Goal: Task Accomplishment & Management: Complete application form

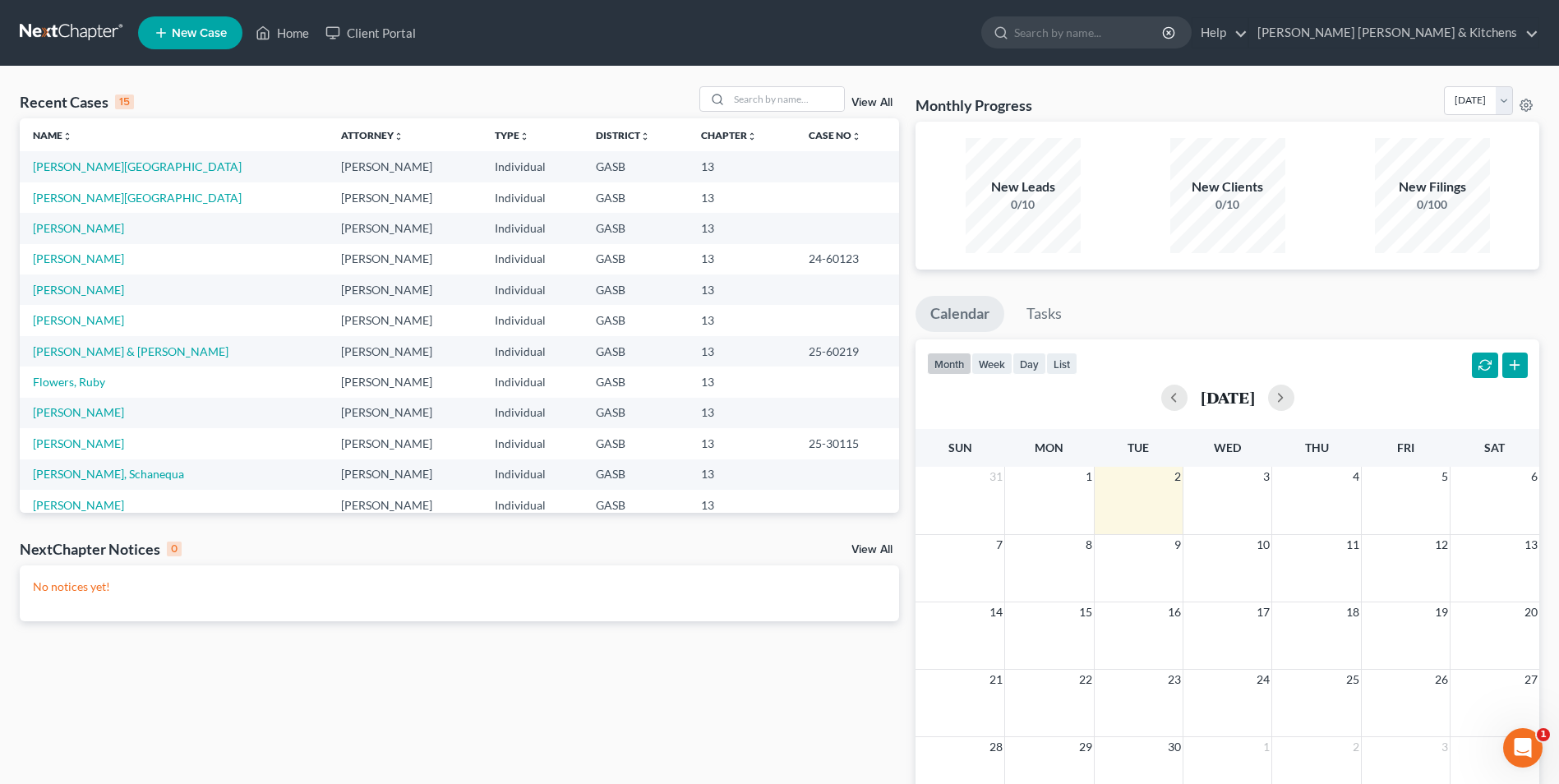
click at [197, 30] on span "New Case" at bounding box center [199, 33] width 55 height 12
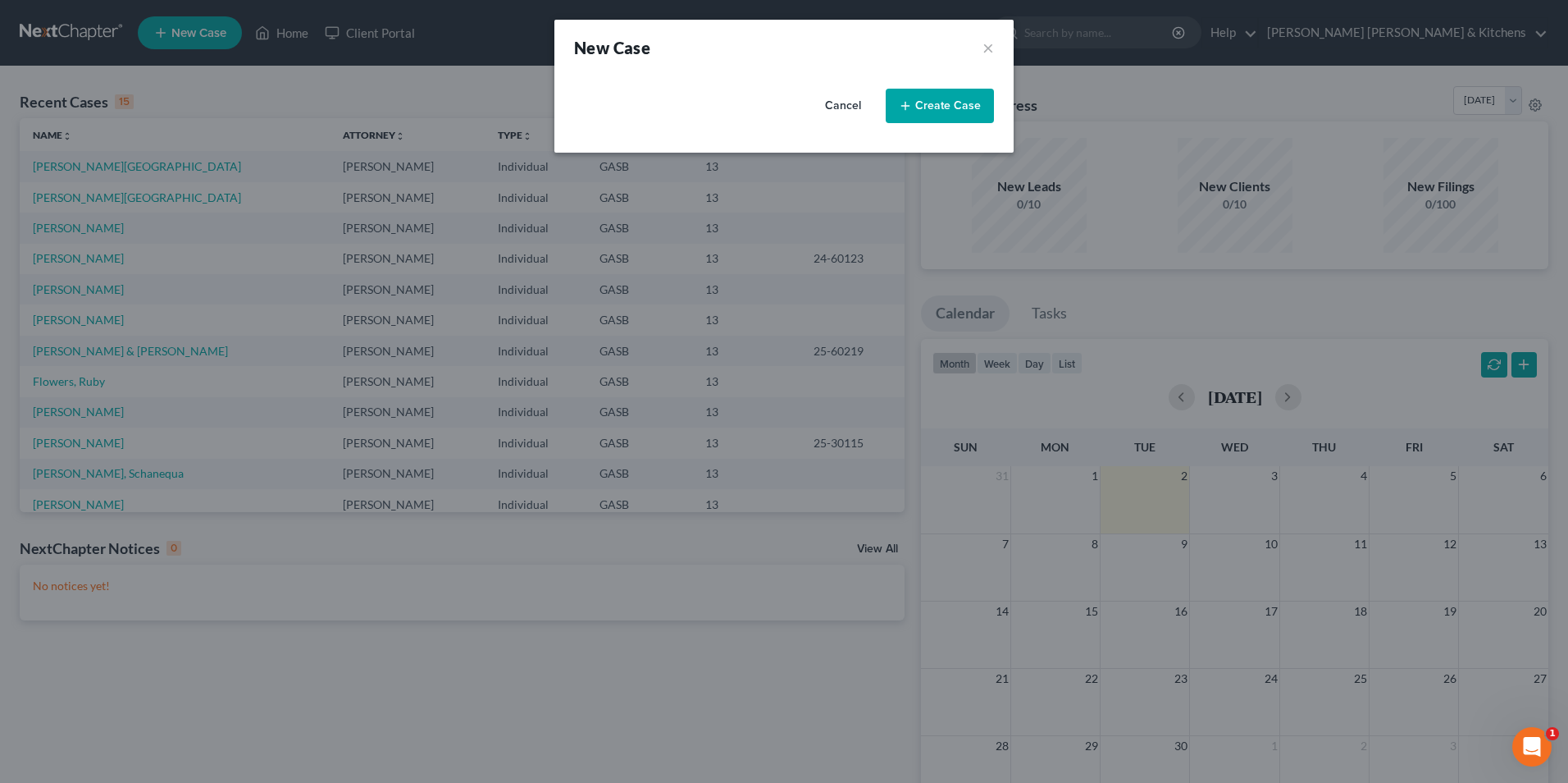
select select "20"
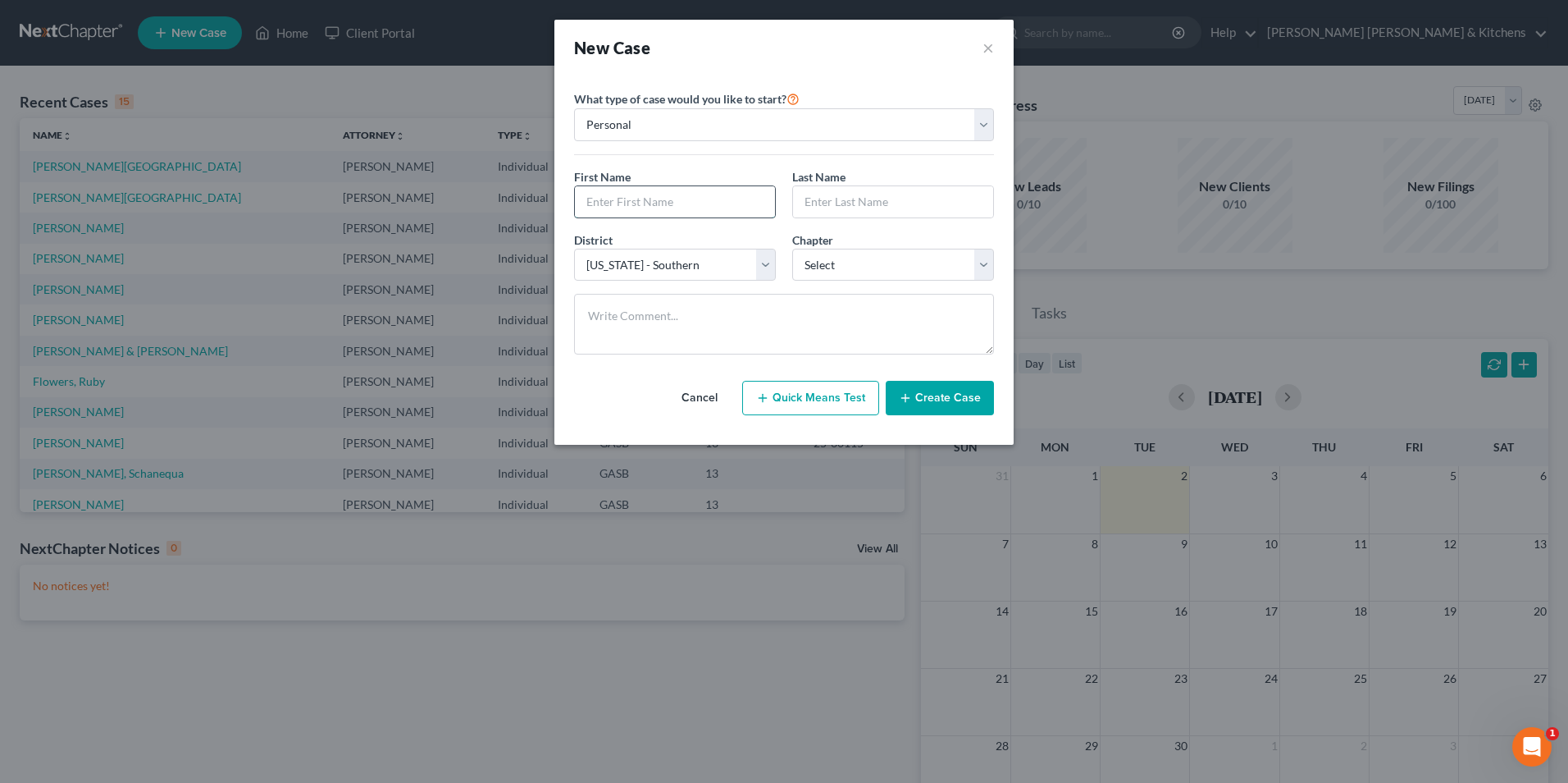
click at [645, 202] on input "text" at bounding box center [674, 201] width 200 height 31
type input "[PERSON_NAME]"
click at [829, 265] on select "Select 7 11 12 13" at bounding box center [893, 265] width 202 height 33
select select "3"
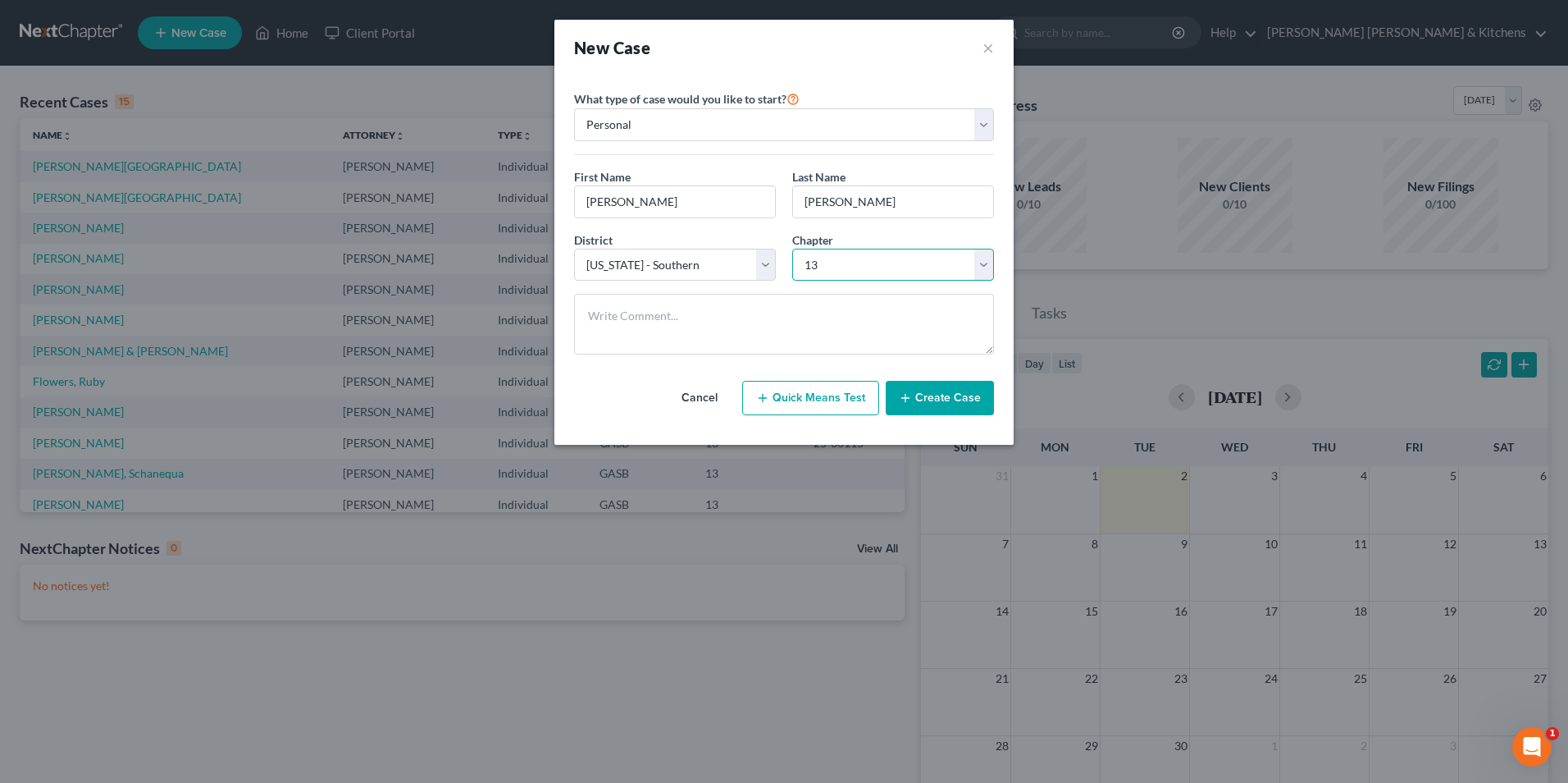
click at [792, 249] on select "Select 7 11 12 13" at bounding box center [893, 265] width 202 height 33
click at [907, 391] on button "Create Case" at bounding box center [940, 397] width 109 height 35
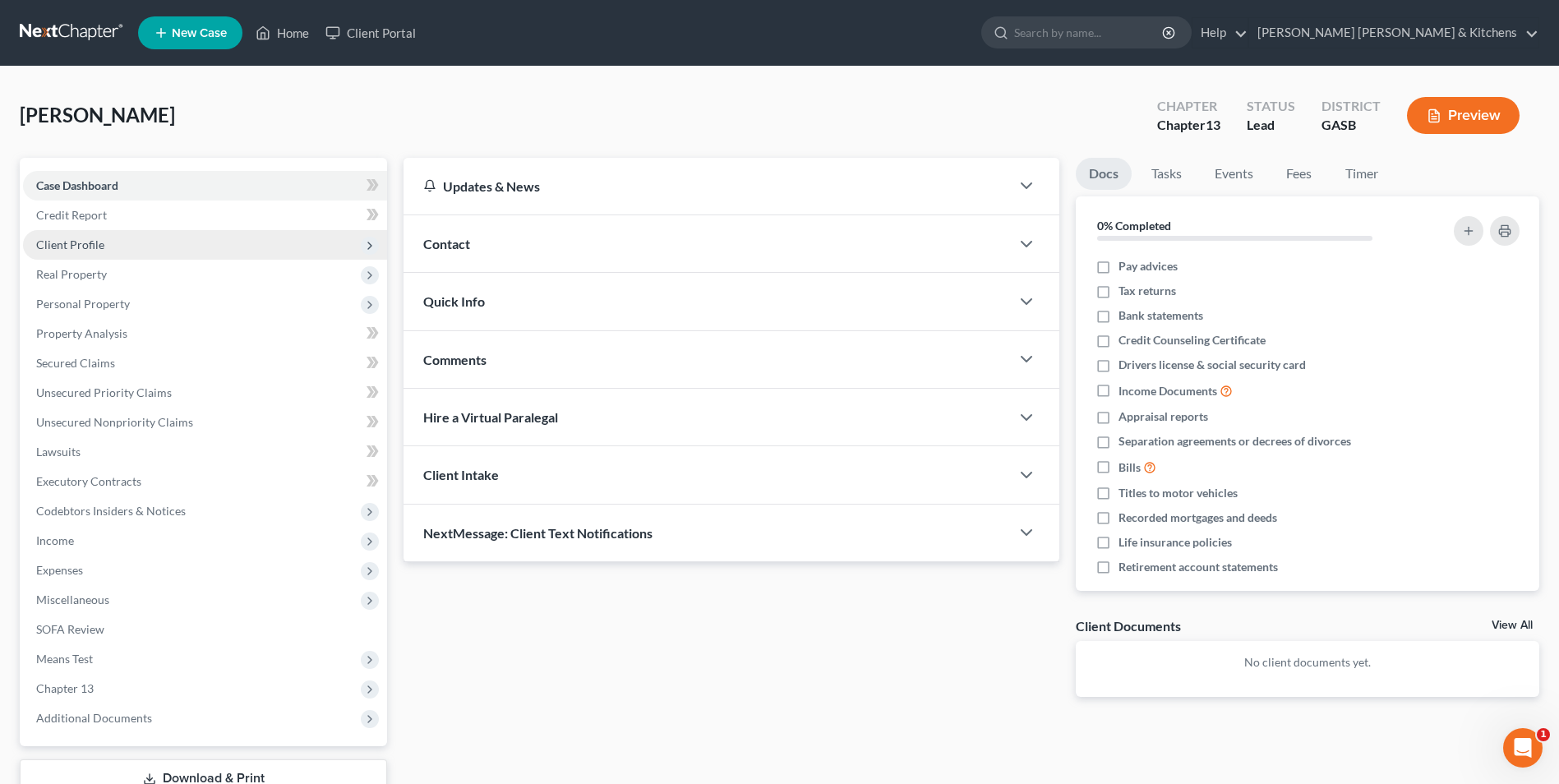
click at [45, 243] on span "Client Profile" at bounding box center [70, 244] width 68 height 14
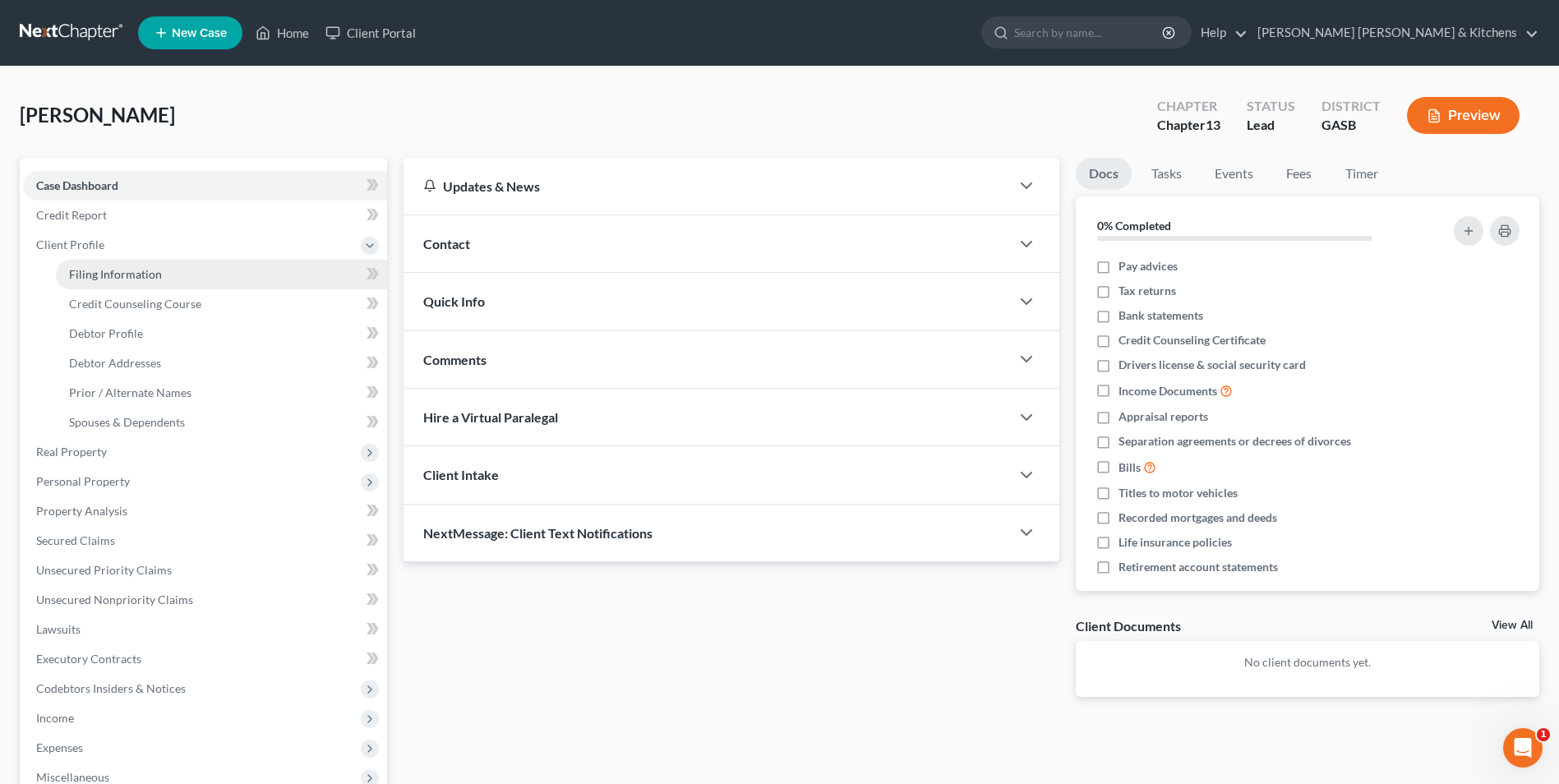
click at [86, 271] on span "Filing Information" at bounding box center [115, 274] width 93 height 14
select select "1"
select select "0"
select select "3"
select select "20"
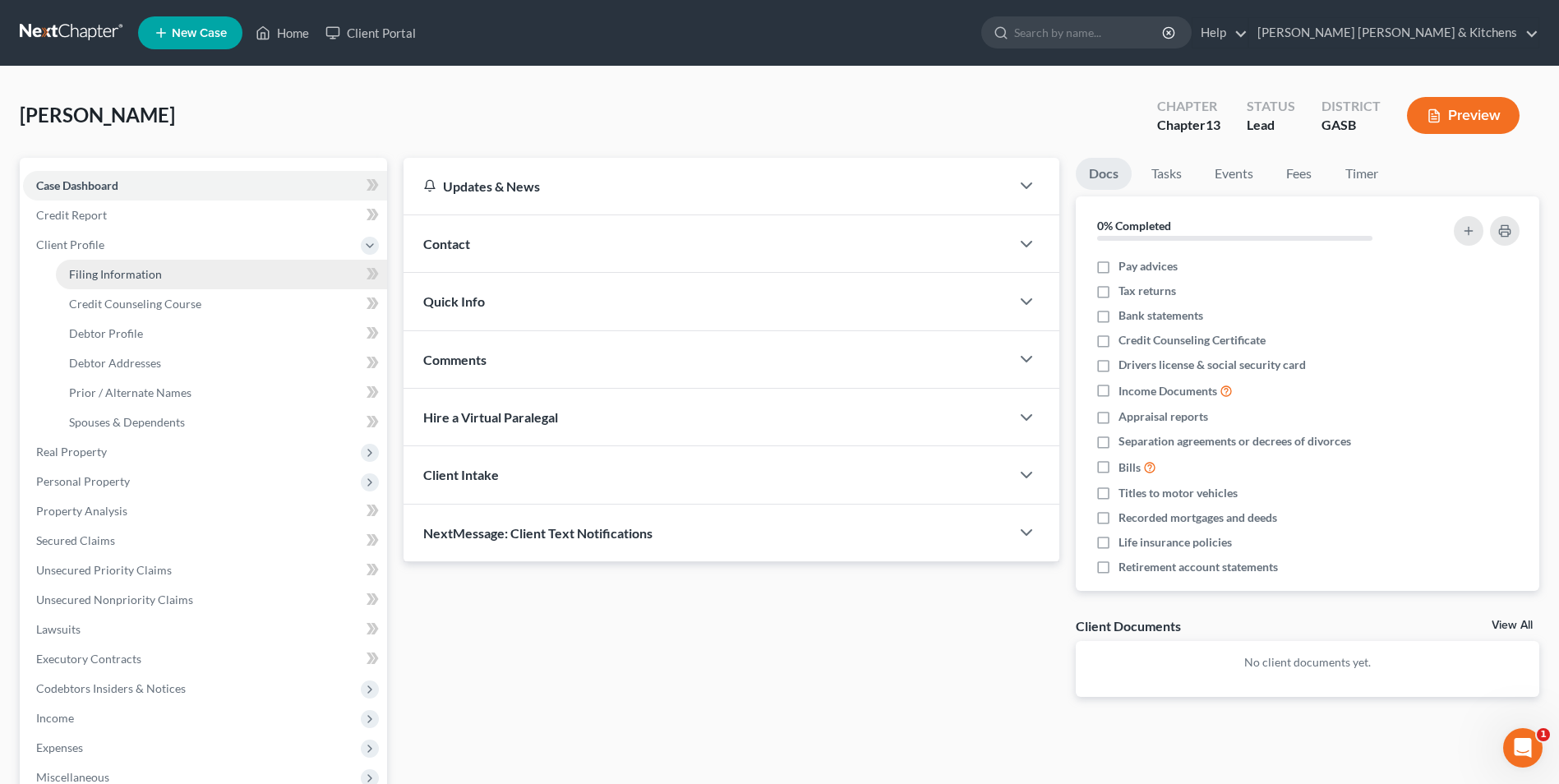
select select "10"
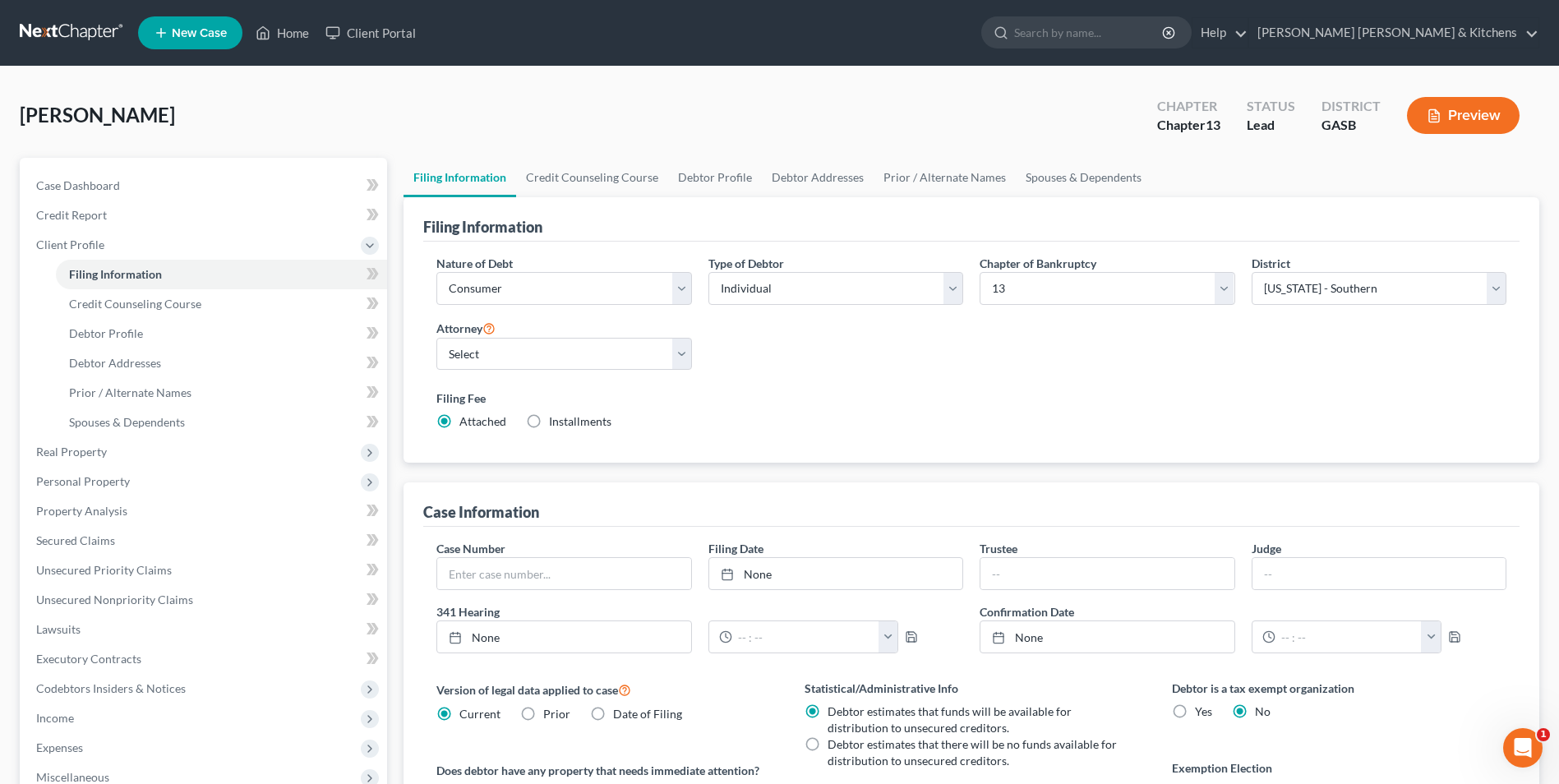
click at [549, 425] on label "Installments Installments" at bounding box center [580, 421] width 63 height 16
click at [556, 424] on input "Installments Installments" at bounding box center [561, 418] width 11 height 11
radio input "true"
radio input "false"
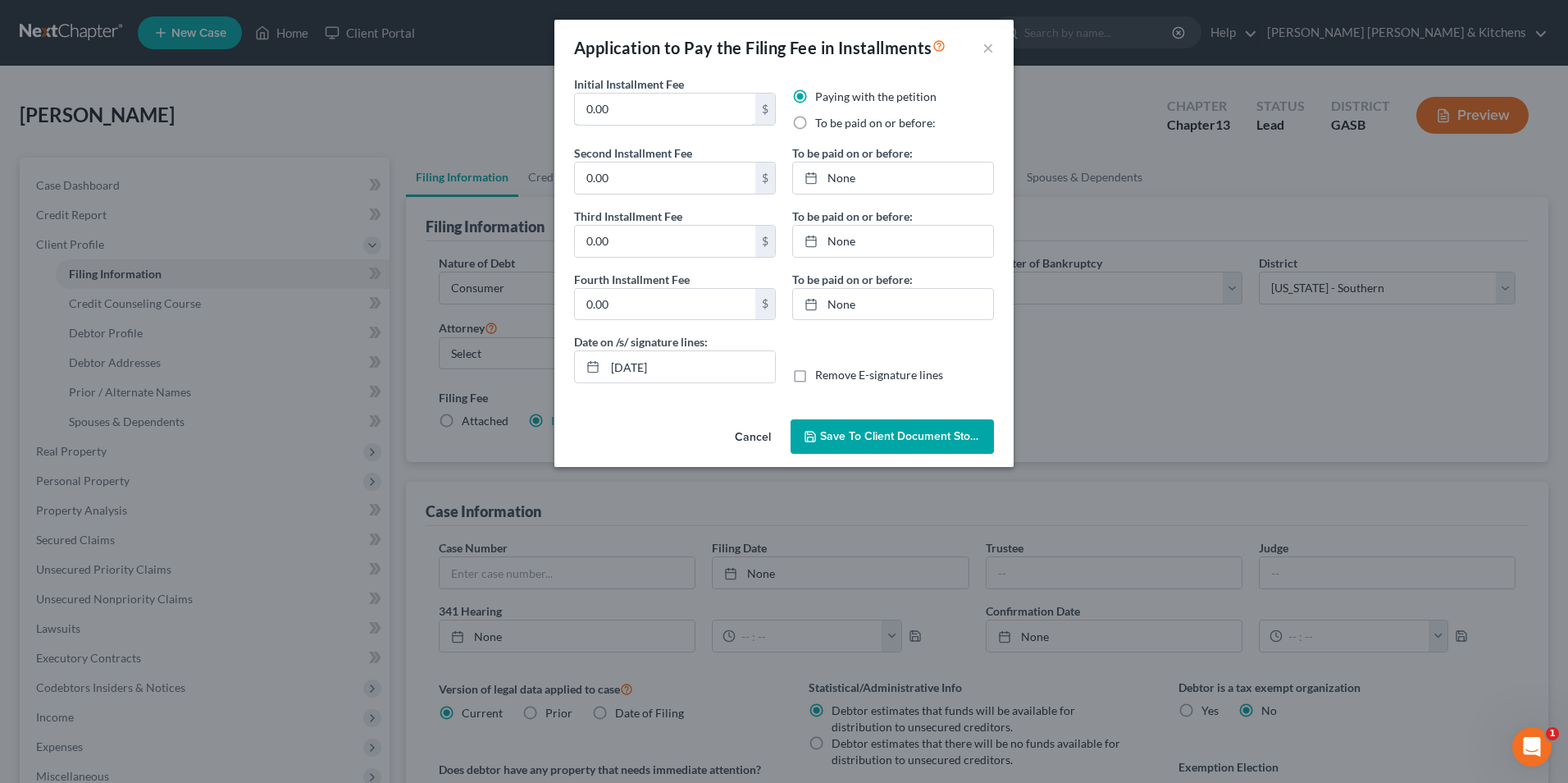
drag, startPoint x: 626, startPoint y: 110, endPoint x: 565, endPoint y: 118, distance: 61.5
click at [569, 118] on div "Initial Installment Fee 0.00 $" at bounding box center [674, 110] width 218 height 69
type input "313.00"
click at [815, 128] on label "To be paid on or before:" at bounding box center [875, 123] width 120 height 16
click at [821, 126] on input "To be paid on or before:" at bounding box center [826, 120] width 11 height 11
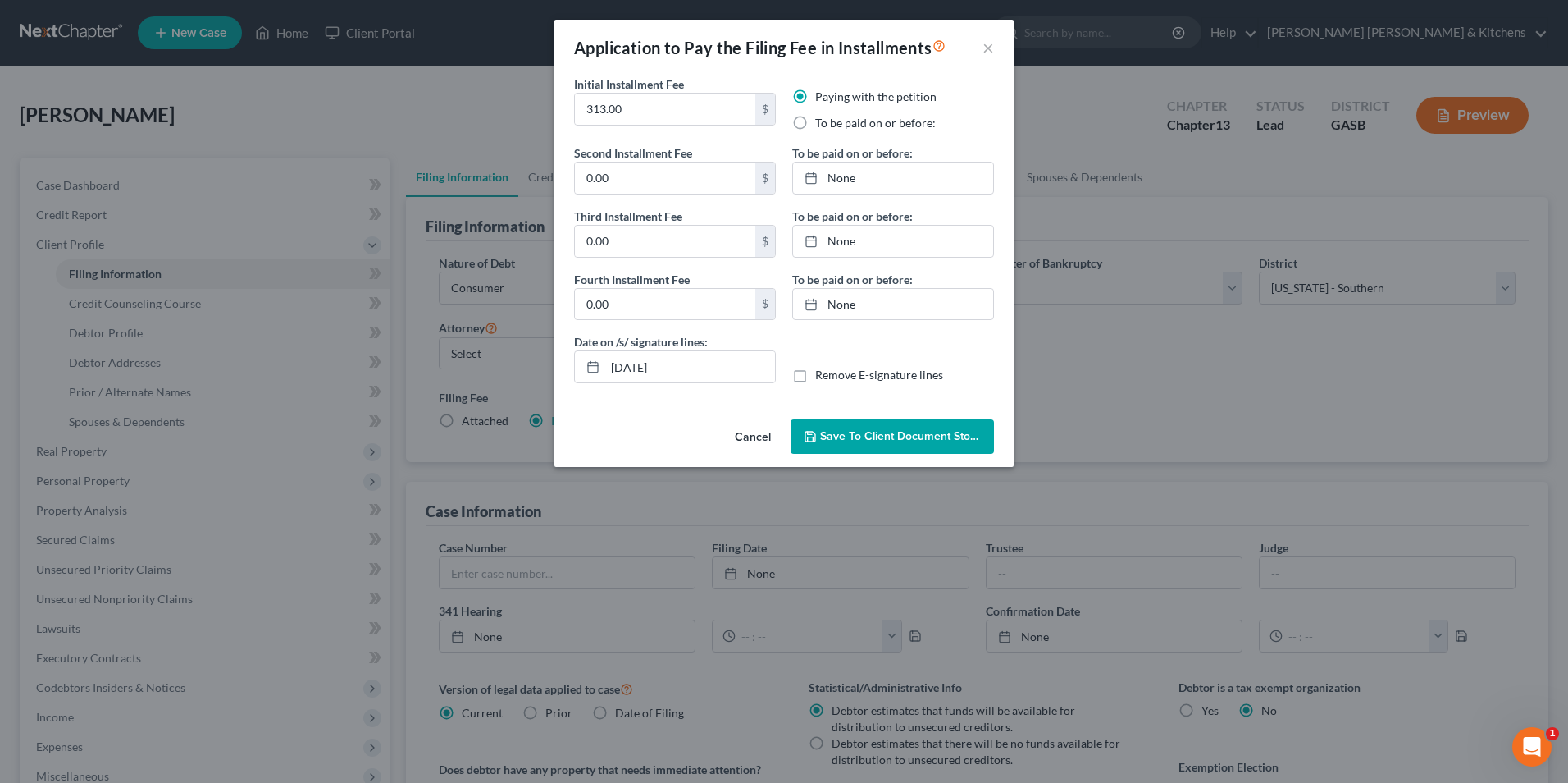
radio input "true"
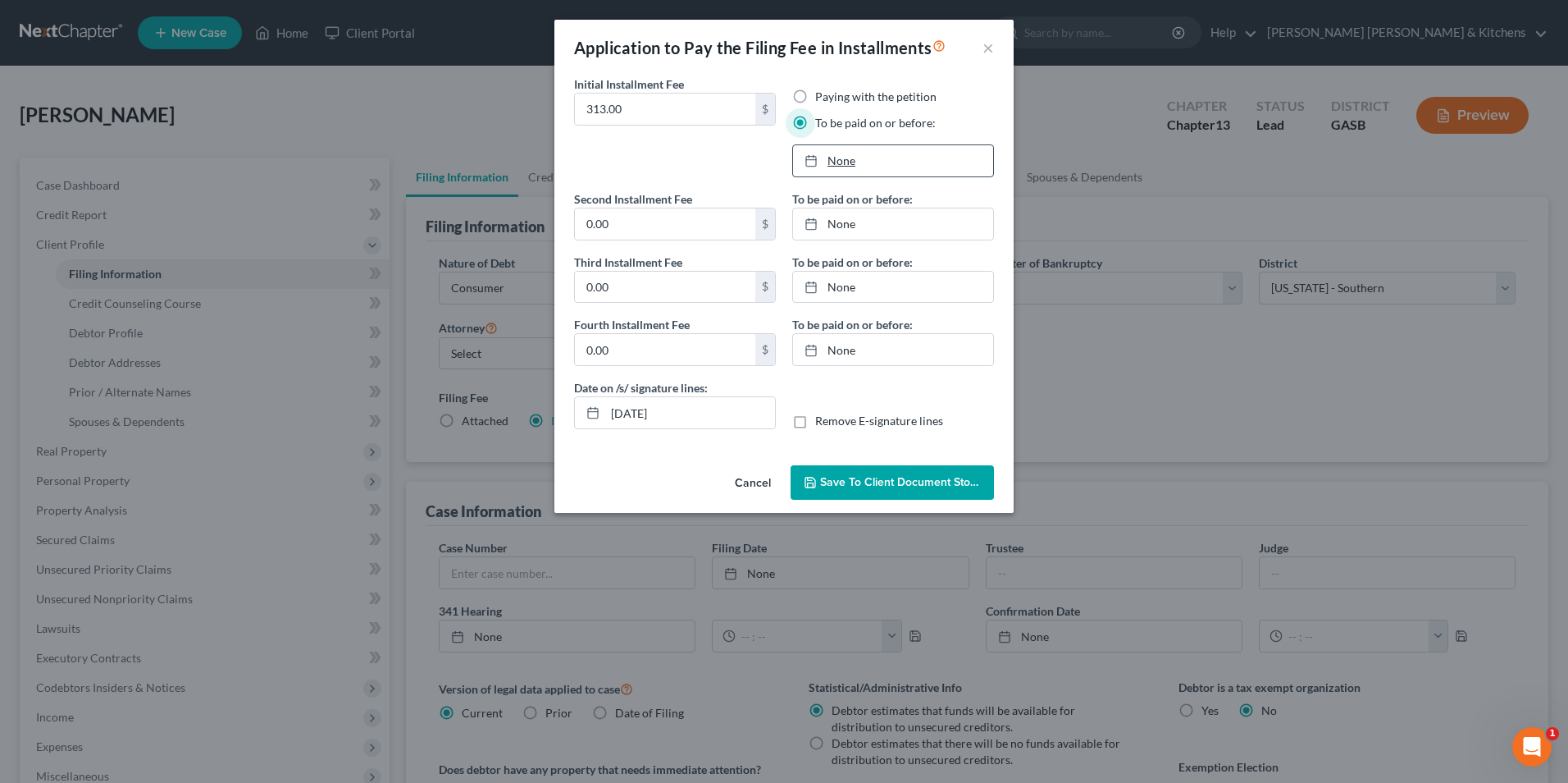
click at [836, 160] on link "None" at bounding box center [892, 160] width 200 height 31
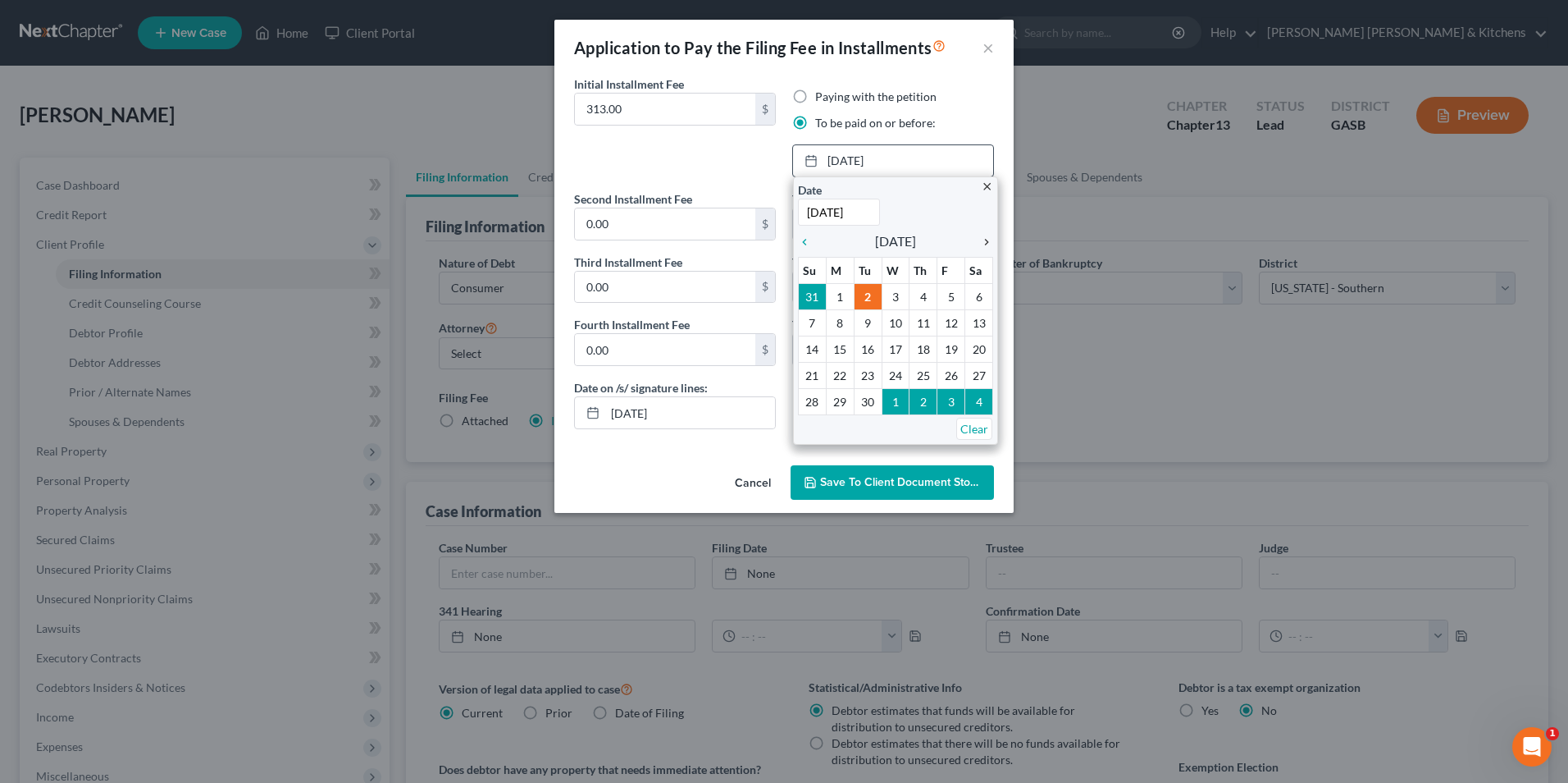
click at [989, 241] on icon "chevron_right" at bounding box center [982, 241] width 21 height 13
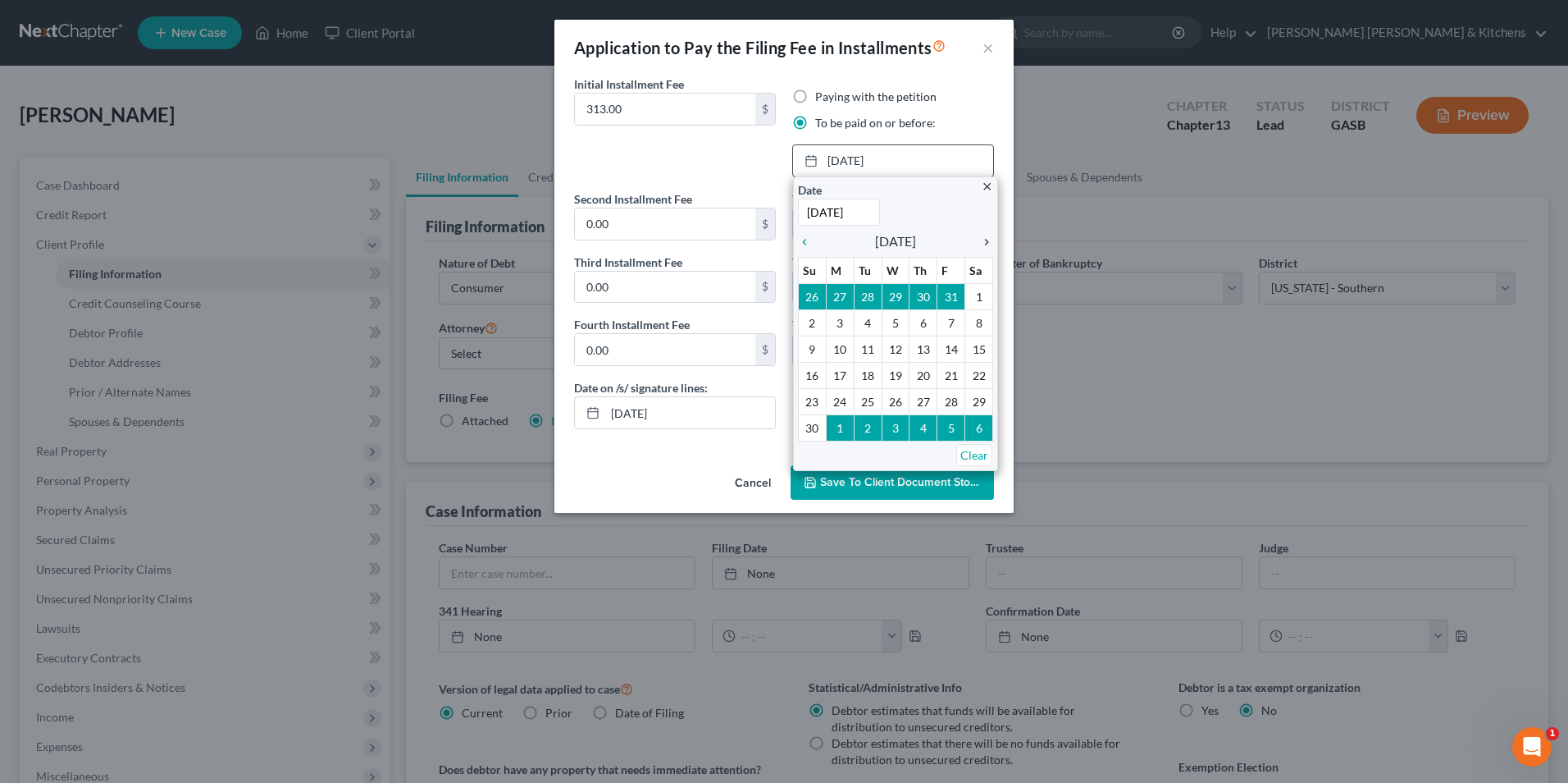
click at [989, 241] on icon "chevron_right" at bounding box center [982, 241] width 21 height 13
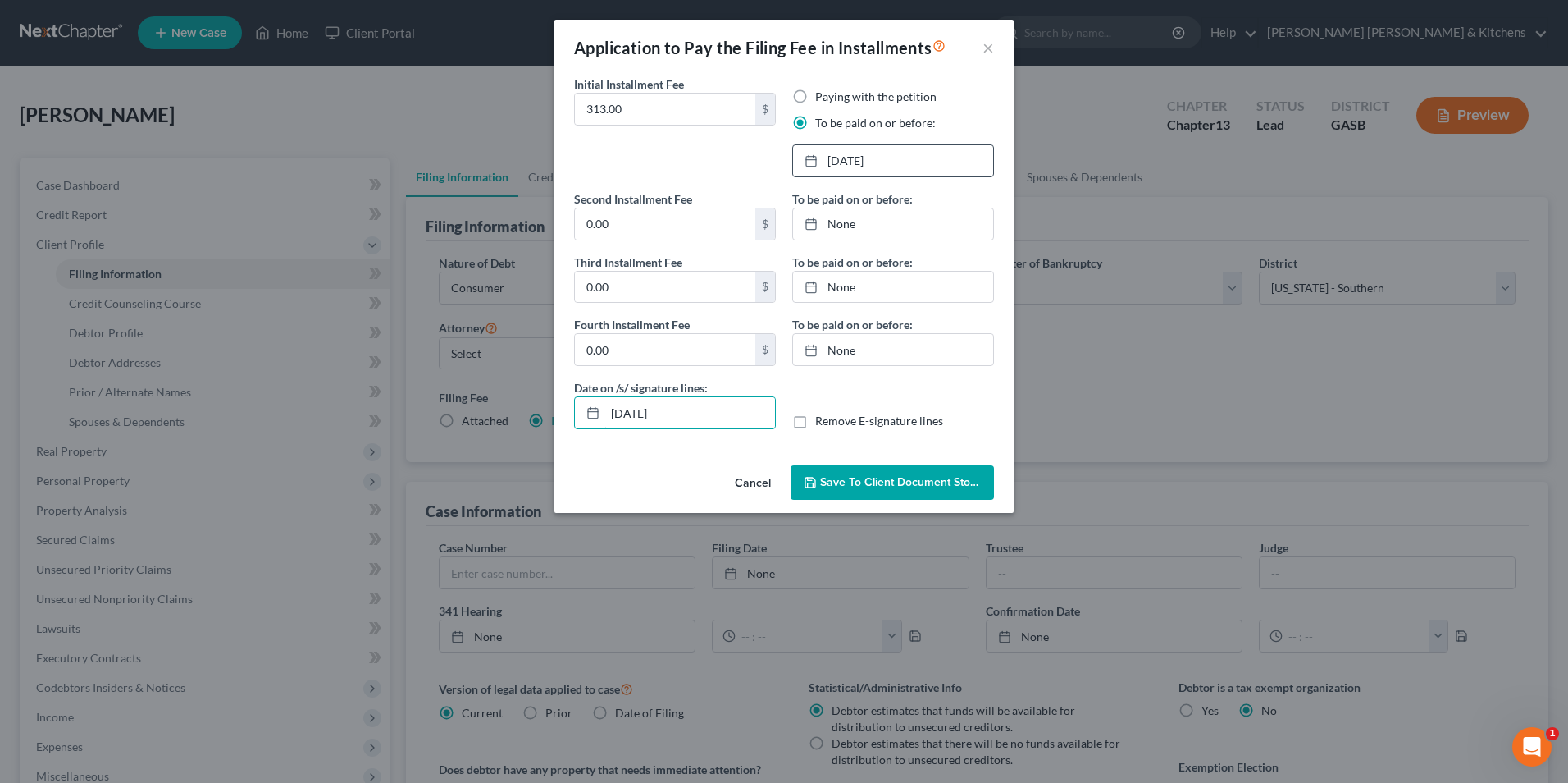
drag, startPoint x: 676, startPoint y: 414, endPoint x: 516, endPoint y: 425, distance: 160.4
click at [516, 425] on div "Application to Pay the Filing Fee in Installments × Initial Installment Fee 313…" at bounding box center [784, 392] width 1568 height 783
drag, startPoint x: 798, startPoint y: 424, endPoint x: 879, endPoint y: 499, distance: 110.4
click at [815, 425] on label "Remove E-signature lines" at bounding box center [879, 420] width 127 height 16
click at [821, 423] on input "Remove E-signature lines" at bounding box center [826, 417] width 11 height 11
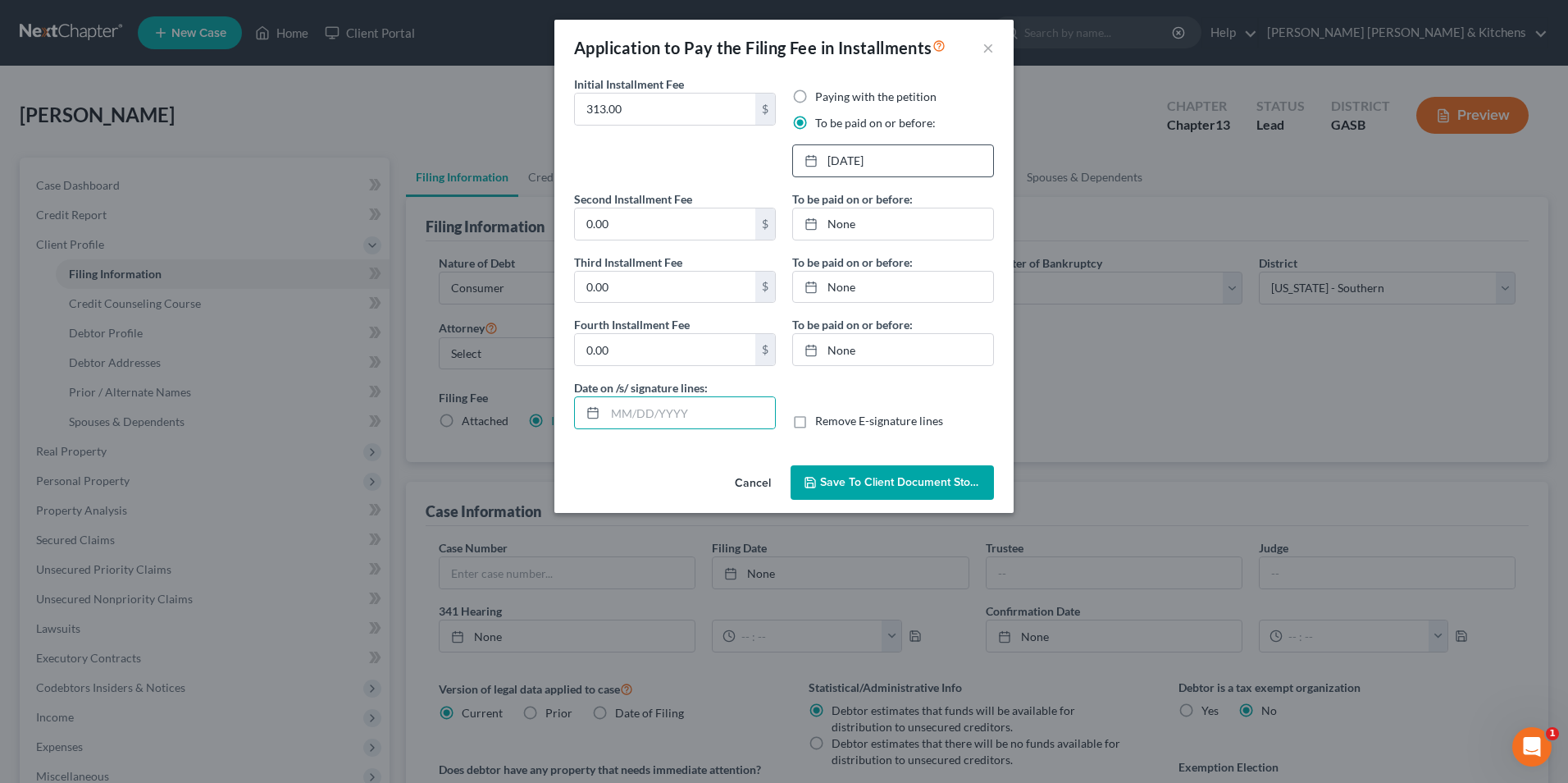
checkbox input "true"
click at [876, 492] on button "Save to Client Document Storage" at bounding box center [892, 482] width 203 height 35
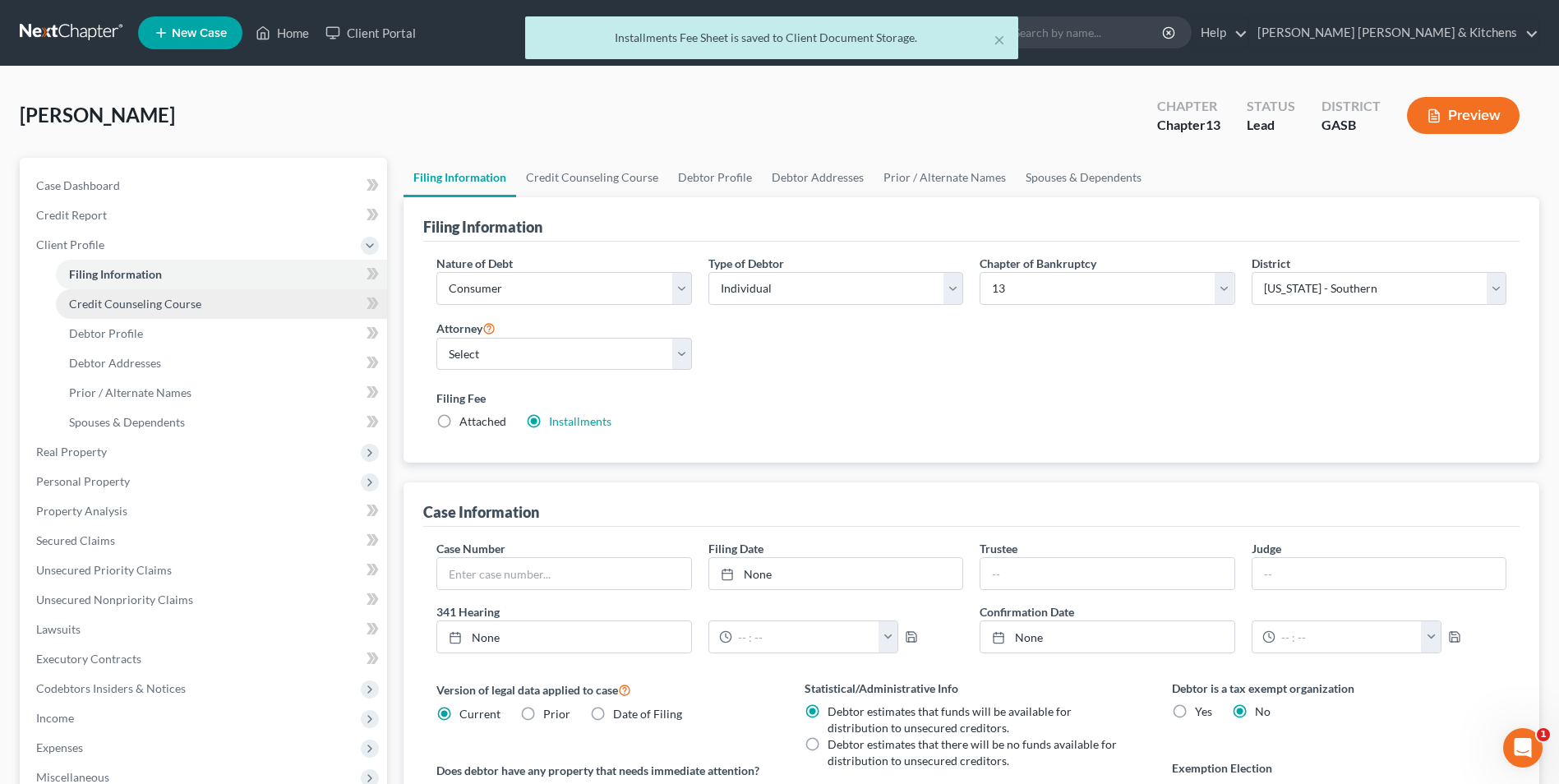
click at [152, 301] on span "Credit Counseling Course" at bounding box center [135, 303] width 133 height 14
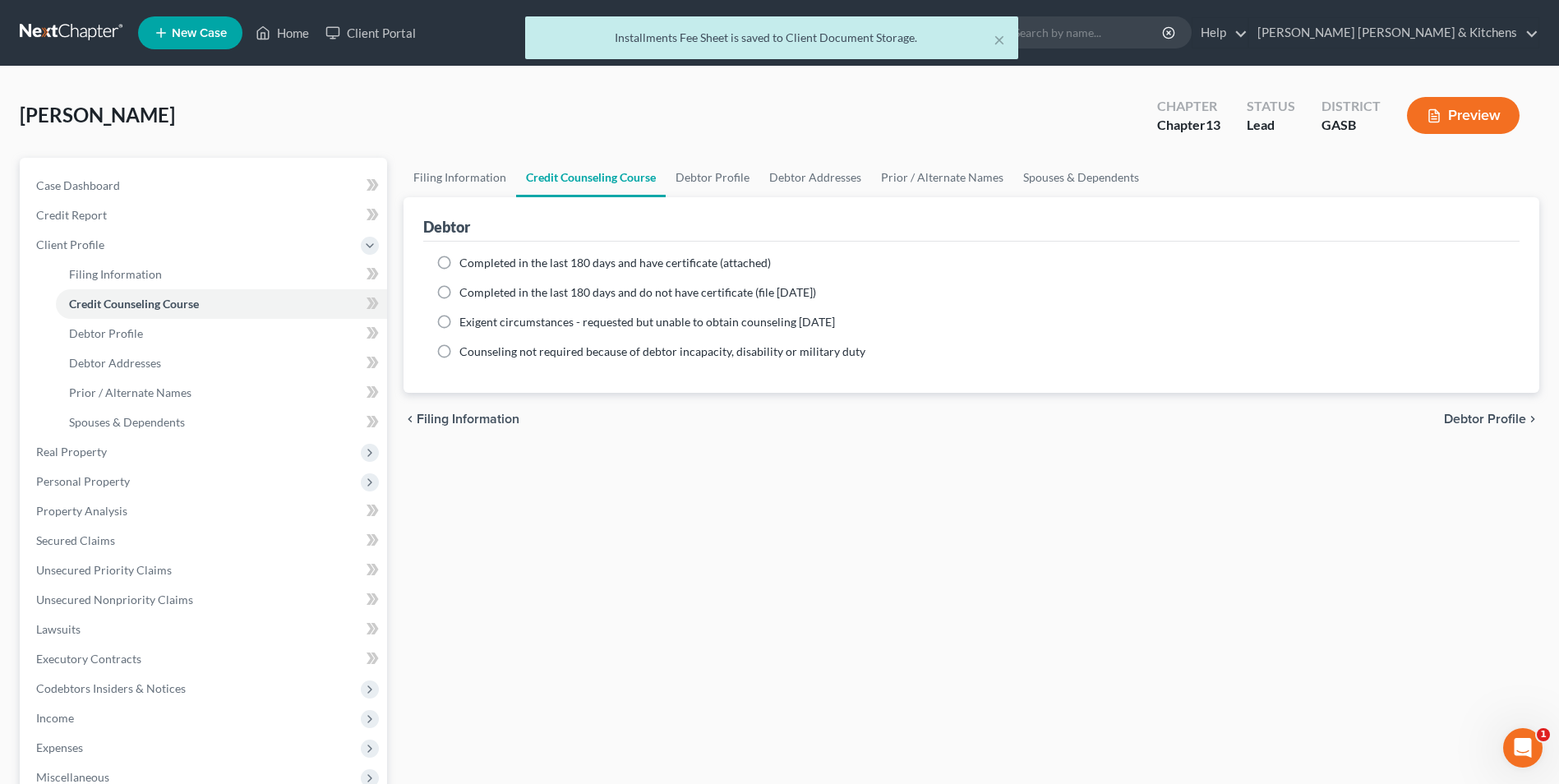
click at [459, 267] on label "Completed in the last 180 days and have certificate (attached)" at bounding box center [615, 262] width 311 height 16
click at [466, 265] on input "Completed in the last 180 days and have certificate (attached)" at bounding box center [471, 259] width 11 height 11
radio input "true"
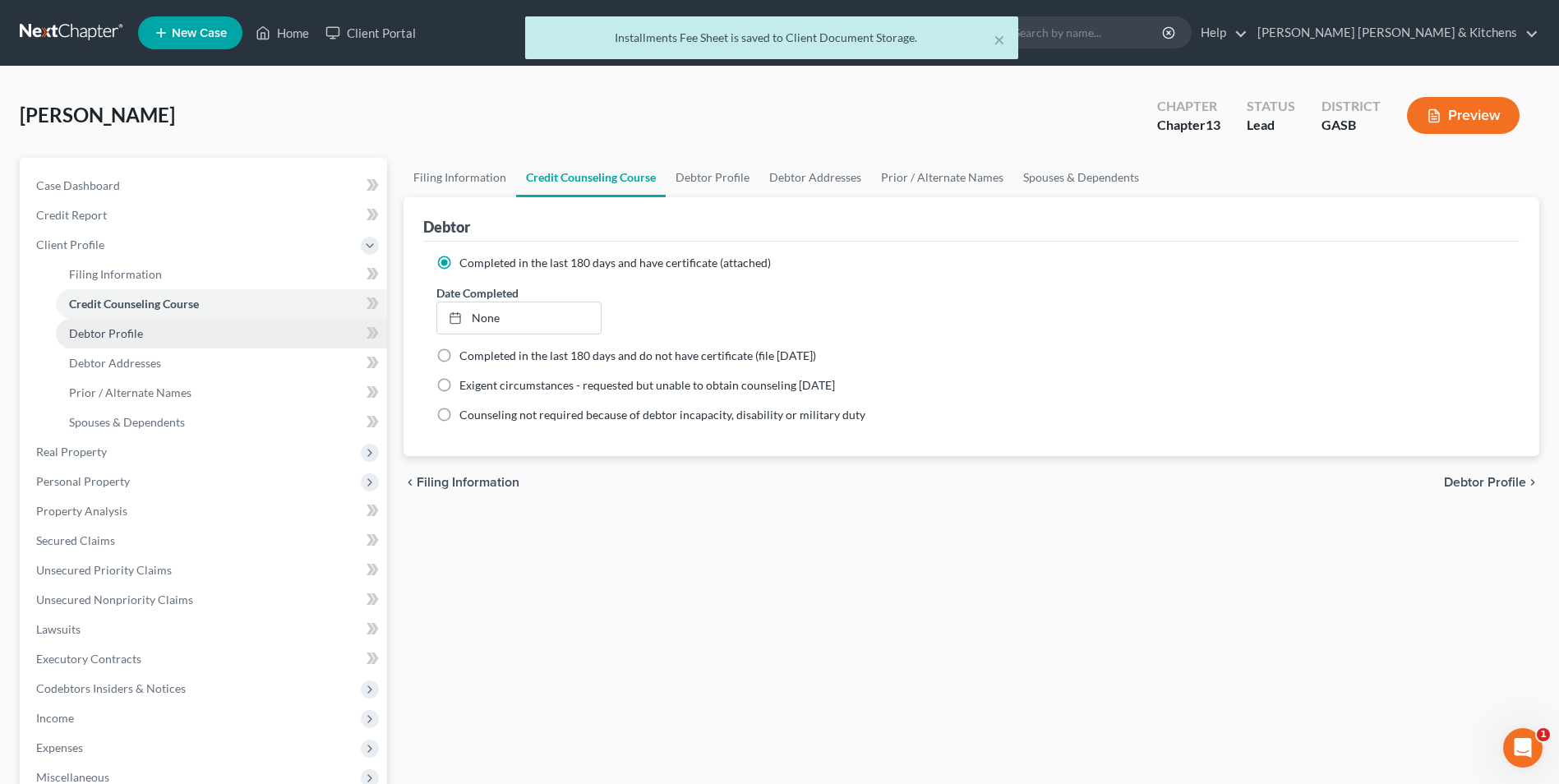
click at [86, 322] on link "Debtor Profile" at bounding box center [222, 334] width 331 height 30
select select "0"
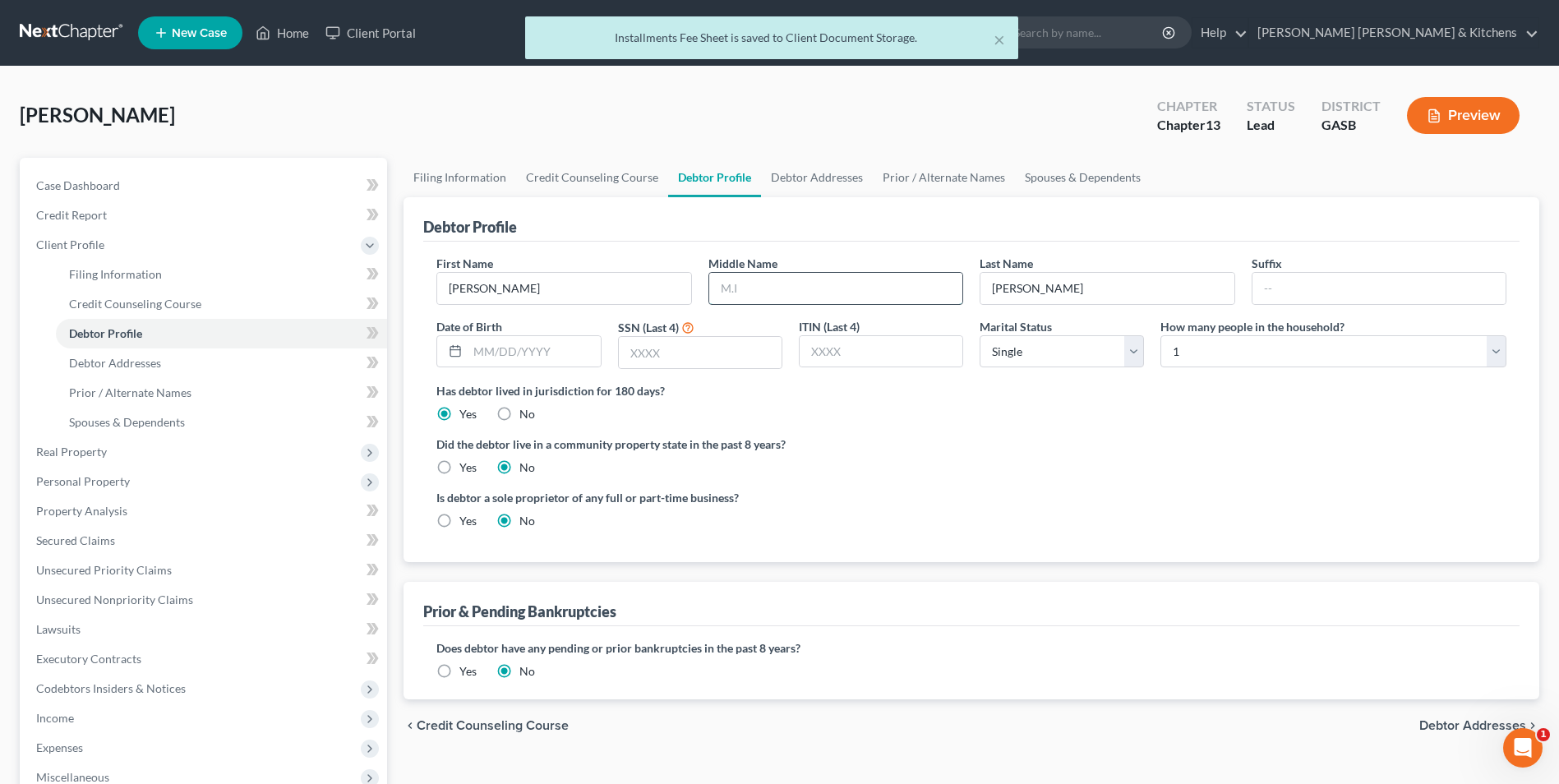
click at [744, 296] on input "text" at bounding box center [836, 287] width 254 height 31
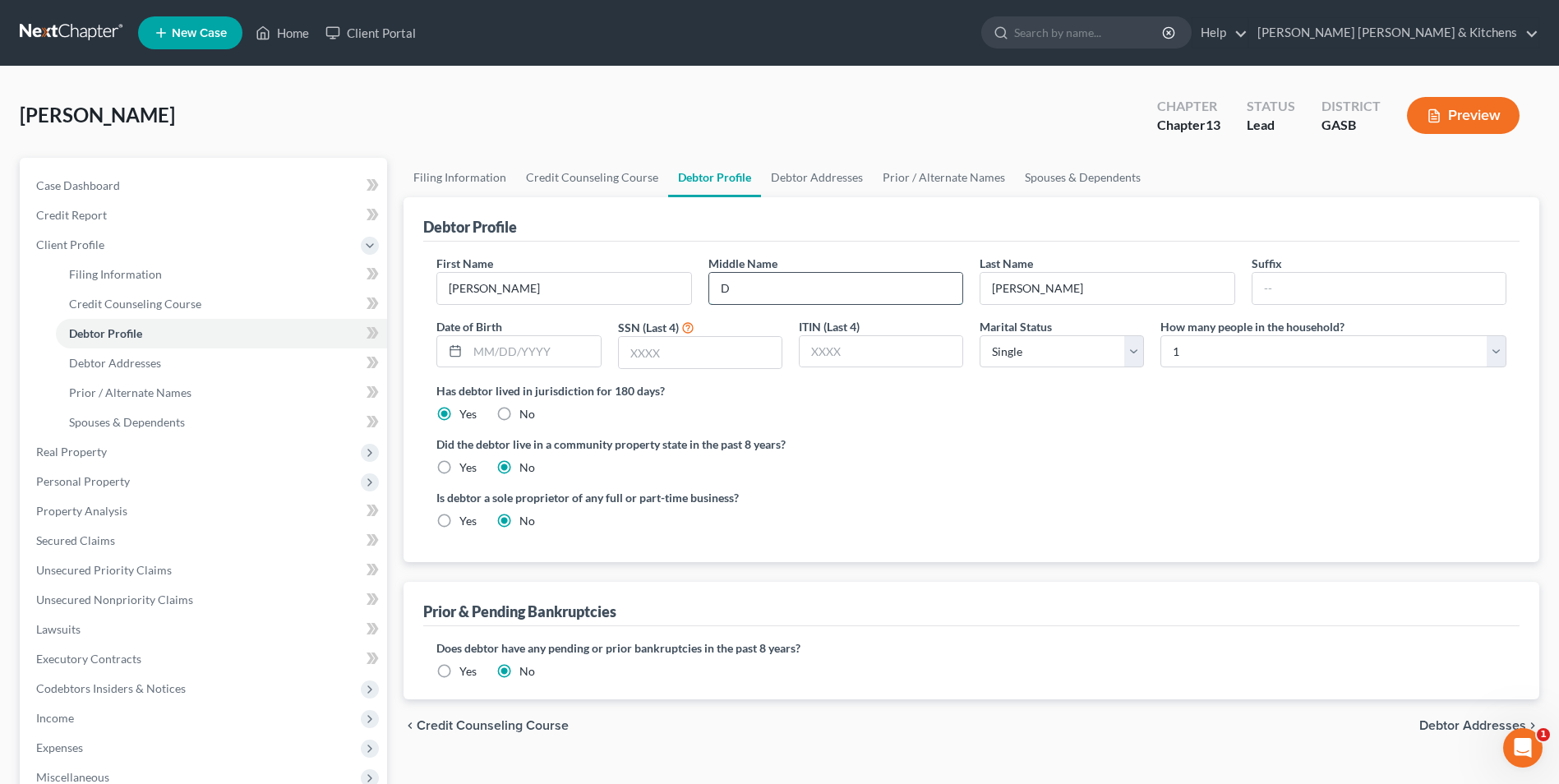
type input "D"
click at [124, 399] on link "Prior / Alternate Names" at bounding box center [222, 393] width 331 height 30
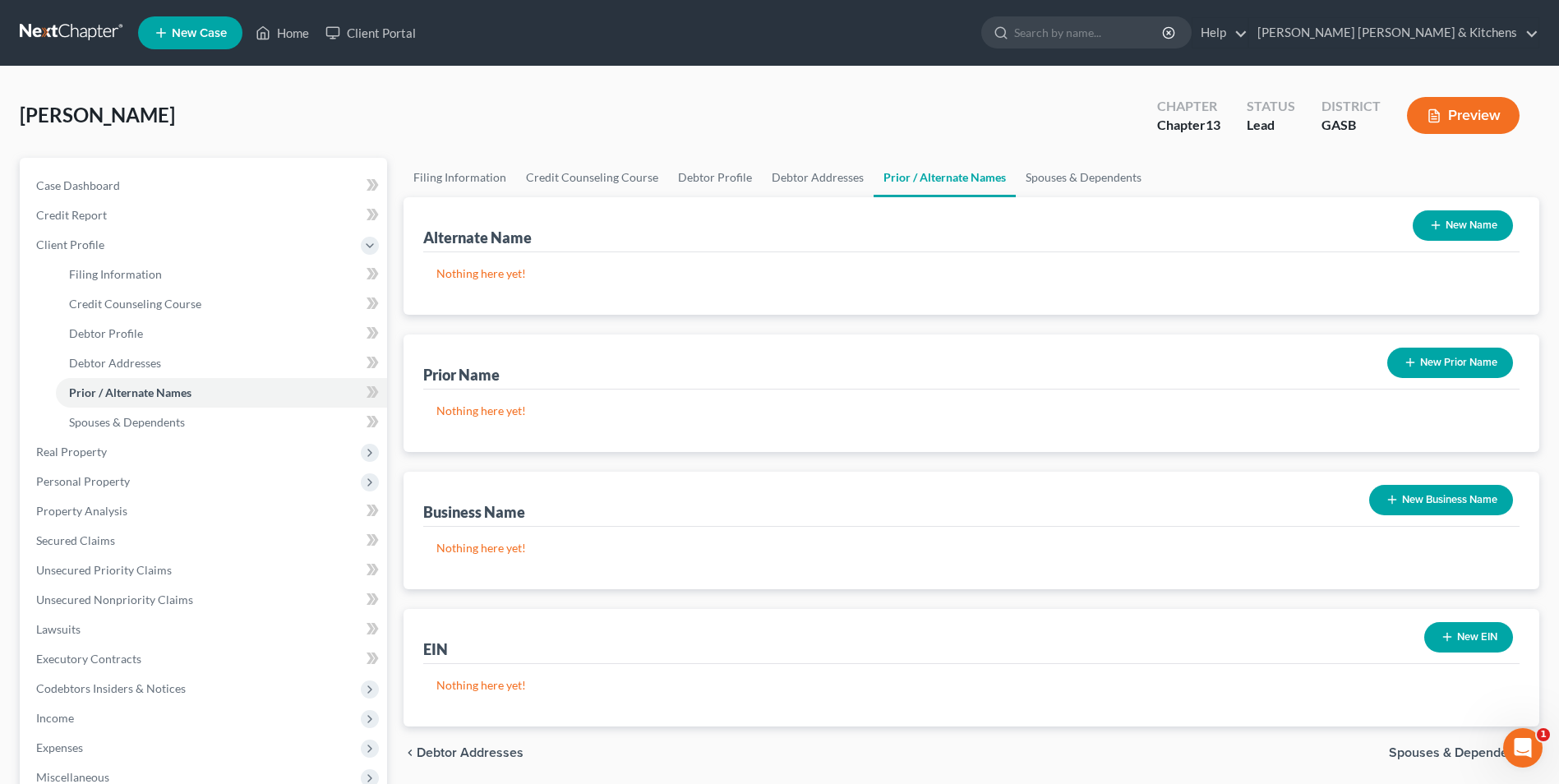
click at [1459, 228] on button "New Name" at bounding box center [1463, 225] width 100 height 30
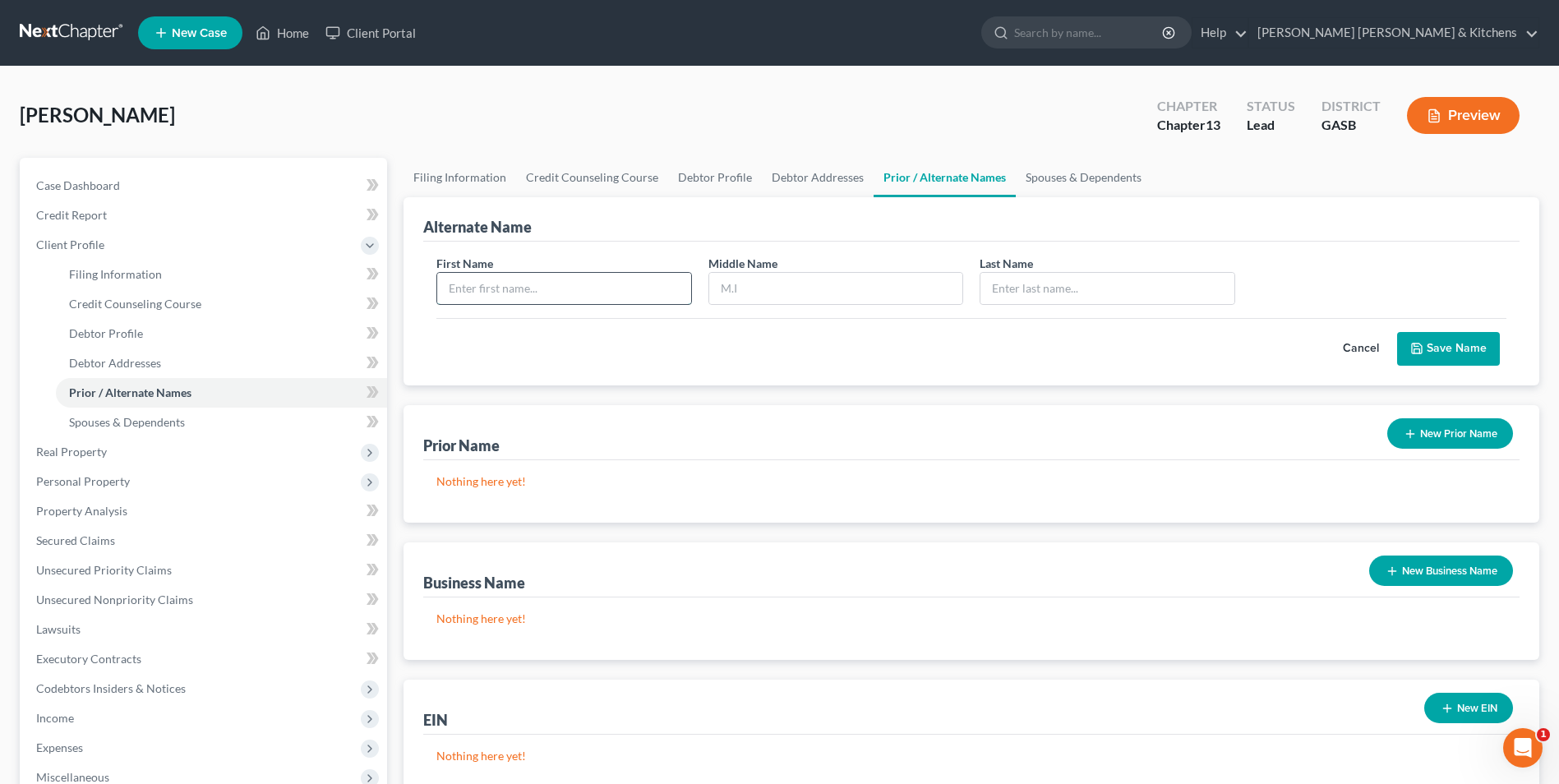
click at [666, 286] on input "text" at bounding box center [564, 287] width 254 height 31
type input "[PERSON_NAME]"
type input "Deron"
type input "[PERSON_NAME]"
click at [1459, 355] on button "Save Name" at bounding box center [1448, 349] width 103 height 35
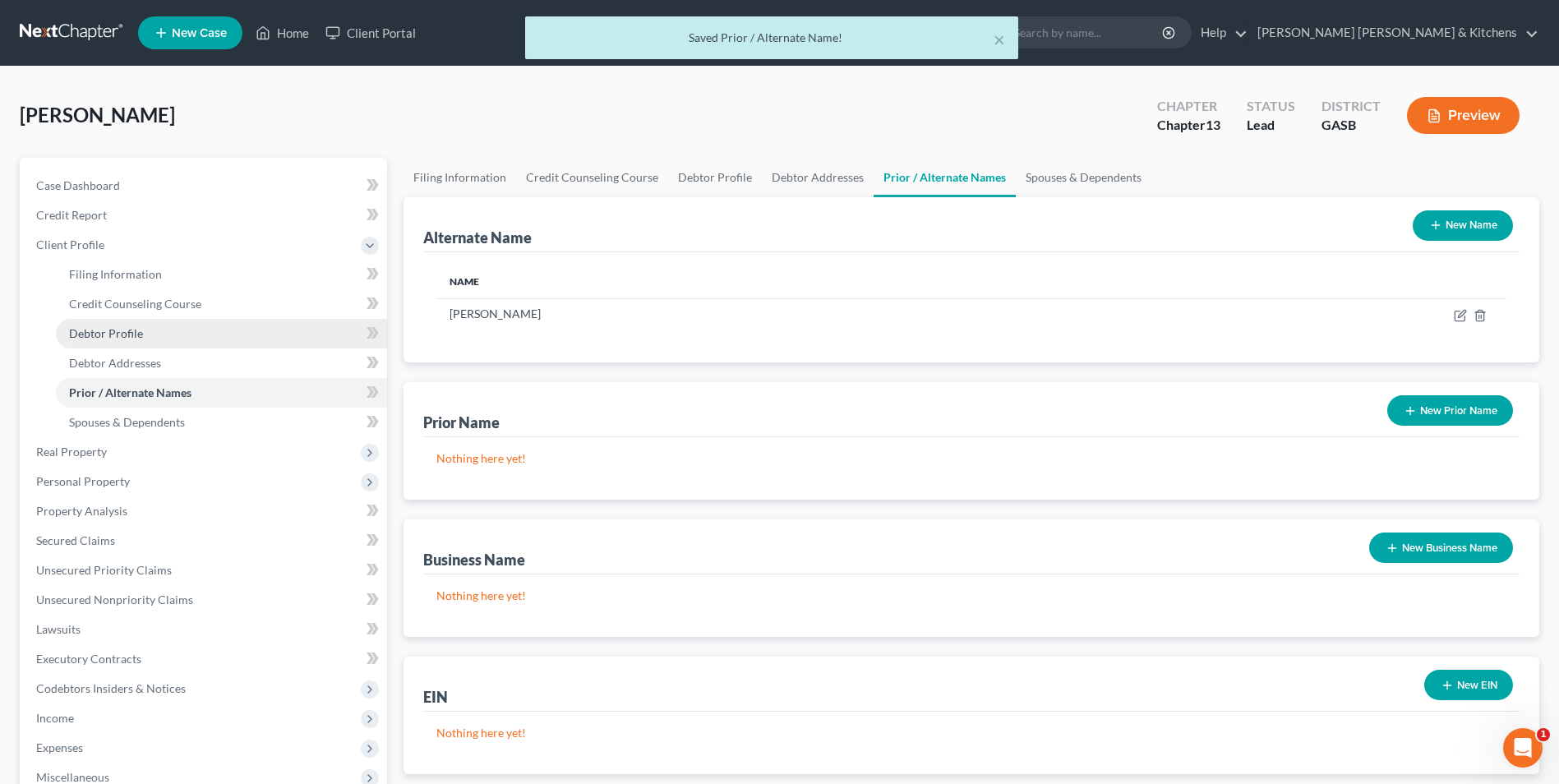
click at [103, 338] on span "Debtor Profile" at bounding box center [106, 333] width 74 height 14
select select "0"
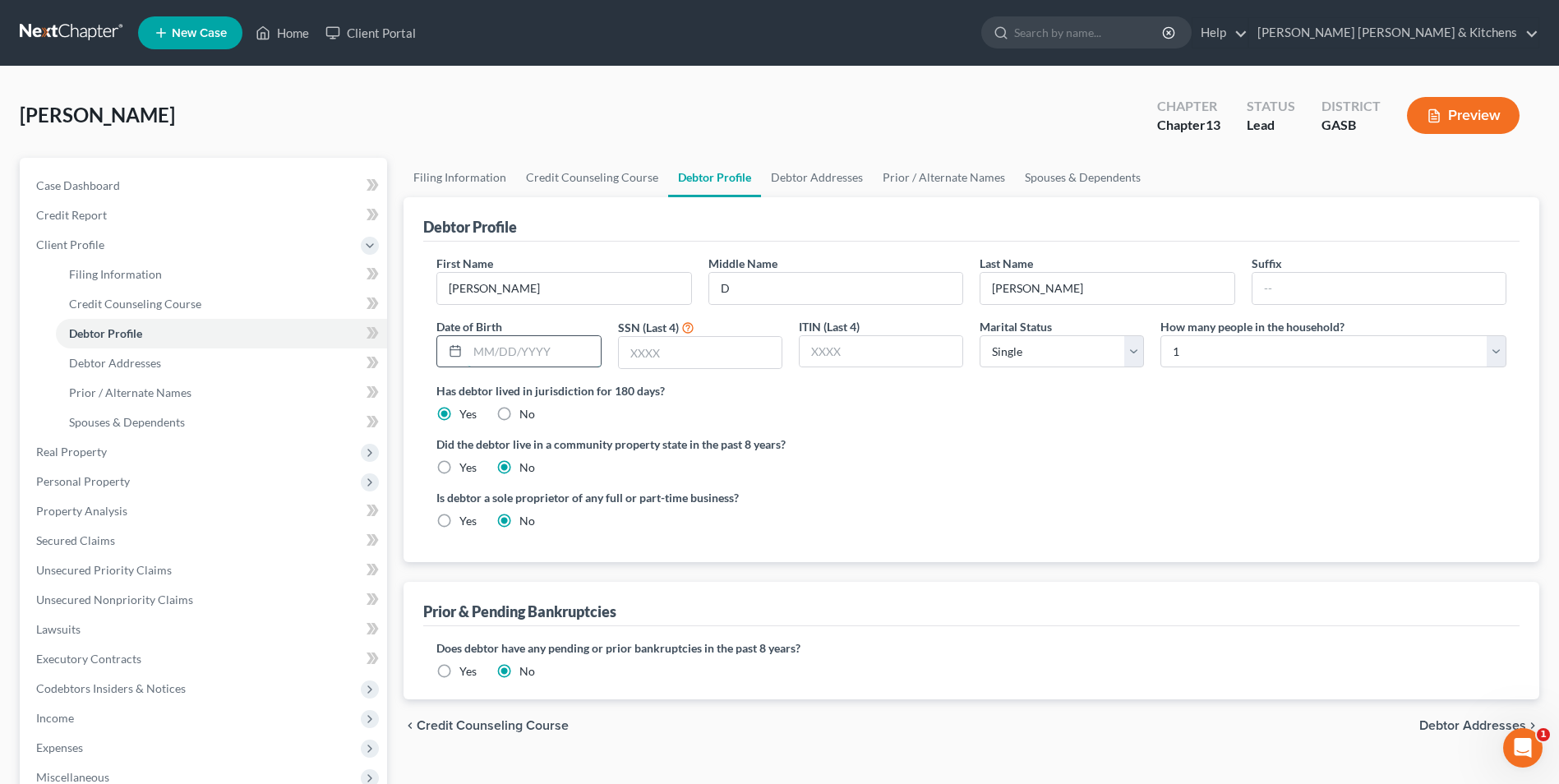
click at [507, 357] on input "text" at bounding box center [534, 351] width 133 height 31
type input "[DATE]"
type input "5714"
click at [89, 710] on span "Income" at bounding box center [205, 718] width 364 height 30
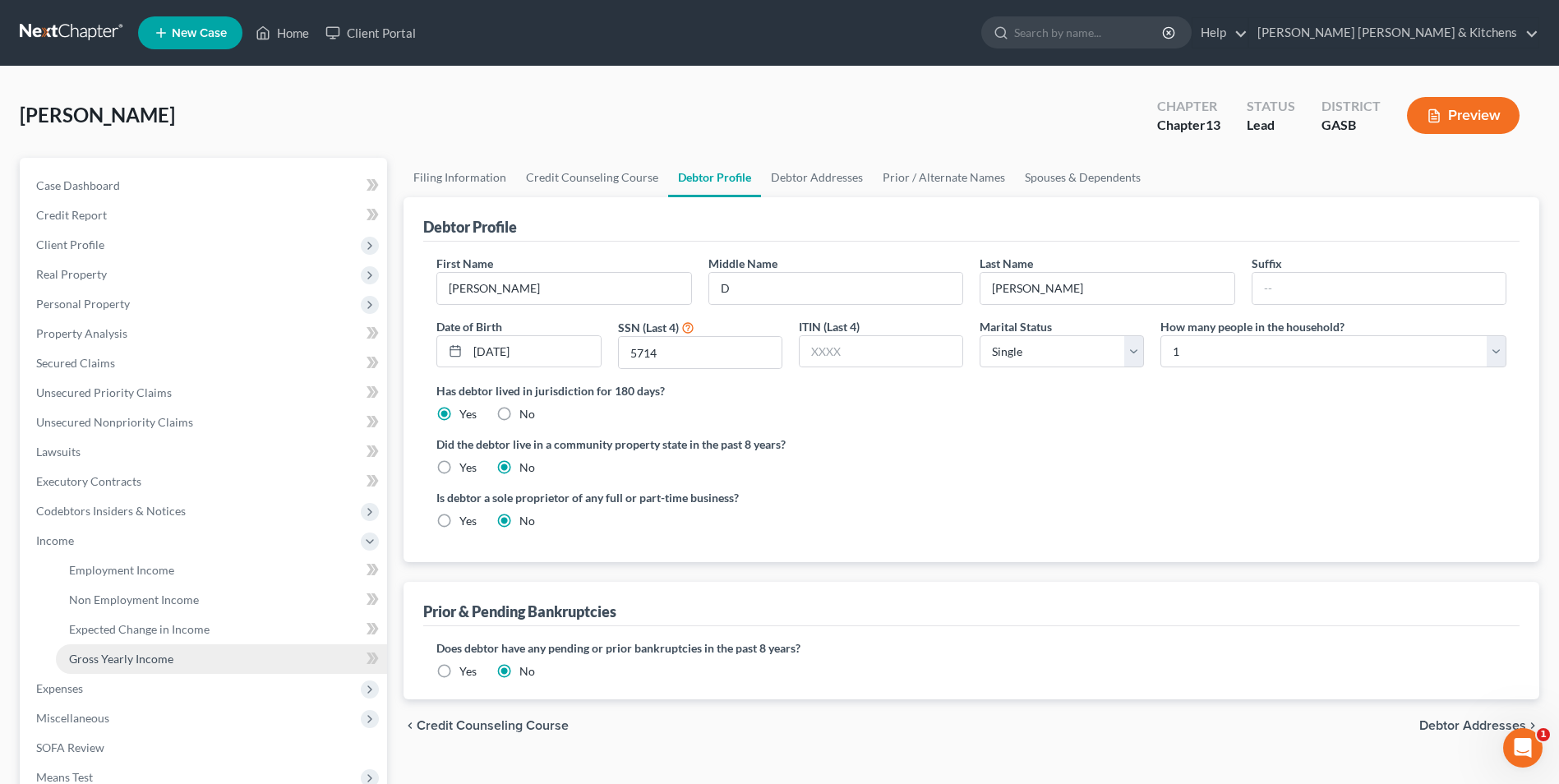
click at [100, 667] on link "Gross Yearly Income" at bounding box center [222, 659] width 331 height 30
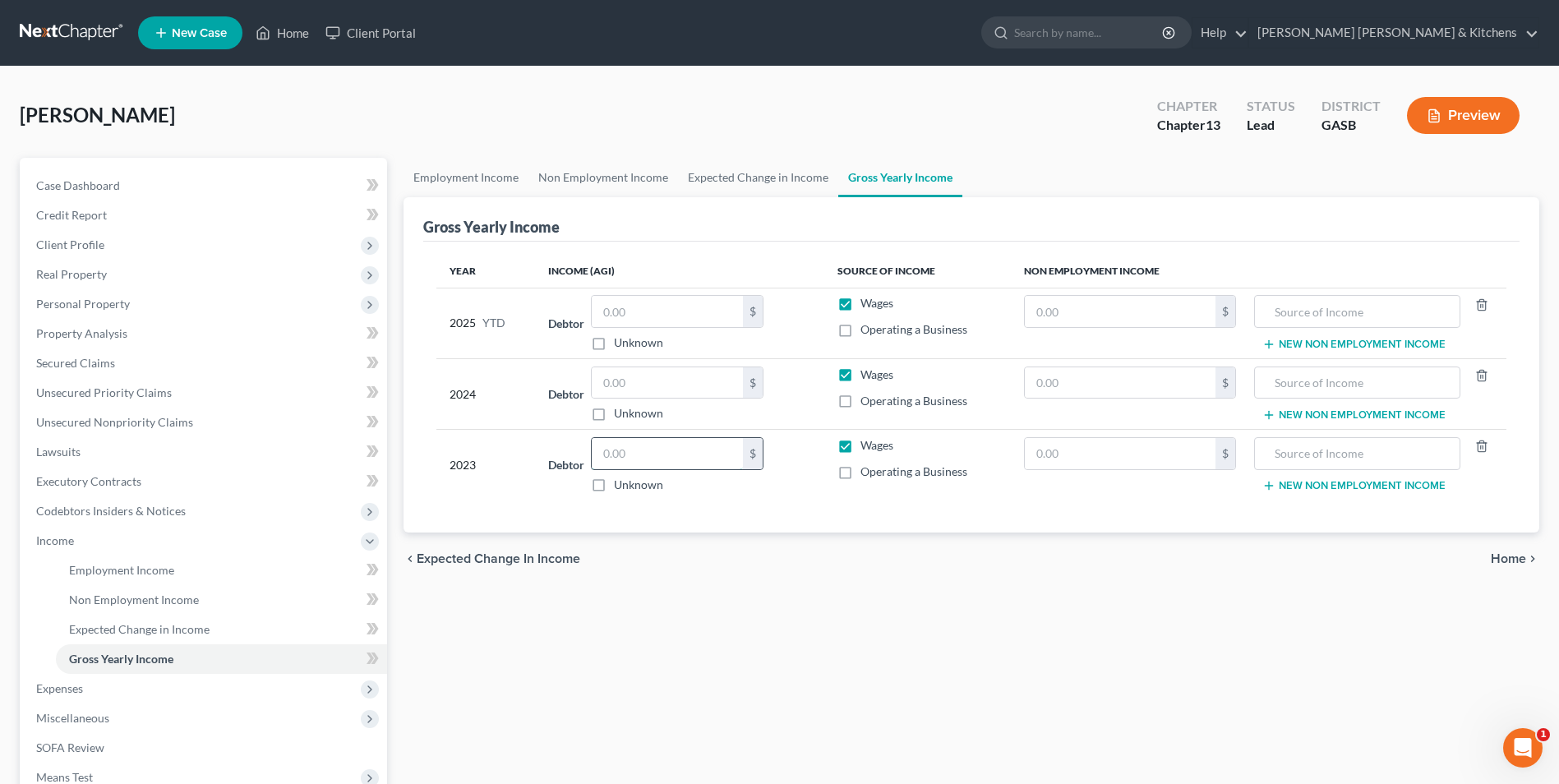
click at [665, 466] on input "text" at bounding box center [668, 453] width 152 height 31
type input "11,013"
click at [1088, 392] on input "text" at bounding box center [1120, 382] width 191 height 31
type input "1,373"
click at [1391, 385] on input "text" at bounding box center [1357, 382] width 189 height 31
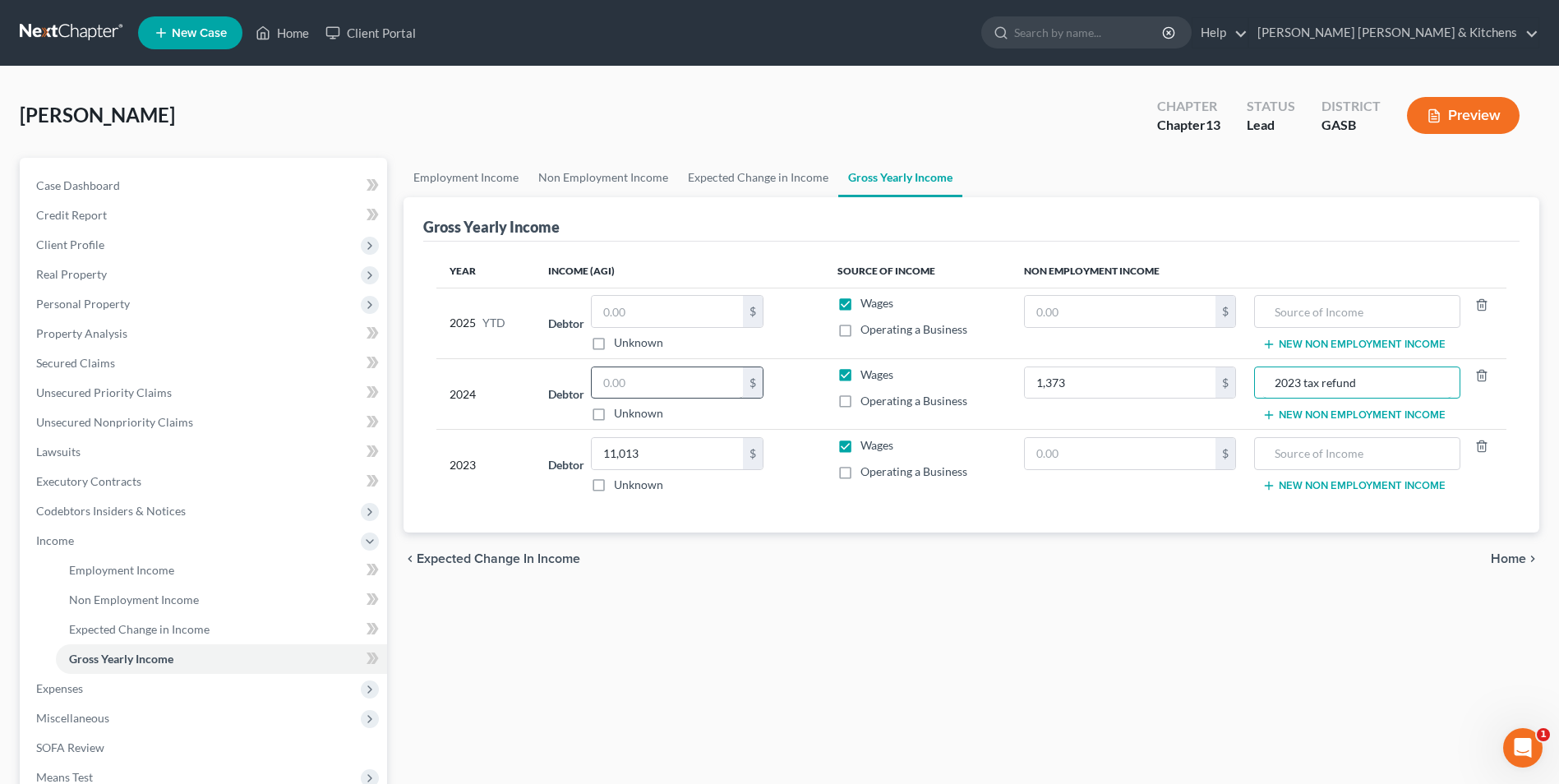
type input "2023 tax refund"
click at [674, 386] on input "text" at bounding box center [668, 382] width 152 height 31
type input "39,512"
click at [1355, 407] on td "2023 tax refund New Non Employment Income" at bounding box center [1378, 393] width 259 height 71
drag, startPoint x: 1280, startPoint y: 413, endPoint x: 1244, endPoint y: 412, distance: 36.0
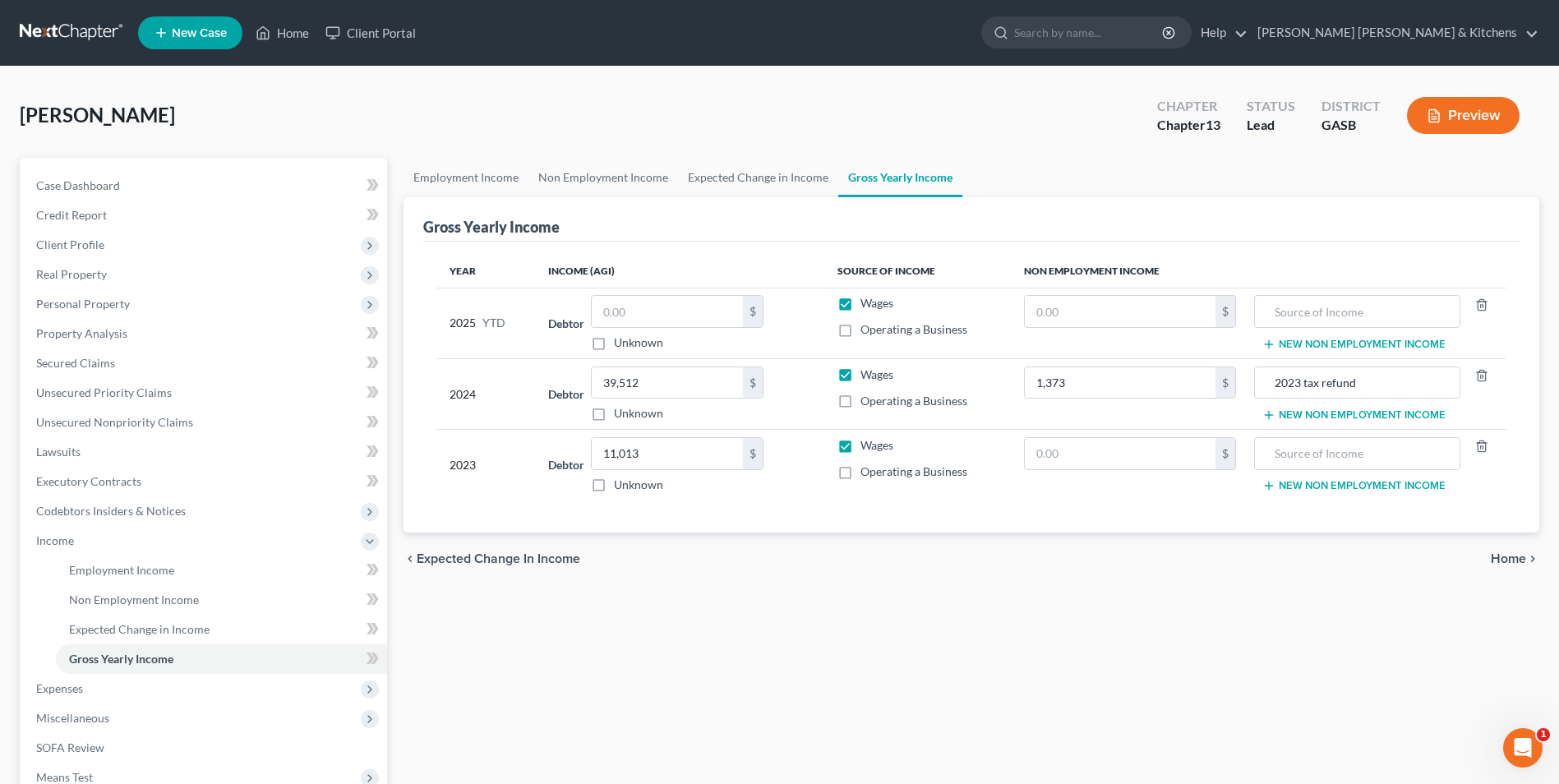
click at [1281, 413] on button "New Non Employment Income" at bounding box center [1354, 414] width 184 height 13
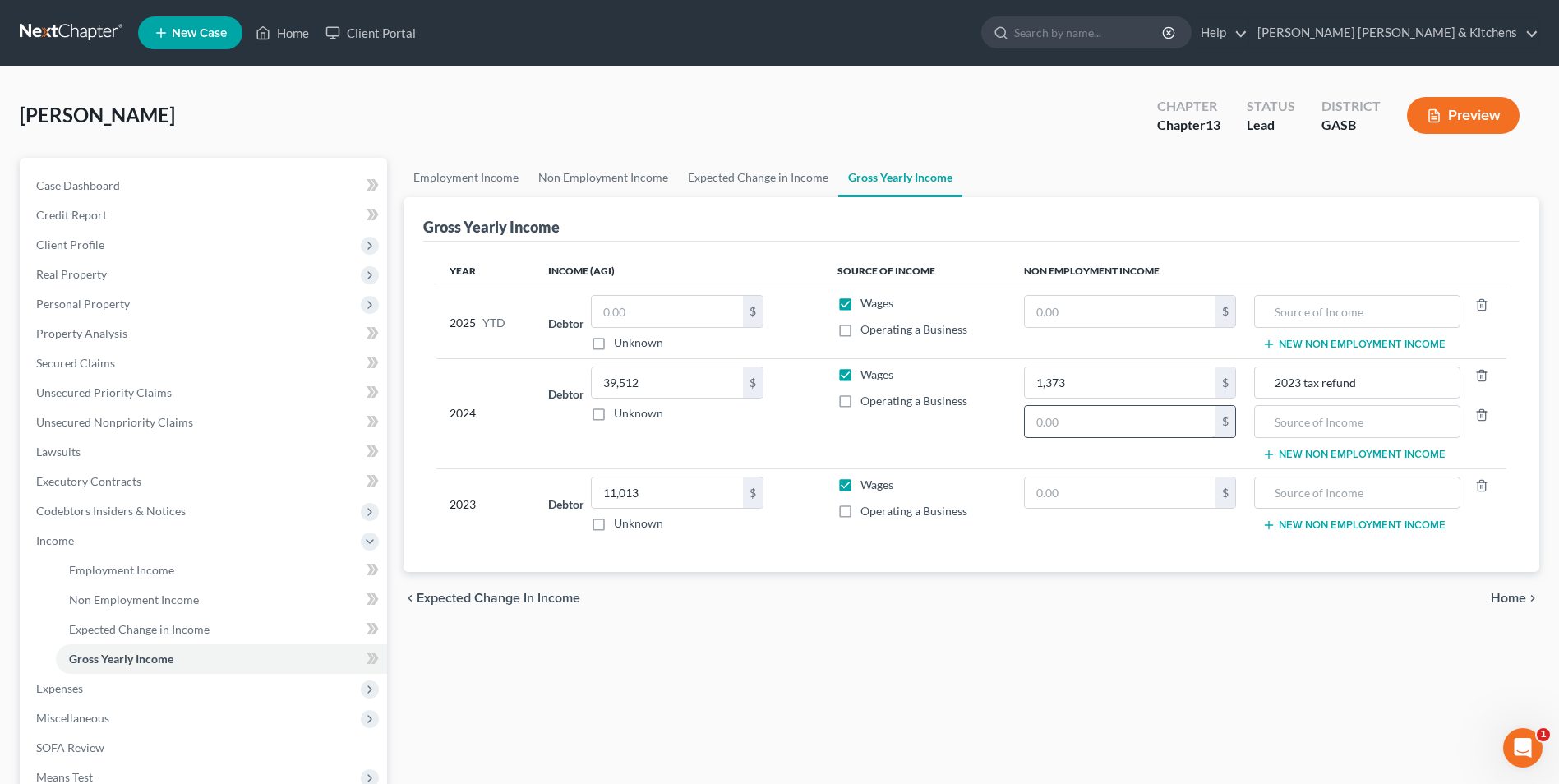
click at [1185, 422] on input "text" at bounding box center [1120, 421] width 191 height 31
type input "3,459"
click at [1271, 426] on input "text" at bounding box center [1357, 421] width 189 height 31
type input "gross receipts rideshare"
click at [1143, 319] on input "text" at bounding box center [1120, 311] width 191 height 31
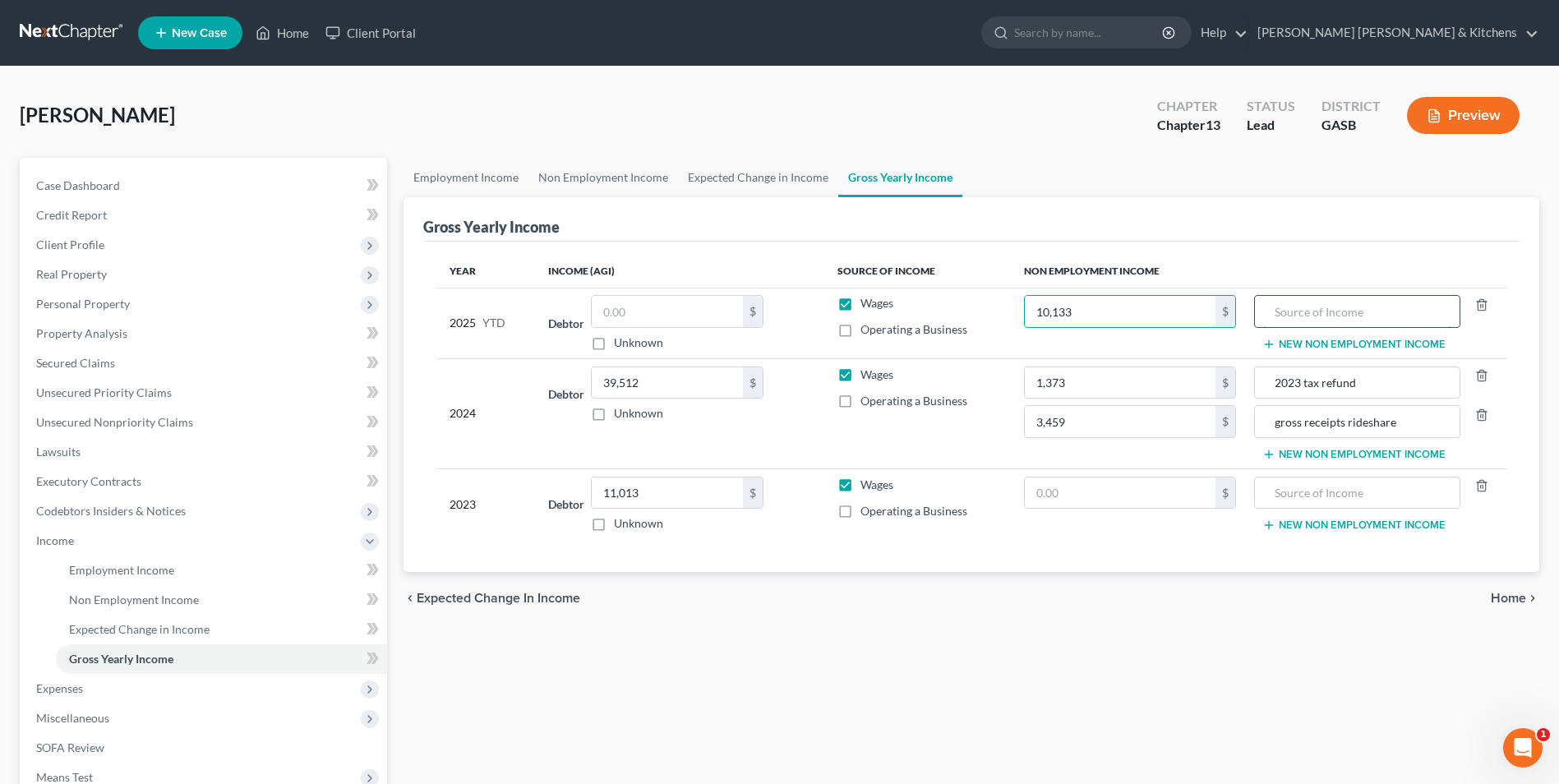
type input "10,133"
click at [1282, 309] on input "text" at bounding box center [1357, 311] width 189 height 31
type input "2024 tax refund"
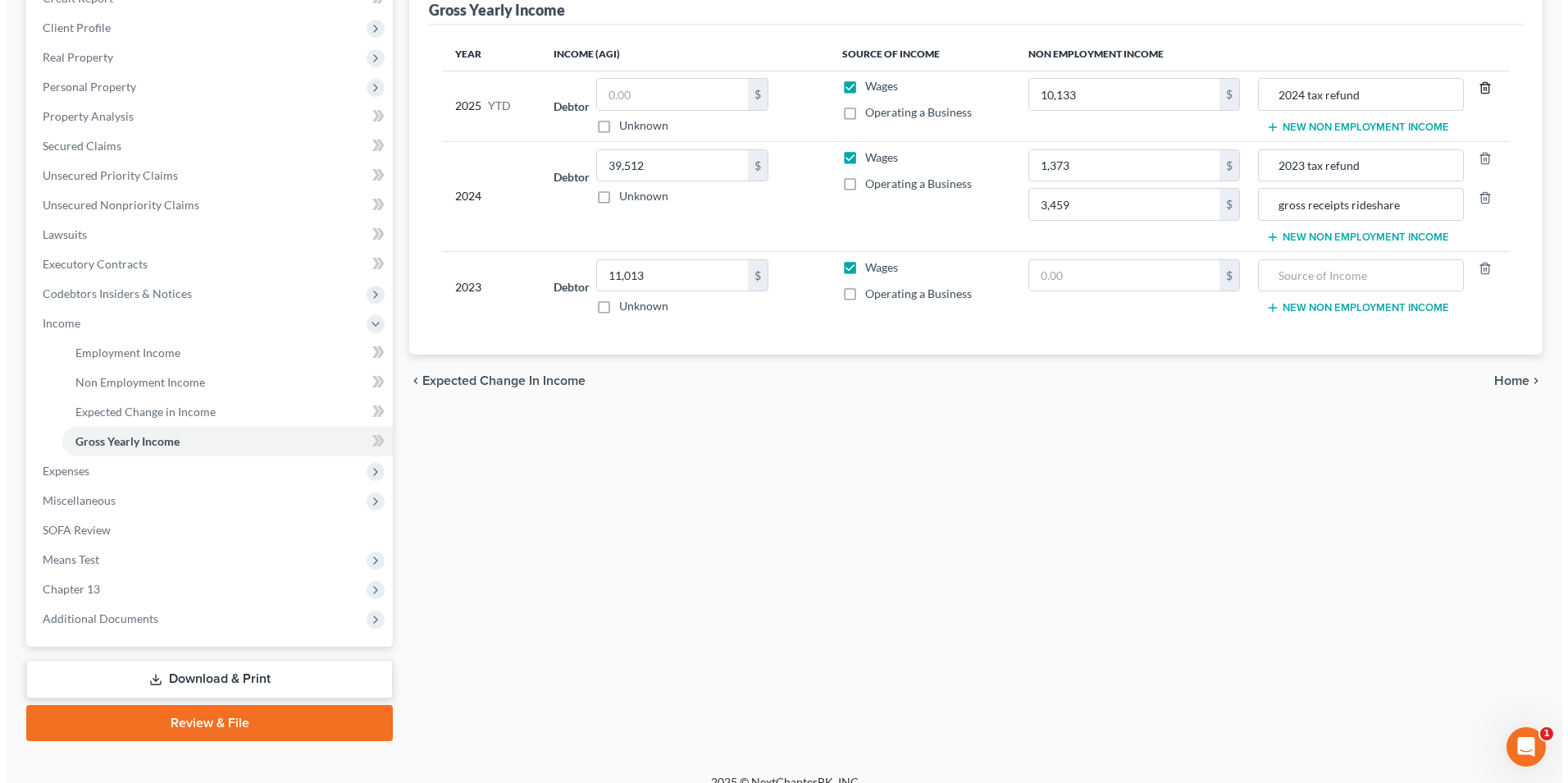
scroll to position [237, 0]
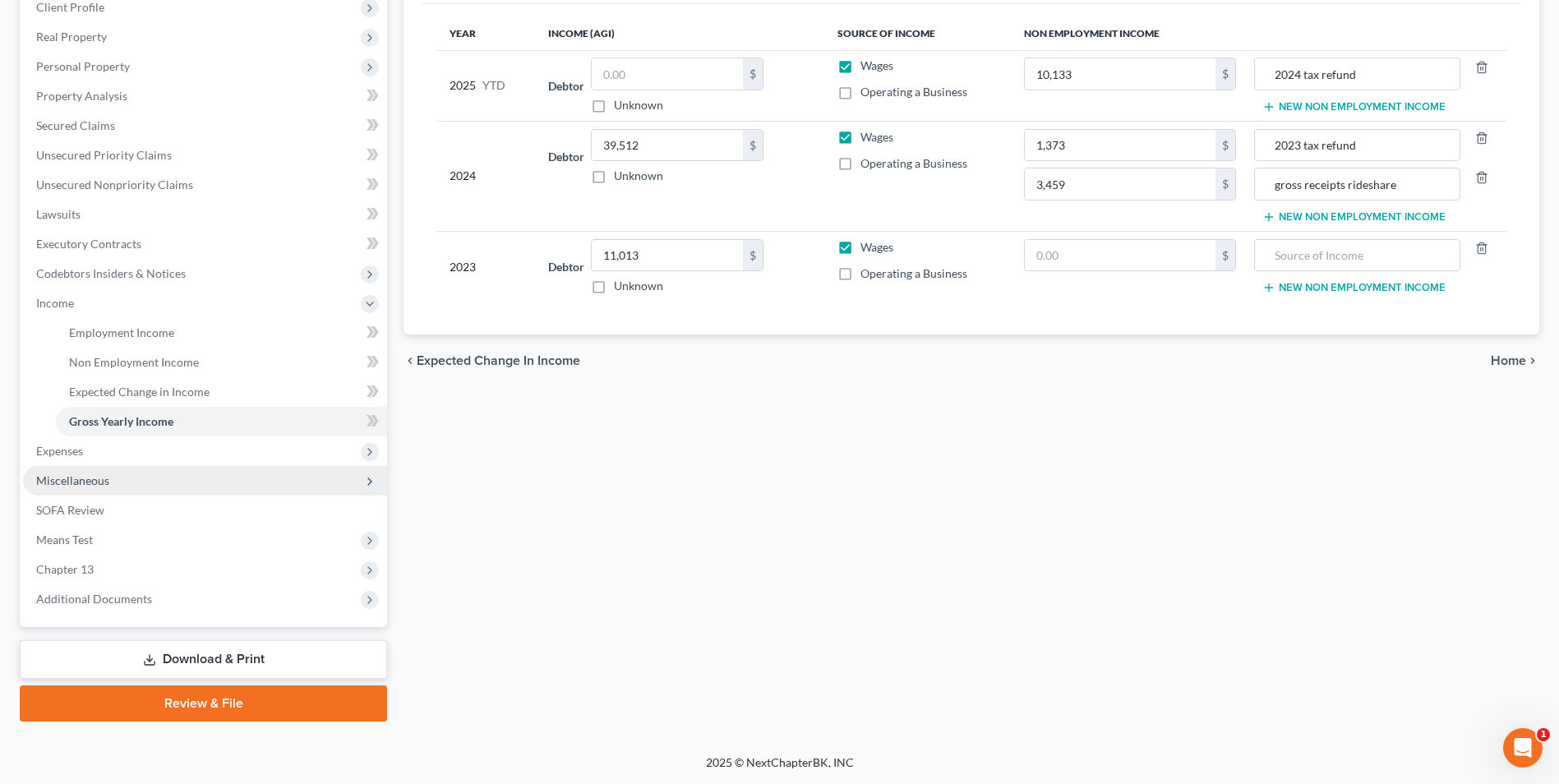
click at [109, 479] on span "Miscellaneous" at bounding box center [205, 481] width 364 height 30
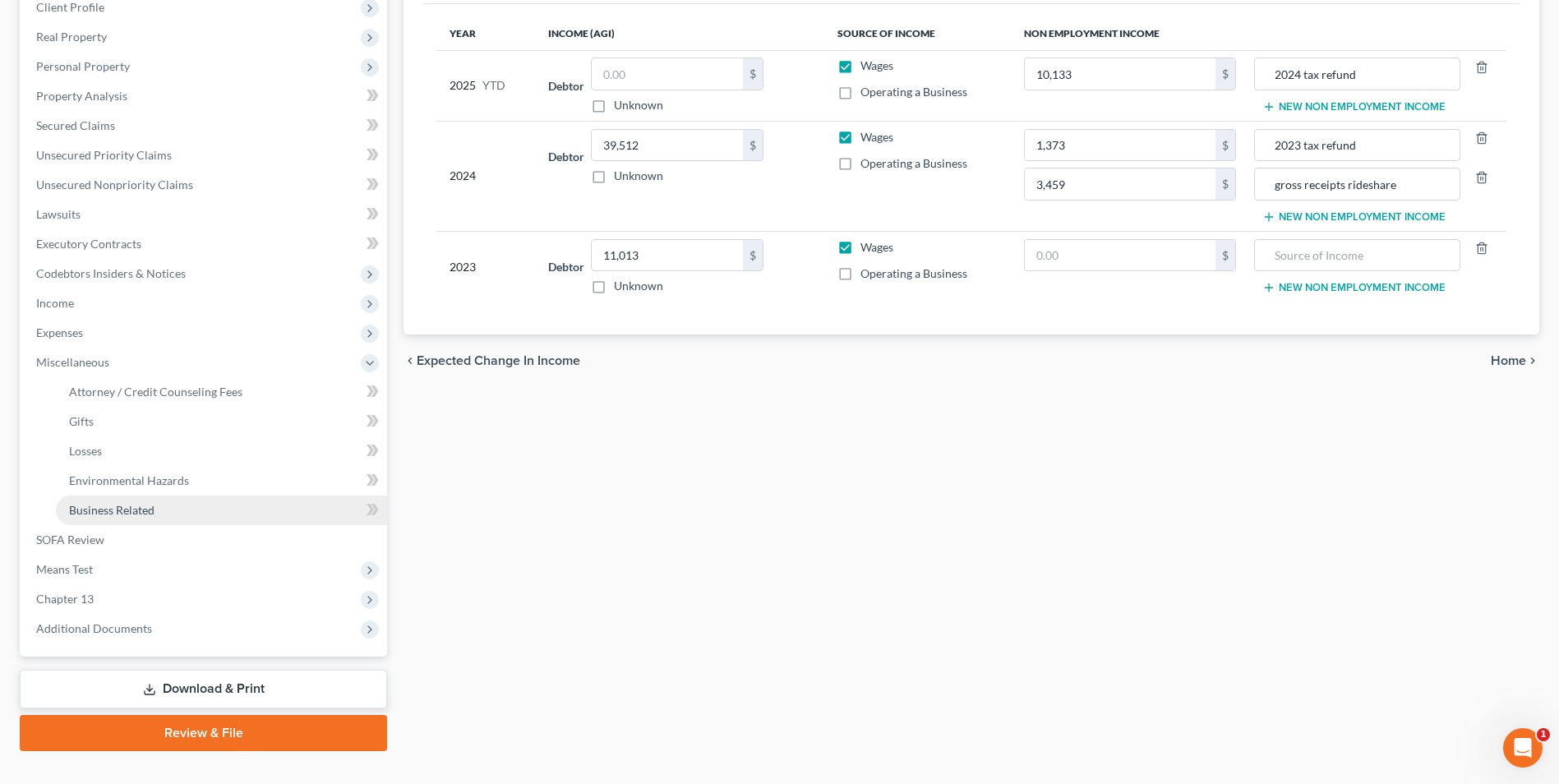
click at [114, 504] on span "Business Related" at bounding box center [112, 510] width 86 height 14
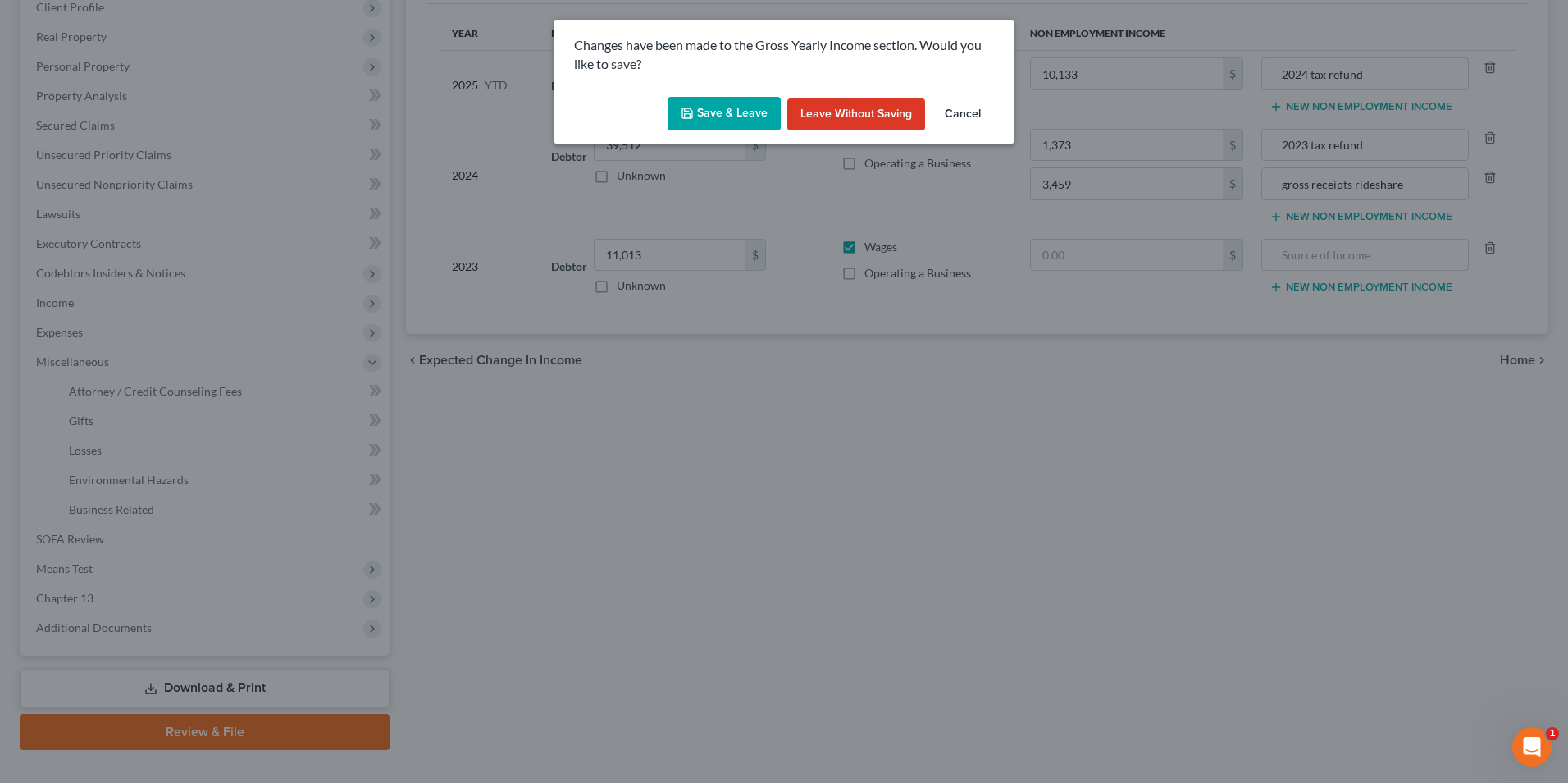
click at [725, 109] on button "Save & Leave" at bounding box center [724, 114] width 113 height 35
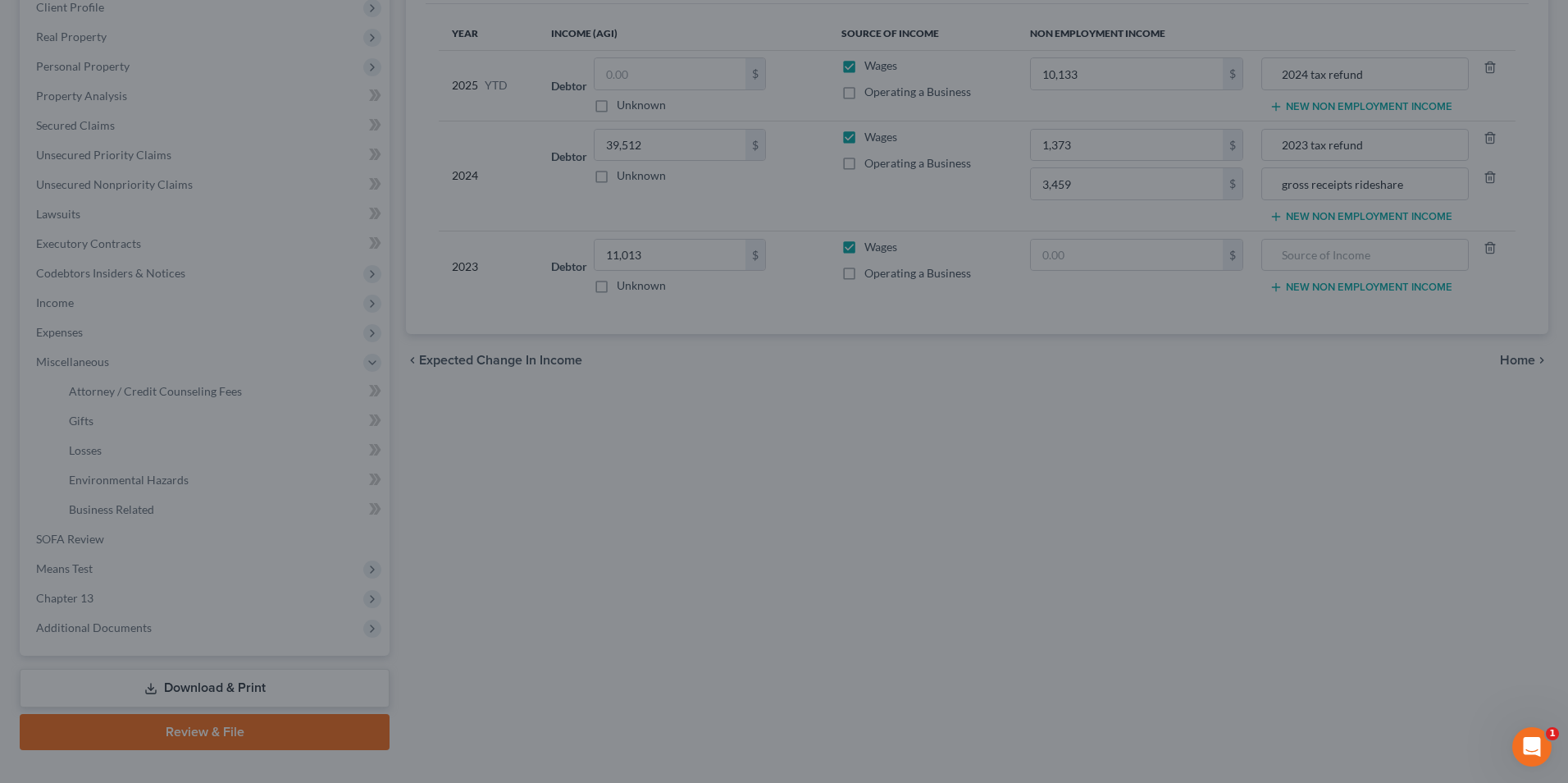
type input "3,459.00"
type input "gross receipts rideshare"
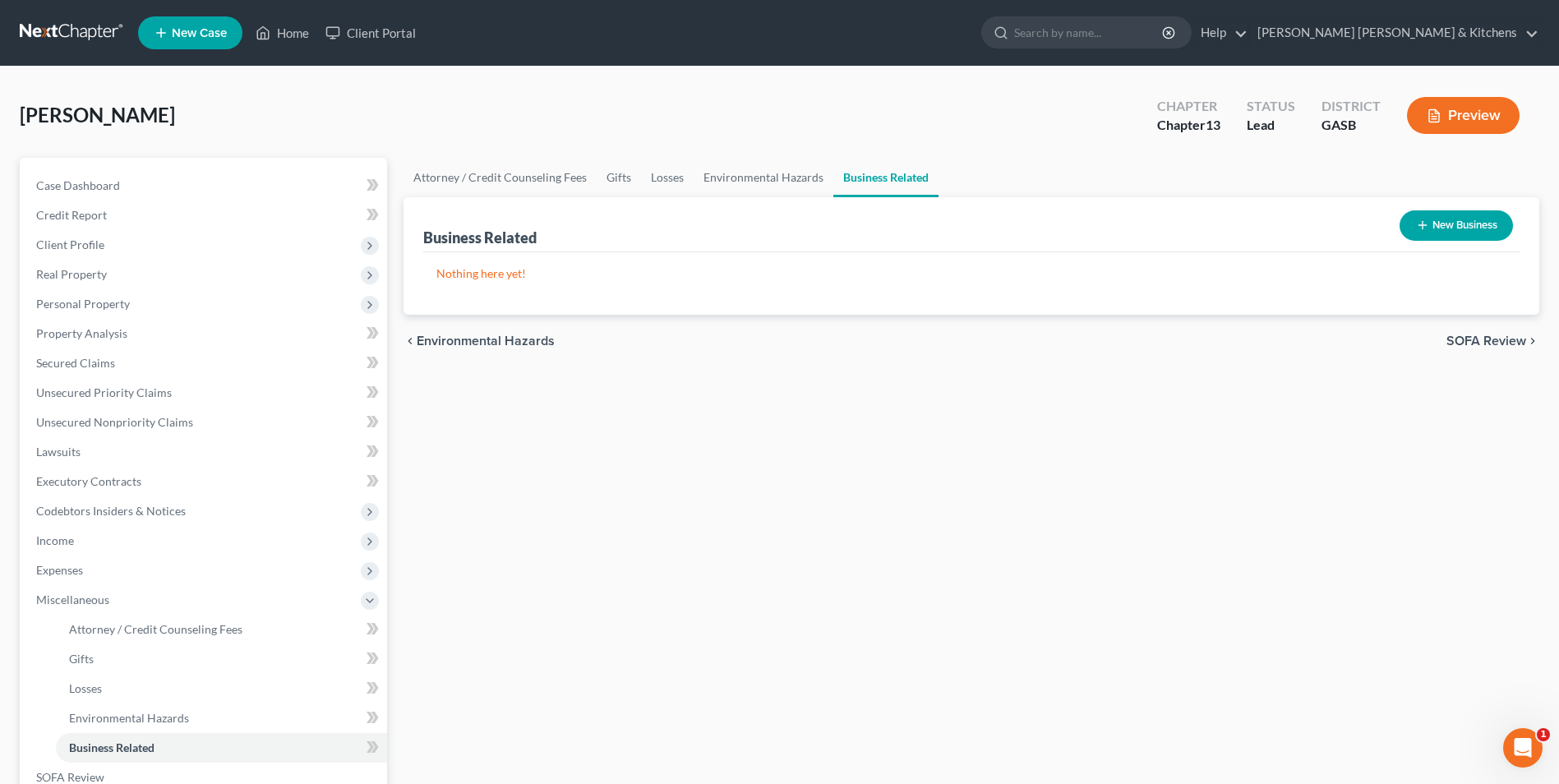
click at [1445, 227] on button "New Business" at bounding box center [1457, 225] width 114 height 30
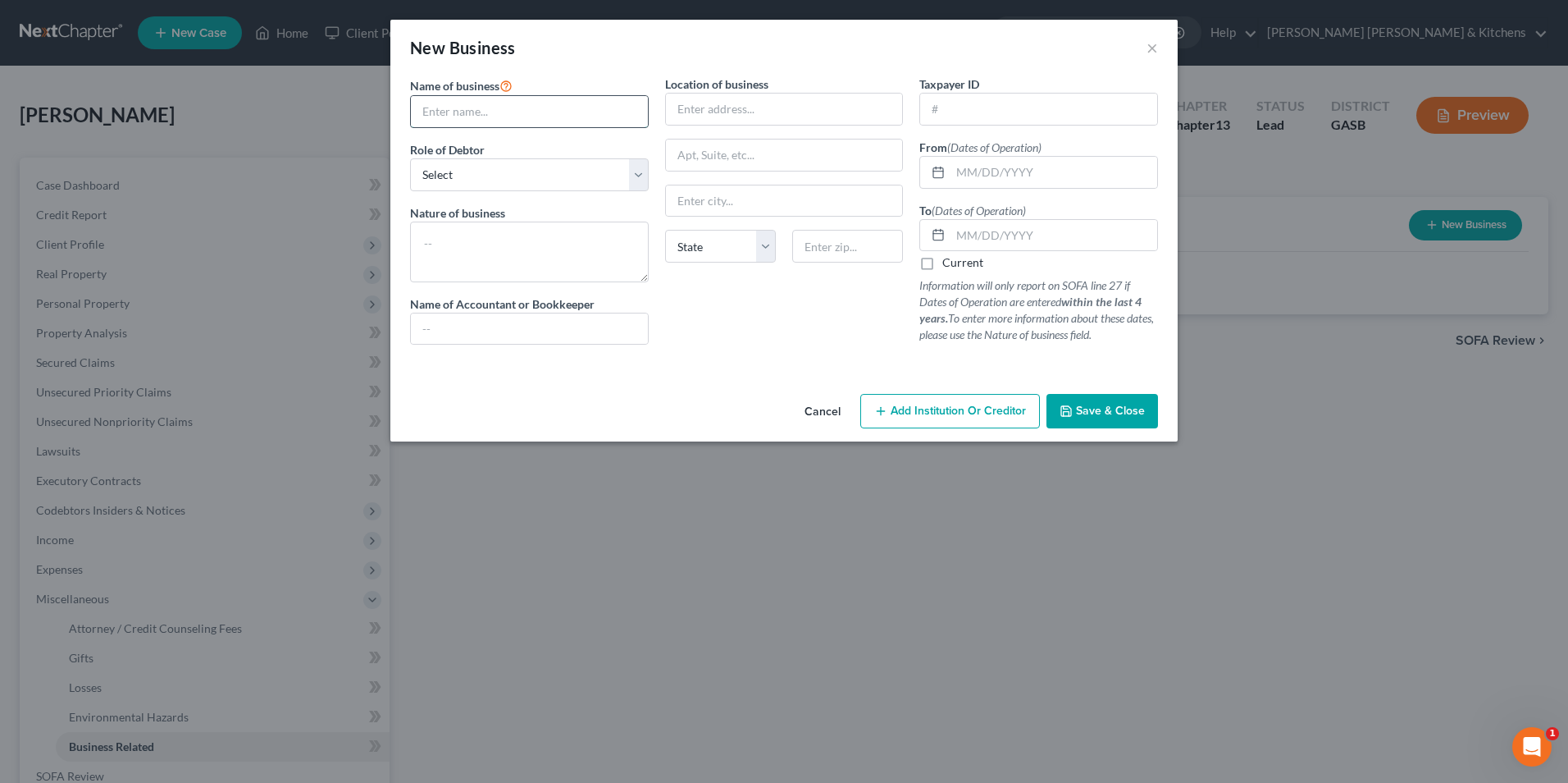
click at [445, 113] on input "text" at bounding box center [530, 111] width 237 height 31
type input "[PERSON_NAME]"
click at [456, 165] on select "Select A member of a limited liability company (LLC) or limited liability partn…" at bounding box center [530, 174] width 239 height 33
select select "sole_proprietor"
click at [410, 158] on select "Select A member of a limited liability company (LLC) or limited liability partn…" at bounding box center [530, 174] width 239 height 33
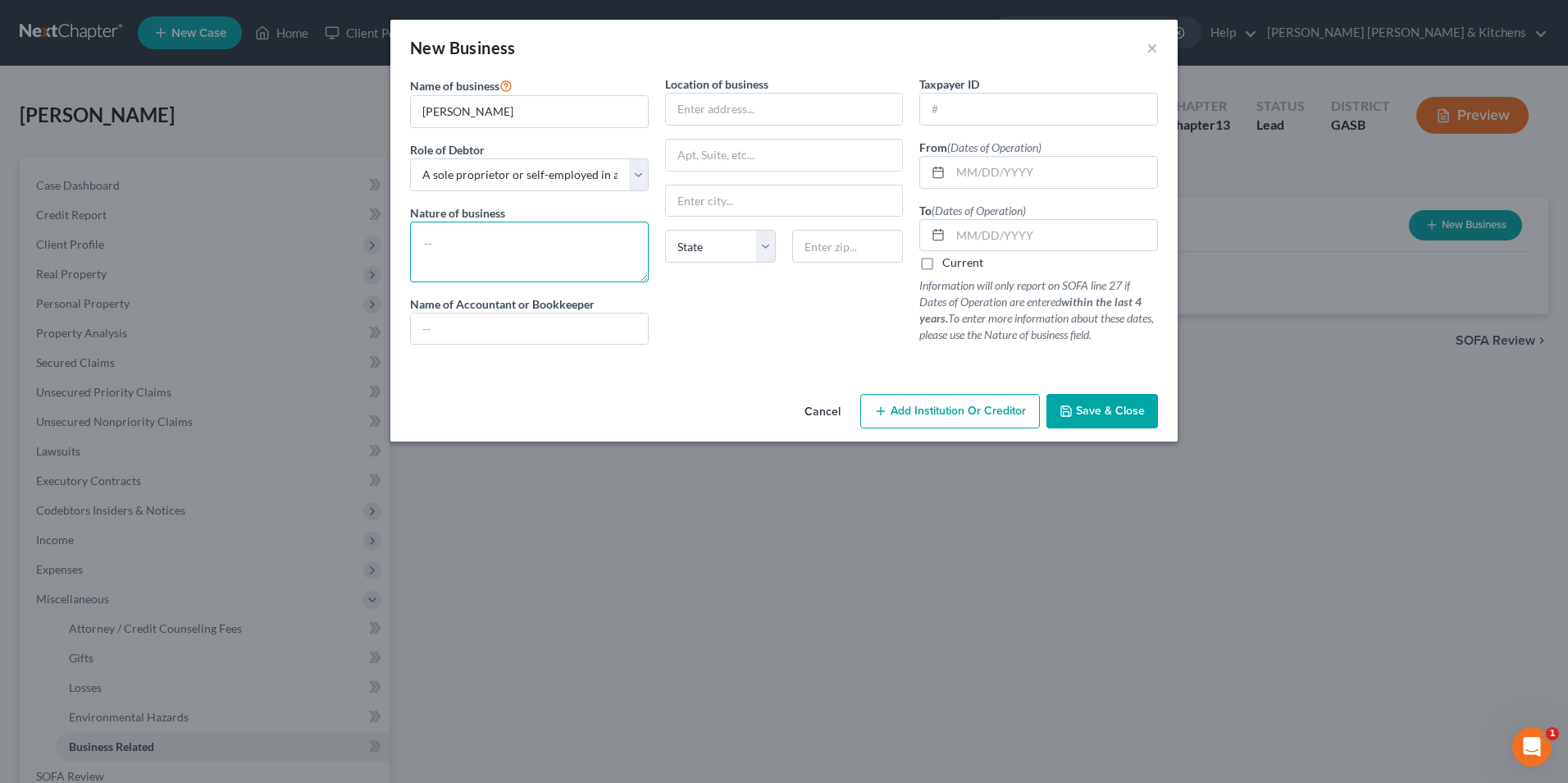
click at [487, 260] on textarea at bounding box center [530, 251] width 239 height 61
type textarea "rideshare"
click at [711, 128] on div "Location of business State [US_STATE][GEOGRAPHIC_DATA] [GEOGRAPHIC_DATA] [GEOGR…" at bounding box center [784, 216] width 255 height 282
click at [711, 115] on input "text" at bounding box center [784, 109] width 237 height 31
type input "[STREET_ADDRESS]"
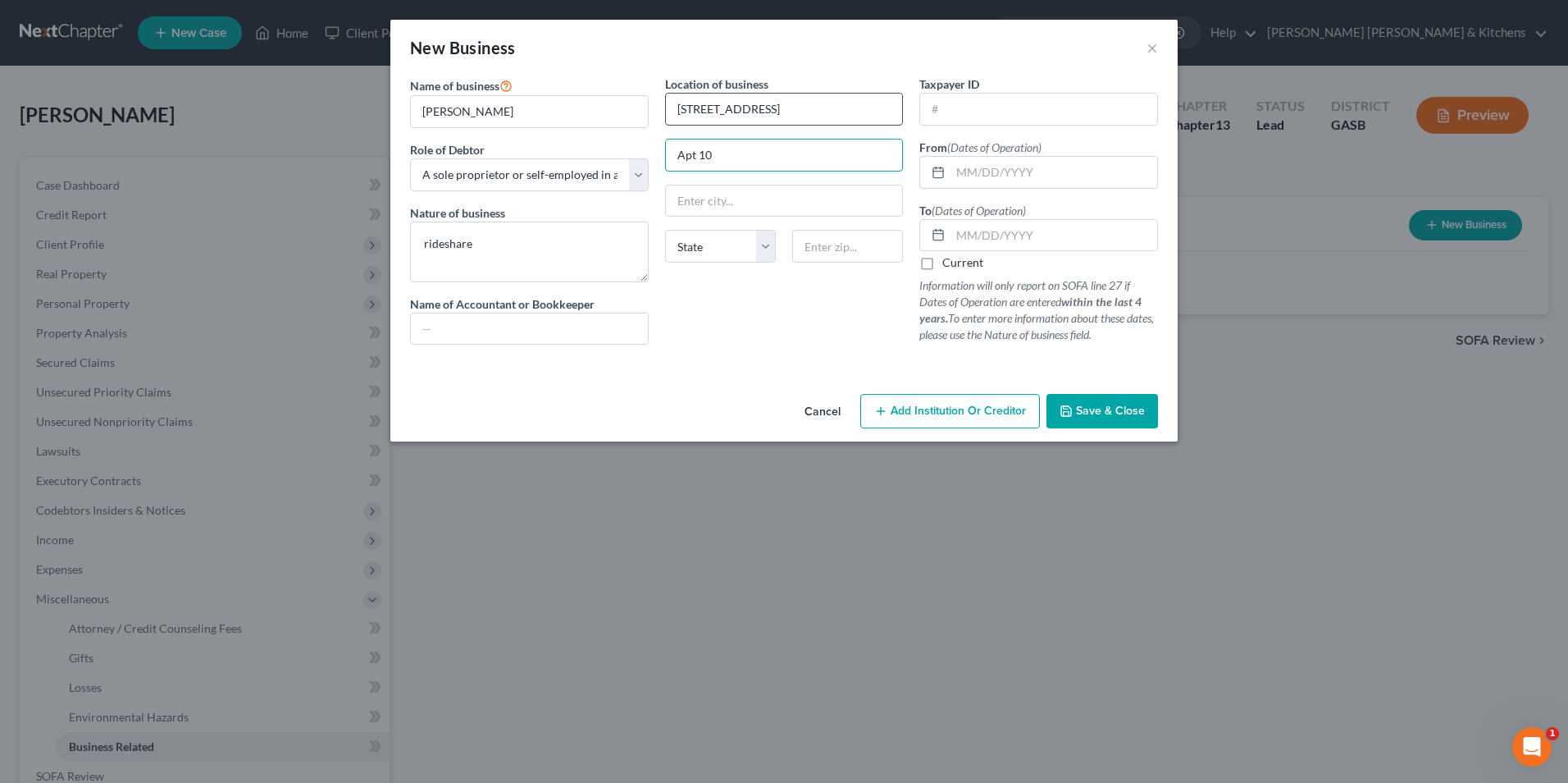
type input "Apt 10"
type input "30458"
type input "Statesboro"
select select "10"
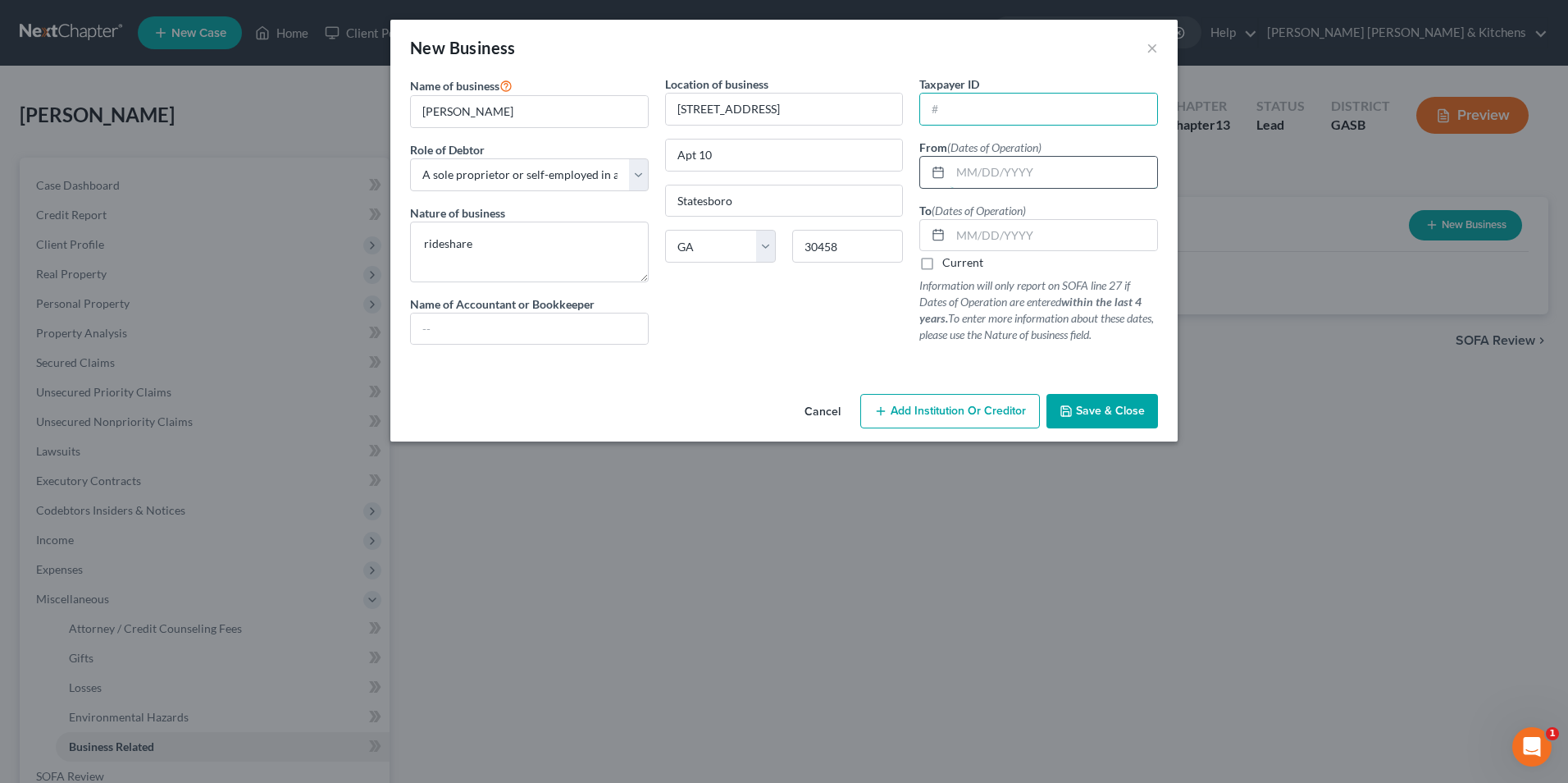
click at [984, 161] on input "text" at bounding box center [1054, 171] width 207 height 31
type input "[DATE]"
click at [942, 260] on label "Current" at bounding box center [962, 262] width 41 height 16
click at [949, 260] on input "Current" at bounding box center [954, 259] width 11 height 11
checkbox input "true"
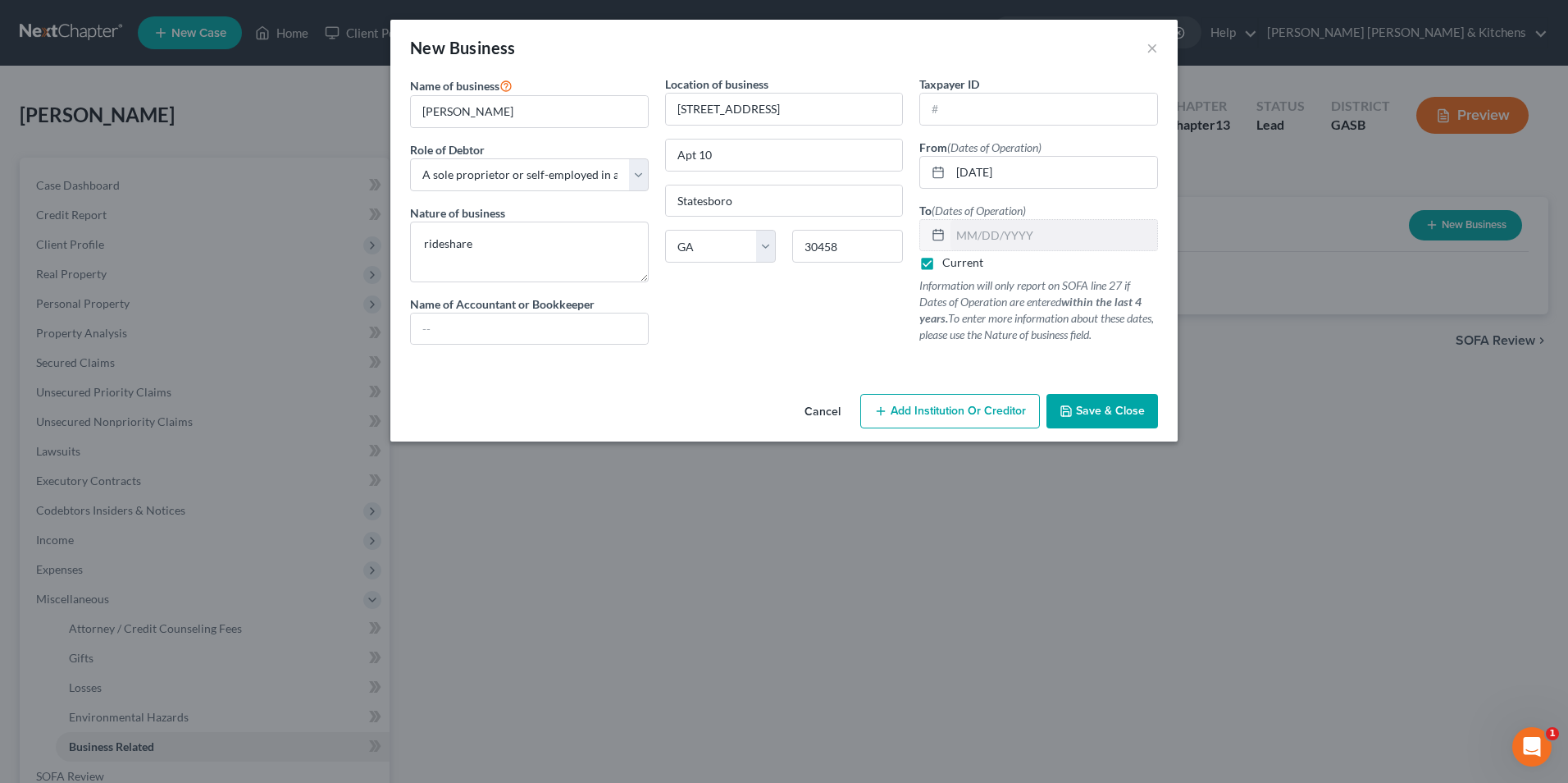
click at [1109, 415] on span "Save & Close" at bounding box center [1110, 410] width 69 height 14
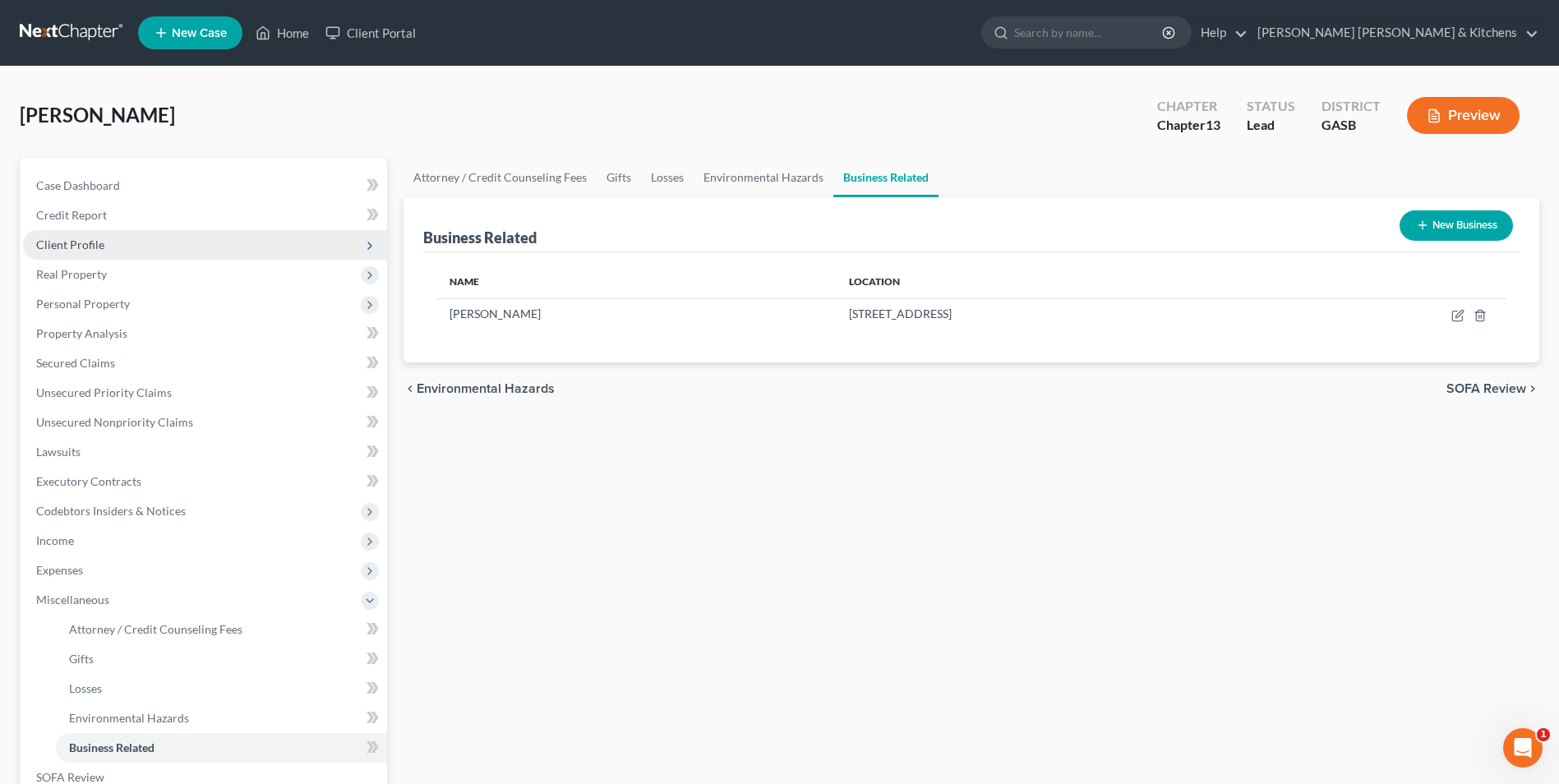
click at [49, 247] on span "Client Profile" at bounding box center [70, 244] width 68 height 14
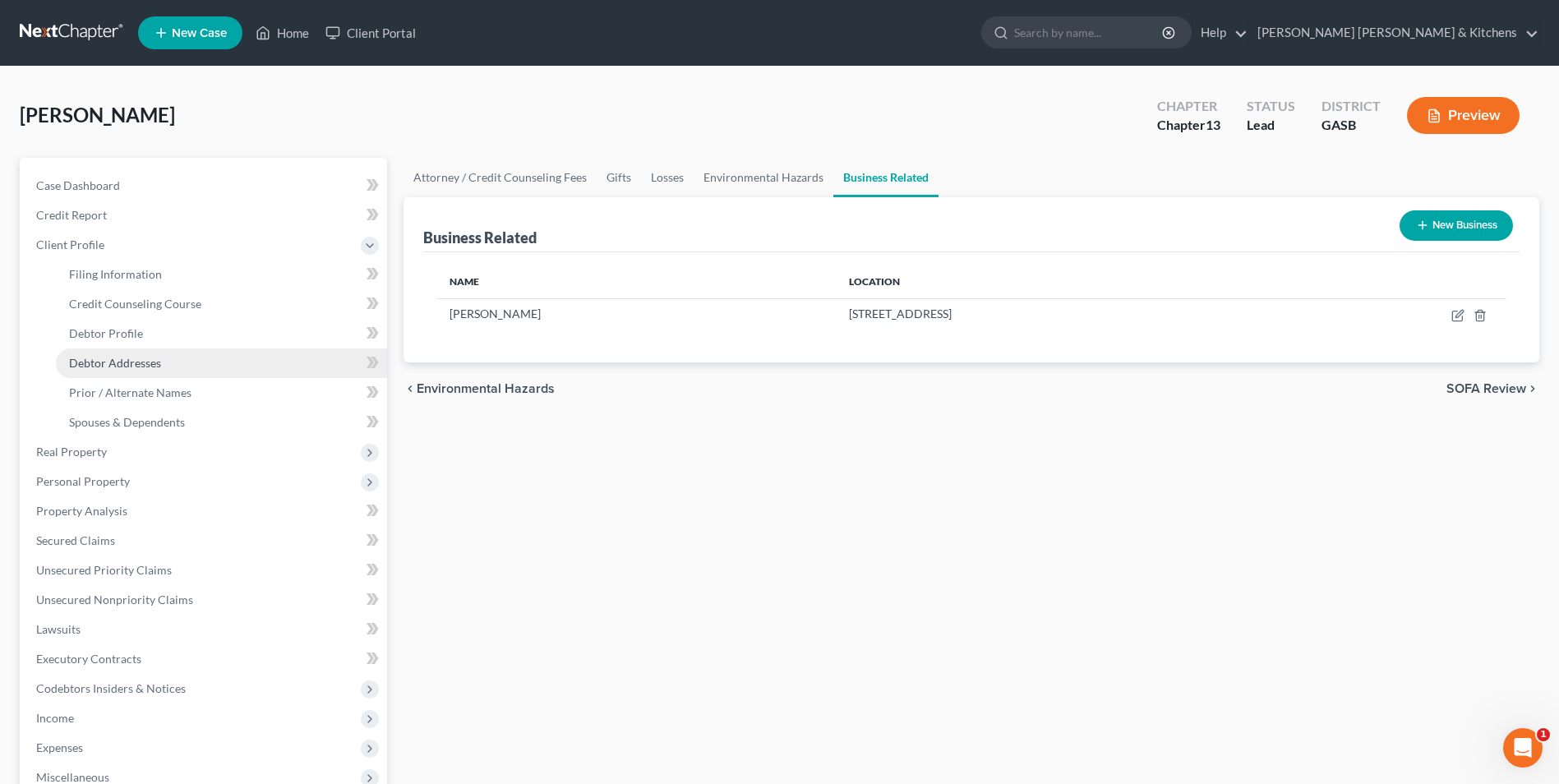
click at [84, 360] on span "Debtor Addresses" at bounding box center [115, 363] width 92 height 14
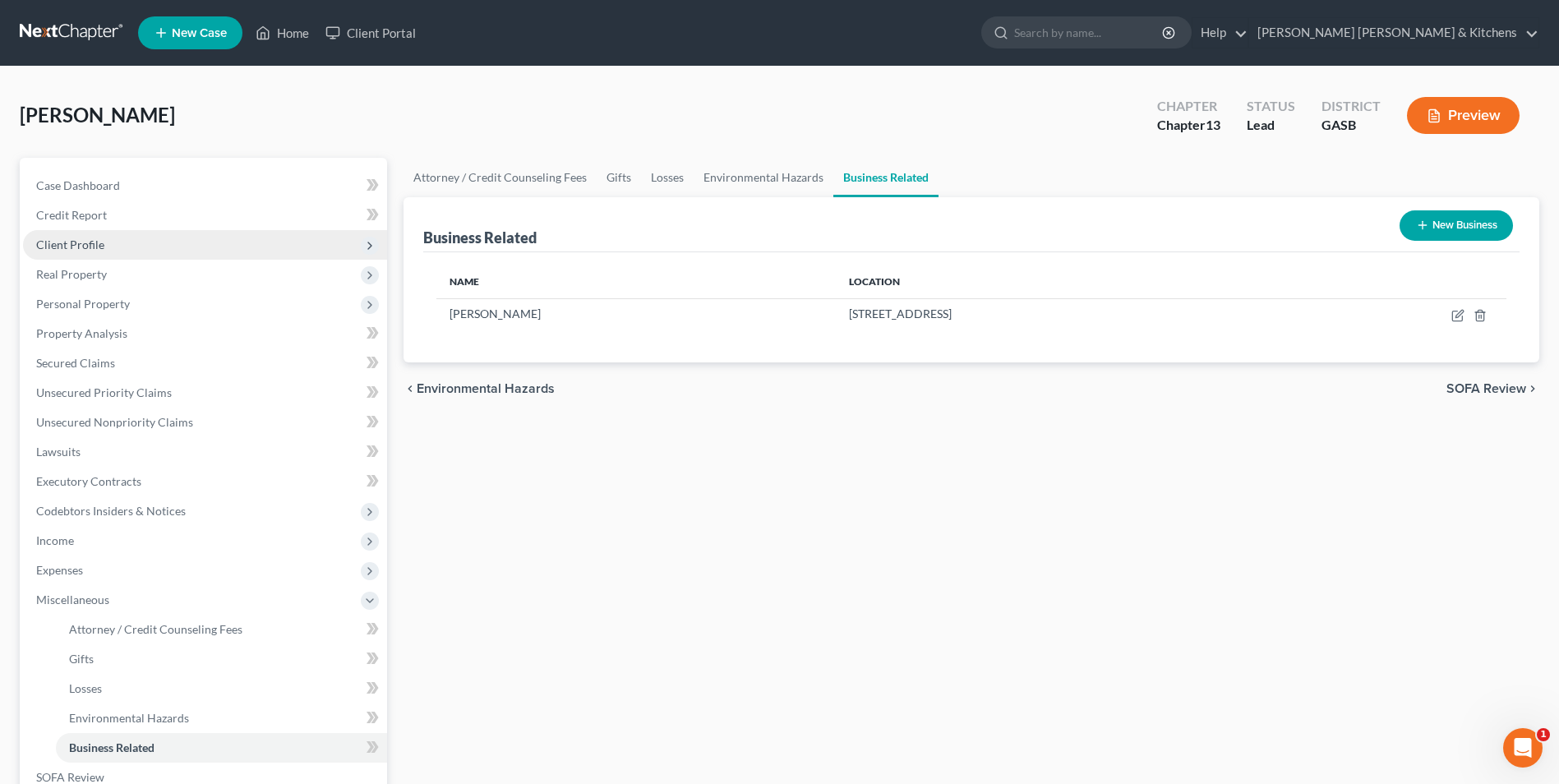
click at [63, 242] on span "Client Profile" at bounding box center [70, 244] width 68 height 14
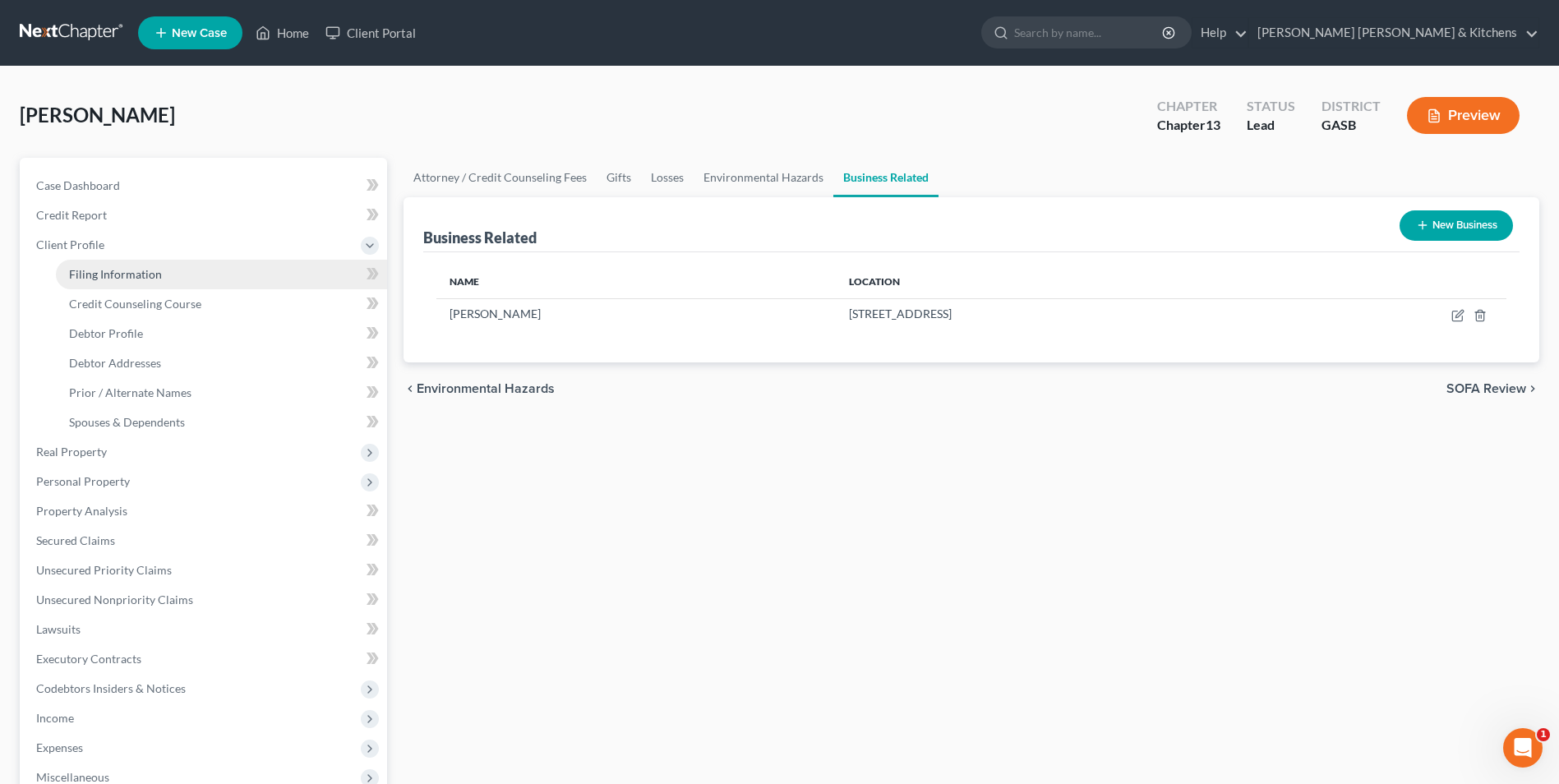
click at [77, 268] on span "Filing Information" at bounding box center [115, 274] width 93 height 14
select select "1"
select select "0"
select select "3"
select select "10"
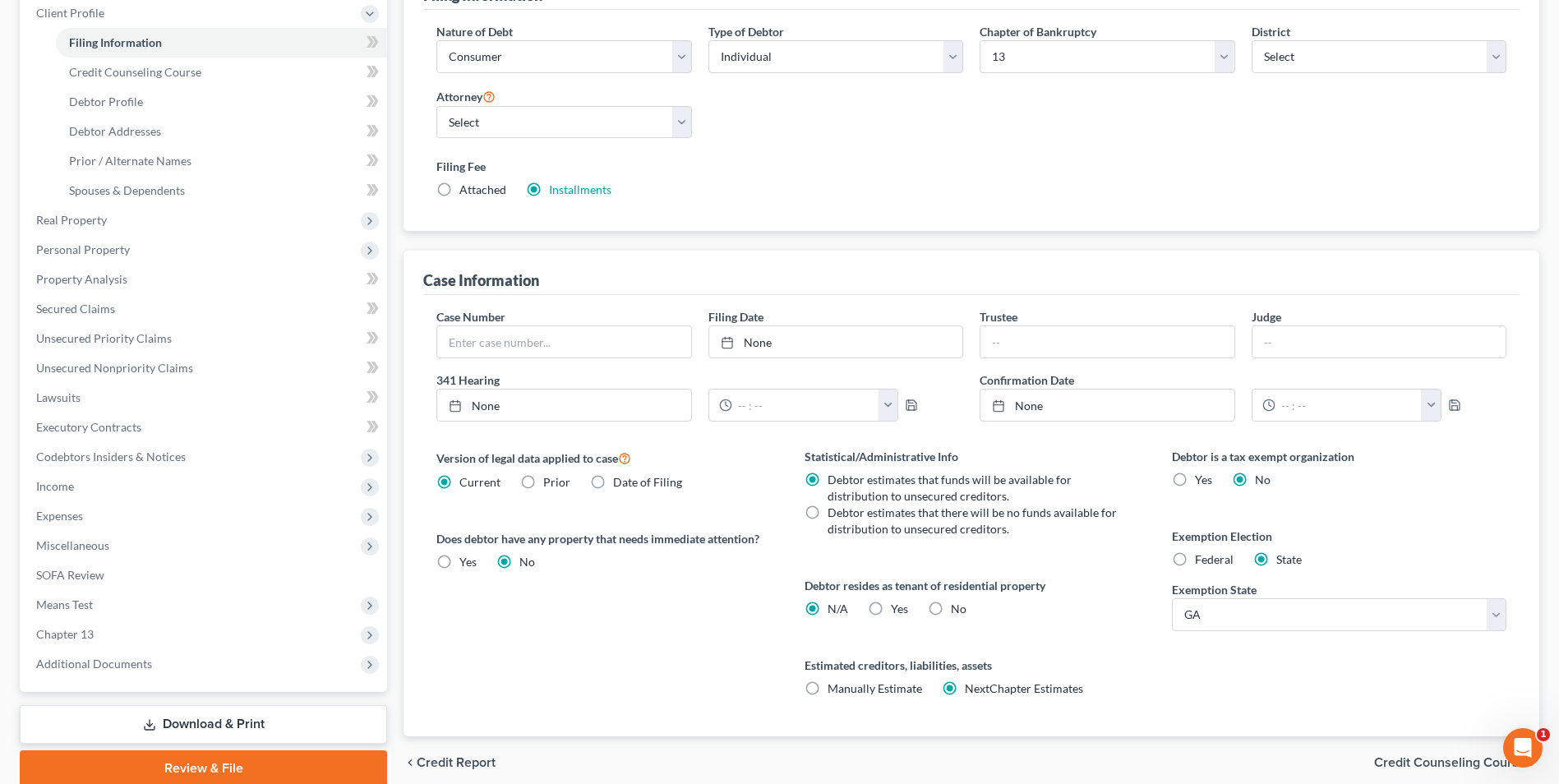
scroll to position [246, 0]
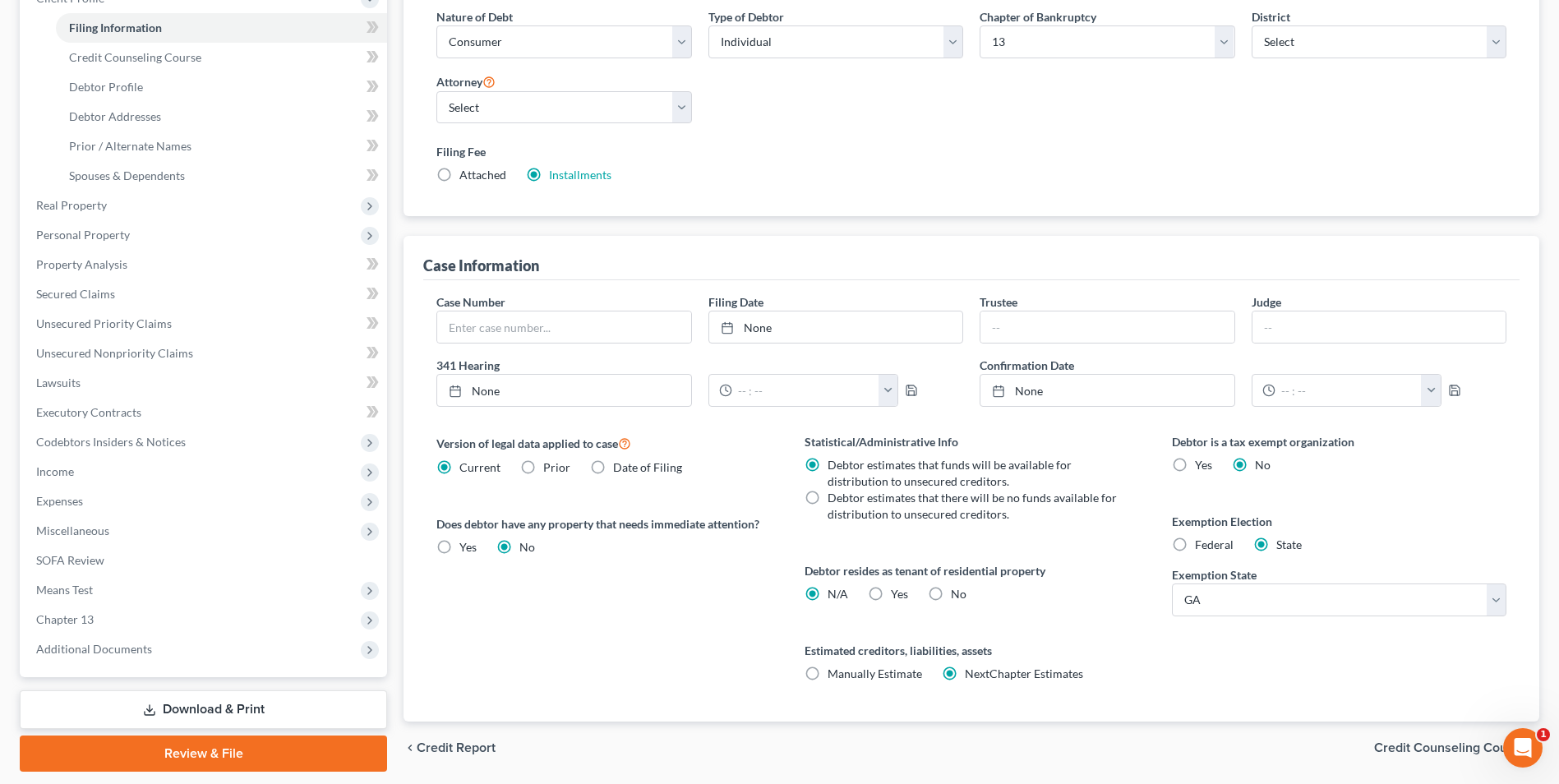
click at [891, 594] on label "Yes Yes" at bounding box center [899, 593] width 17 height 16
click at [897, 594] on input "Yes Yes" at bounding box center [902, 590] width 11 height 11
radio input "true"
radio input "false"
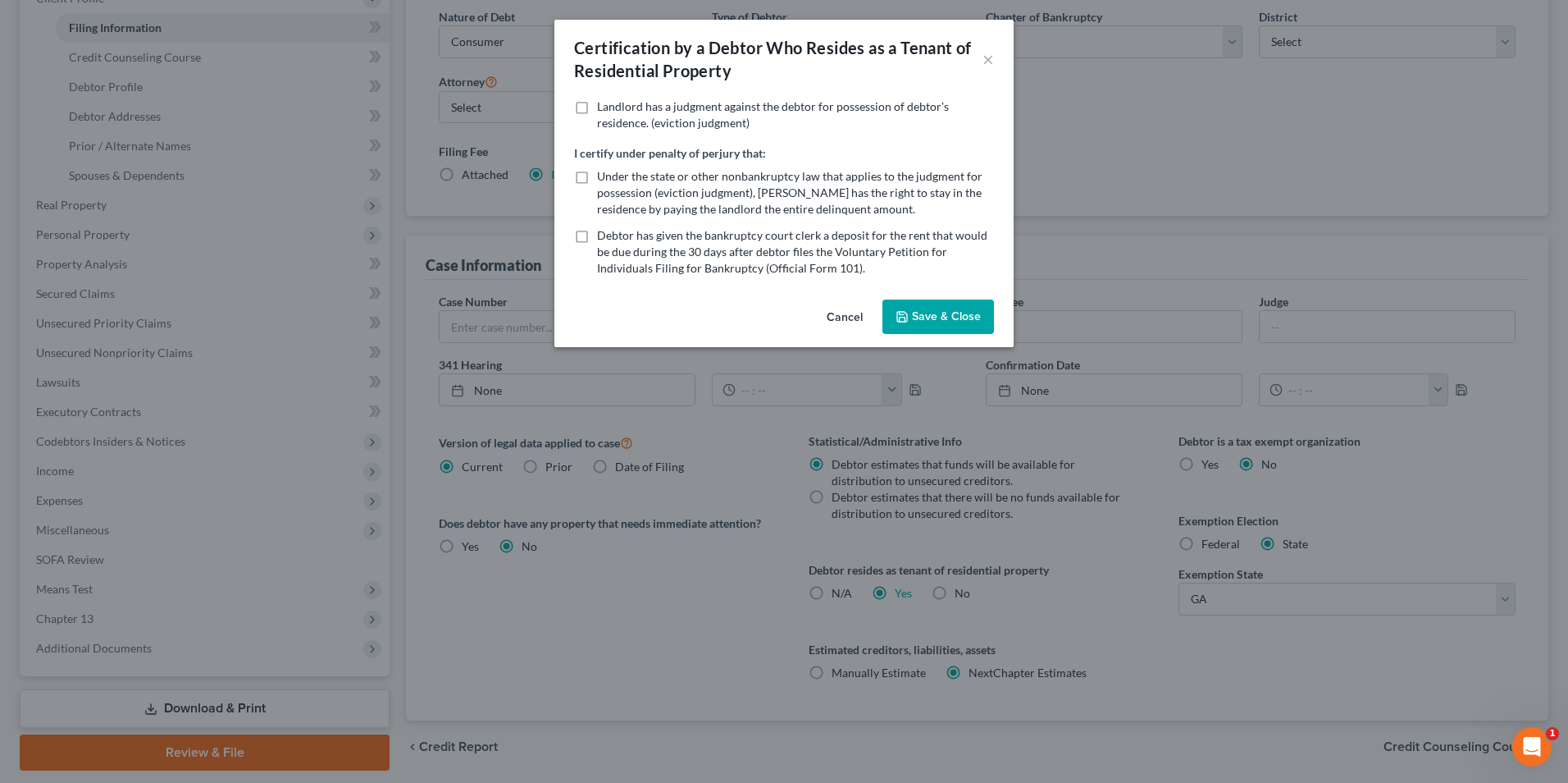
click at [923, 324] on button "Save & Close" at bounding box center [938, 317] width 112 height 35
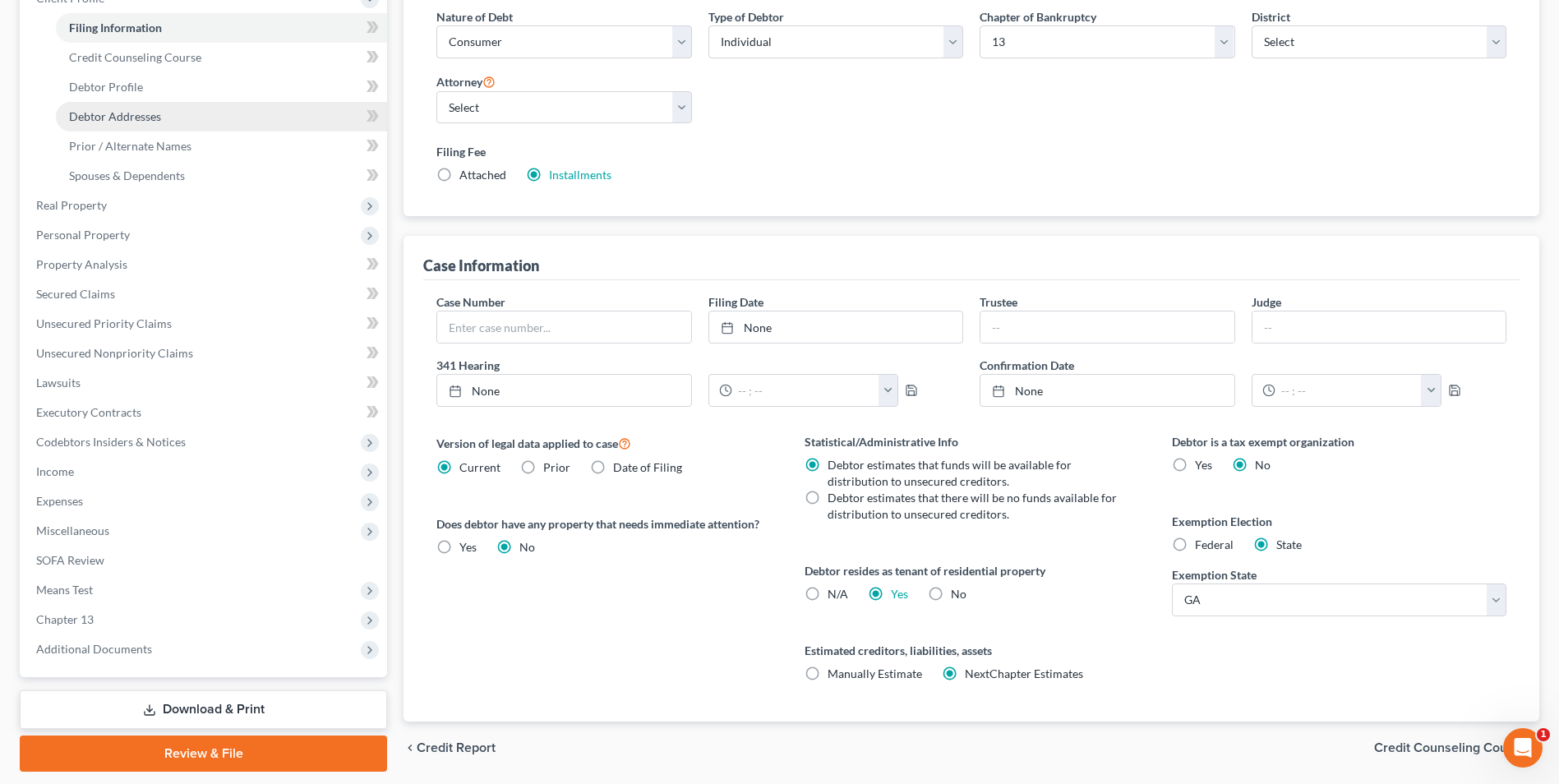
click at [107, 127] on link "Debtor Addresses" at bounding box center [222, 117] width 331 height 30
select select "0"
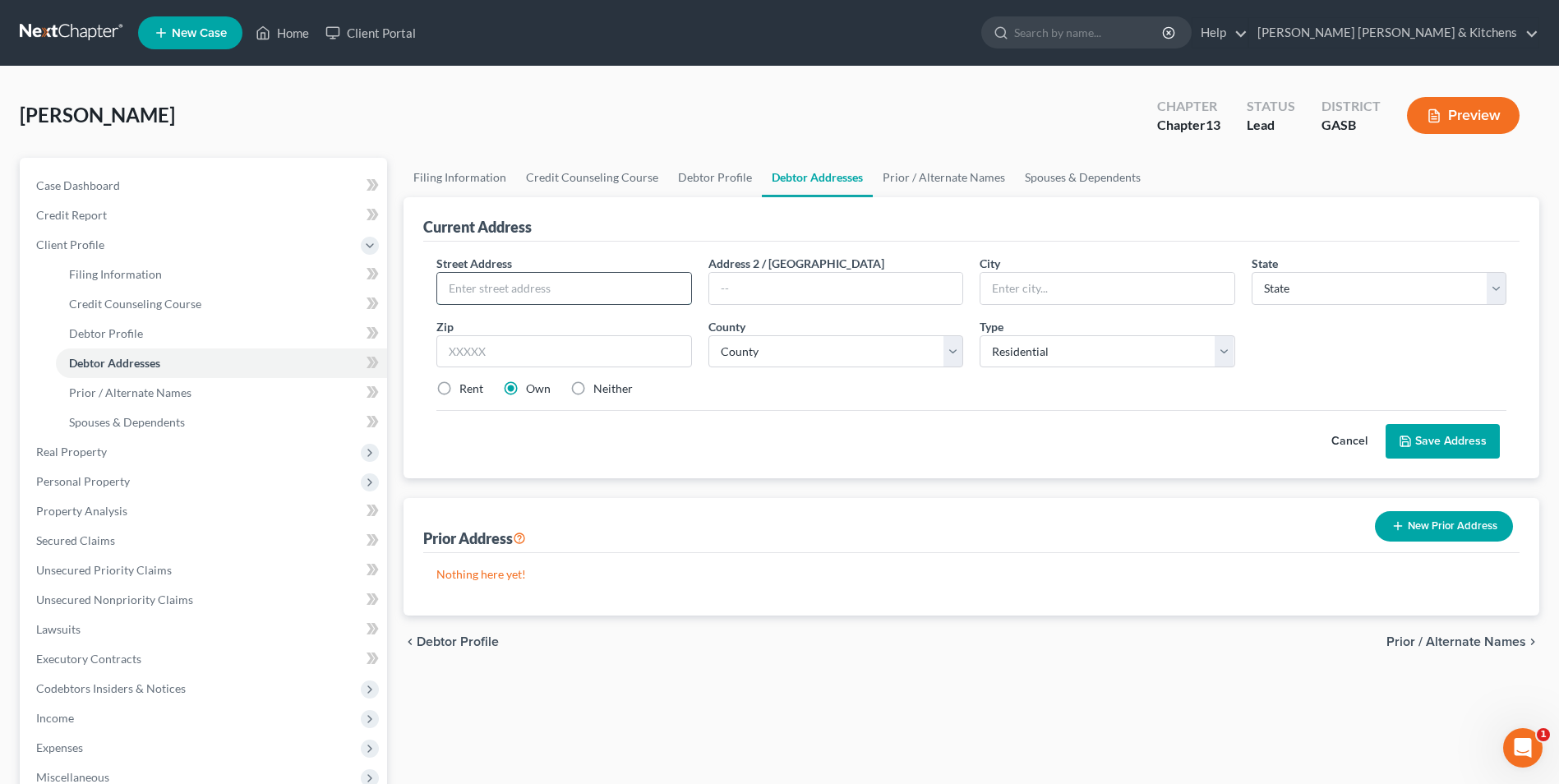
click at [609, 289] on input "text" at bounding box center [564, 287] width 254 height 31
type input "[STREET_ADDRESS]"
type input "Apt 10"
type input "30458"
type input "Statesboro"
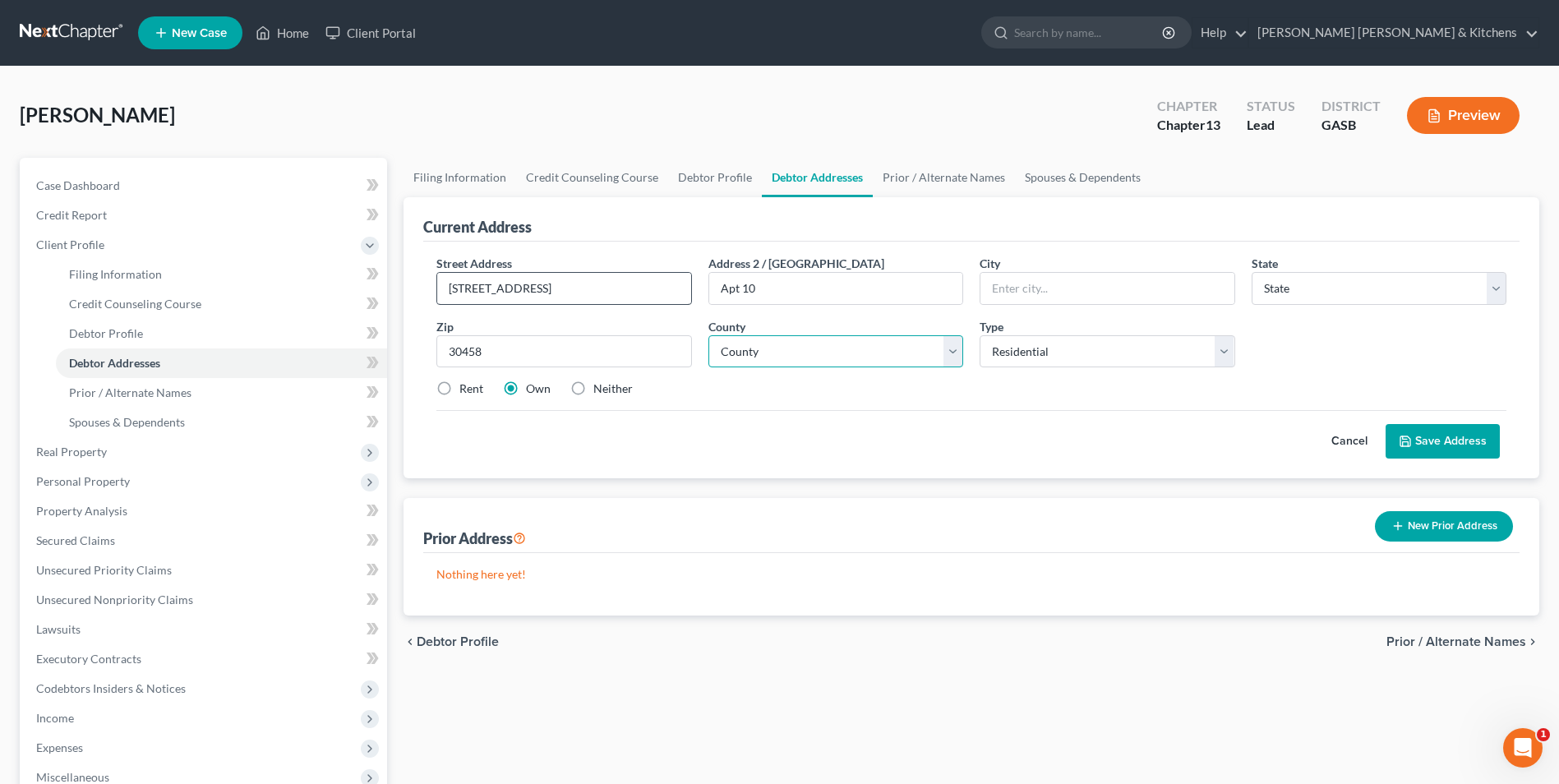
select select "10"
click at [566, 357] on input "30458" at bounding box center [563, 351] width 255 height 33
select select "15"
click at [459, 389] on label "Rent" at bounding box center [471, 388] width 24 height 16
click at [466, 389] on input "Rent" at bounding box center [471, 385] width 11 height 11
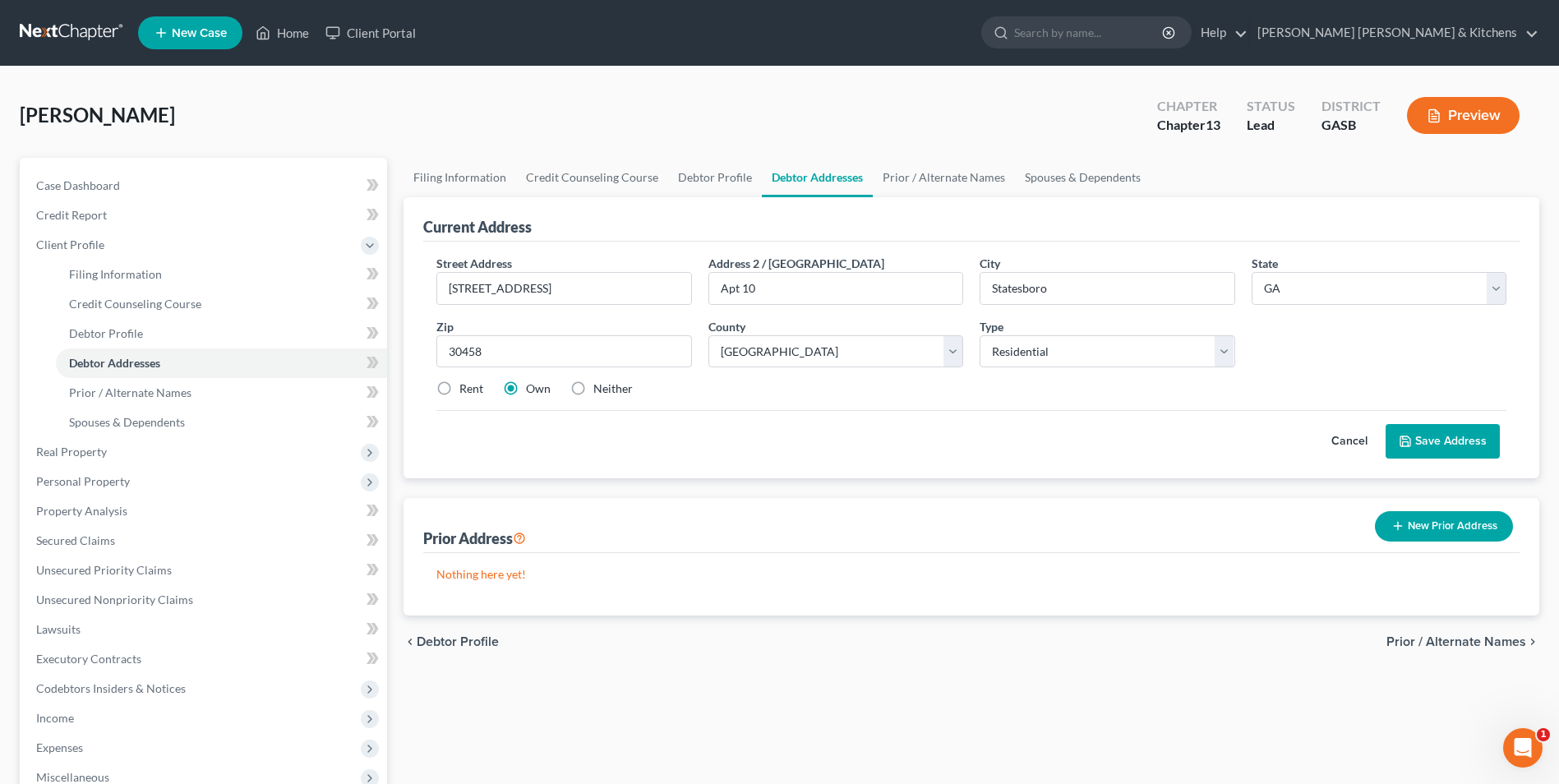
radio input "true"
click at [1431, 439] on button "Save Address" at bounding box center [1443, 441] width 114 height 35
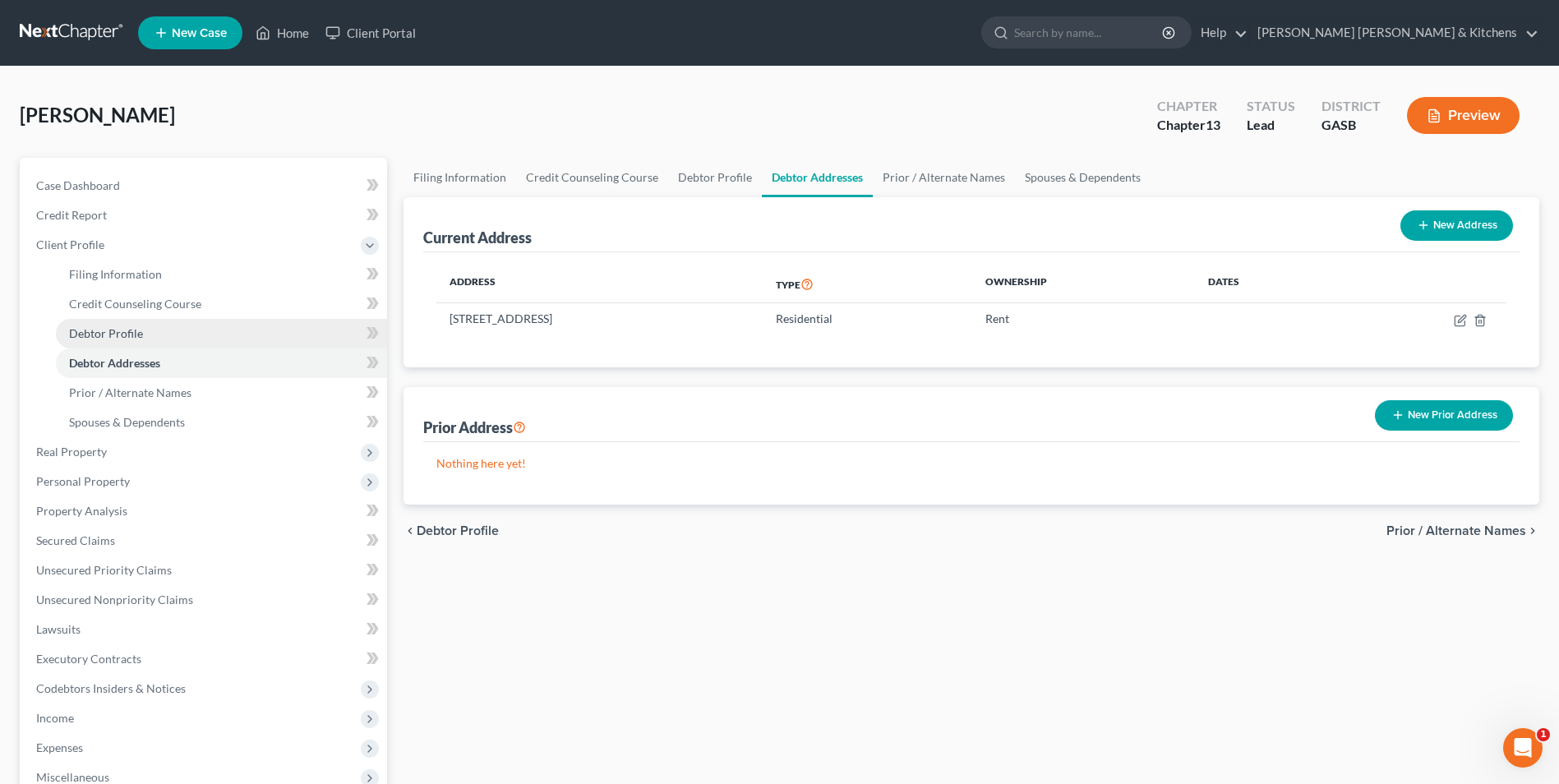
click at [88, 332] on span "Debtor Profile" at bounding box center [106, 333] width 74 height 14
select select "0"
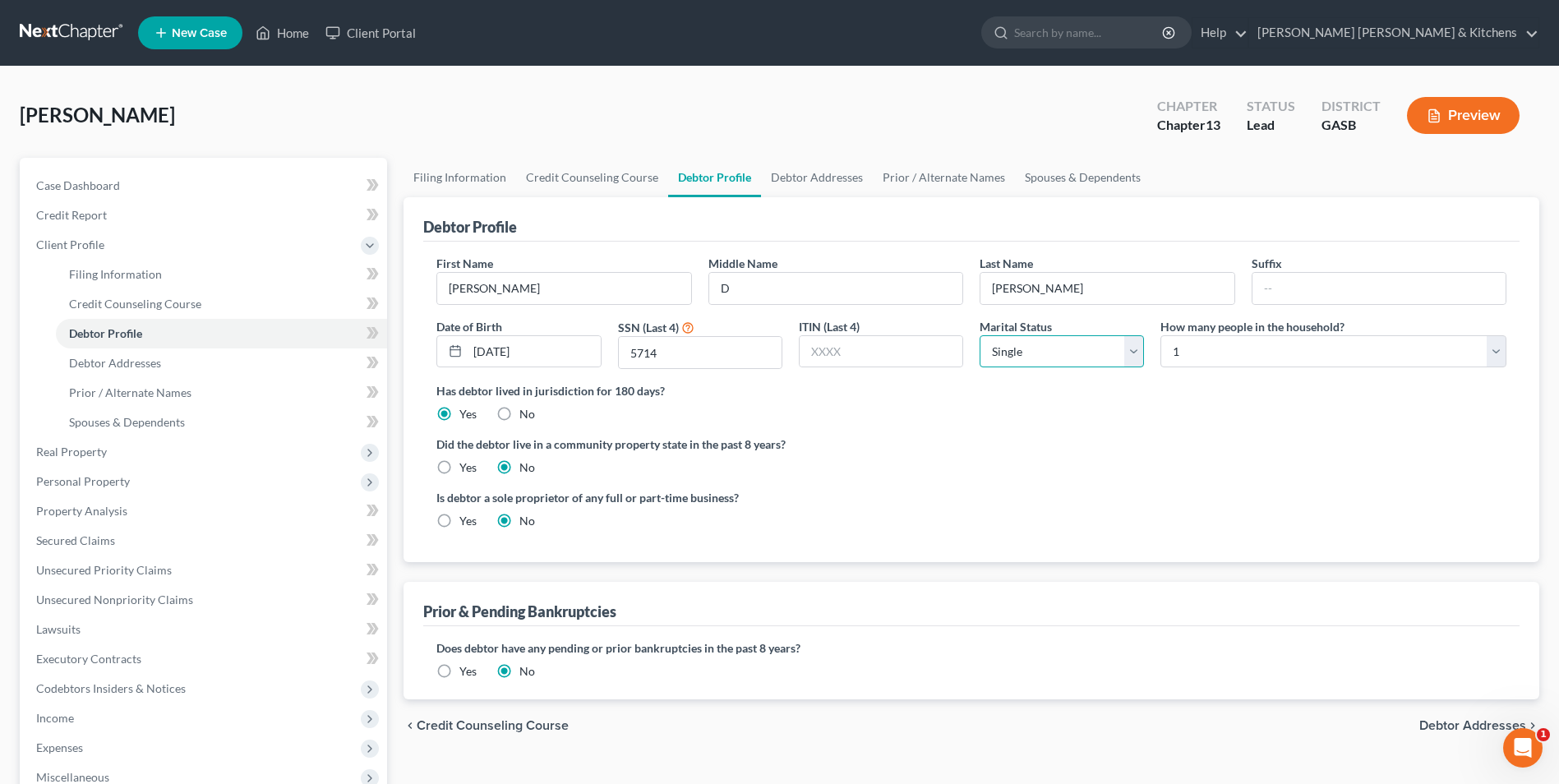
click at [1020, 358] on select "Select Single Married Separated Divorced Widowed" at bounding box center [1062, 351] width 165 height 33
select select "2"
click at [980, 335] on select "Select Single Married Separated Divorced Widowed" at bounding box center [1062, 351] width 165 height 33
click at [125, 660] on span "Executory Contracts" at bounding box center [88, 658] width 105 height 14
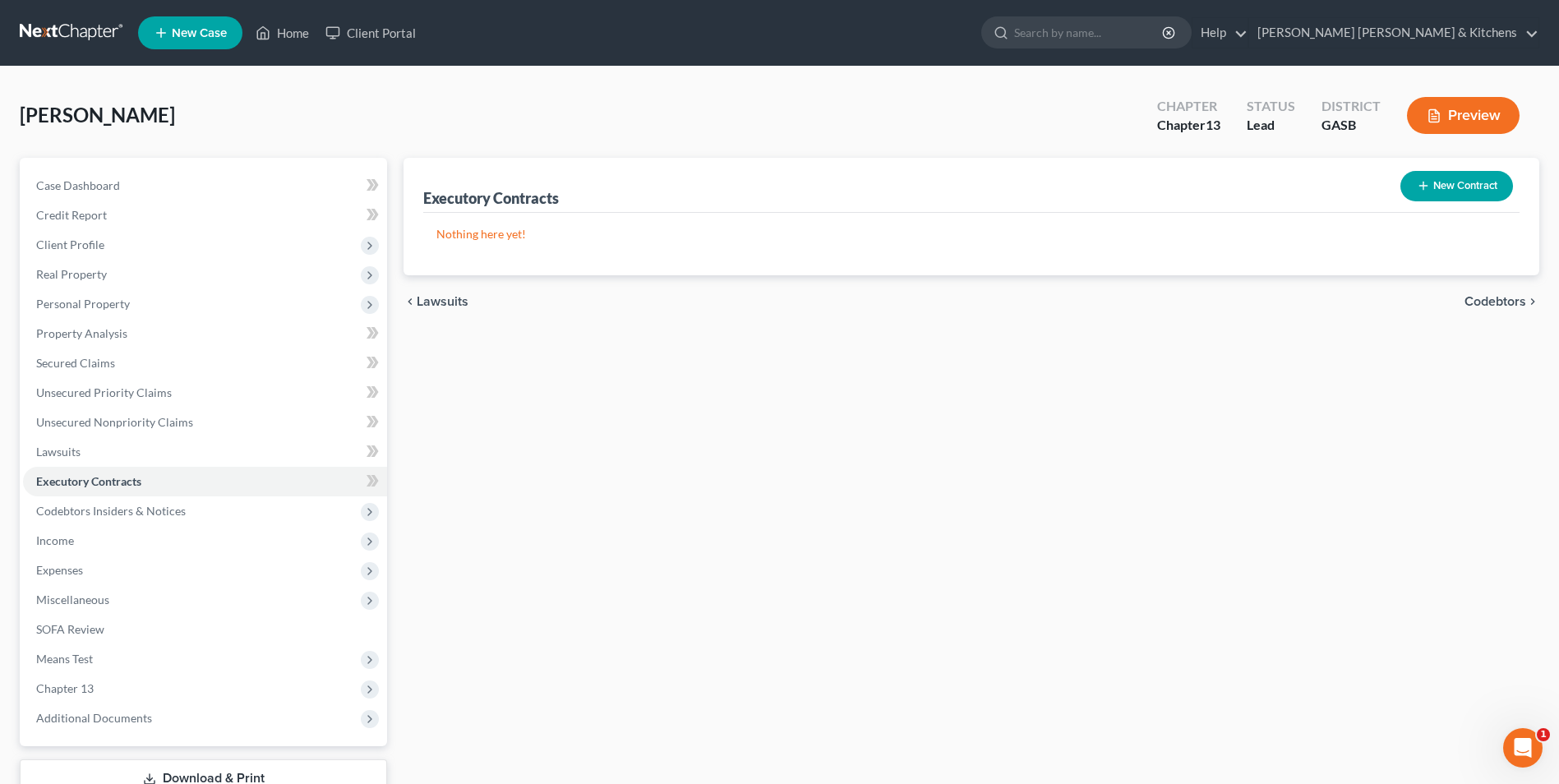
click at [1455, 175] on button "New Contract" at bounding box center [1457, 186] width 113 height 30
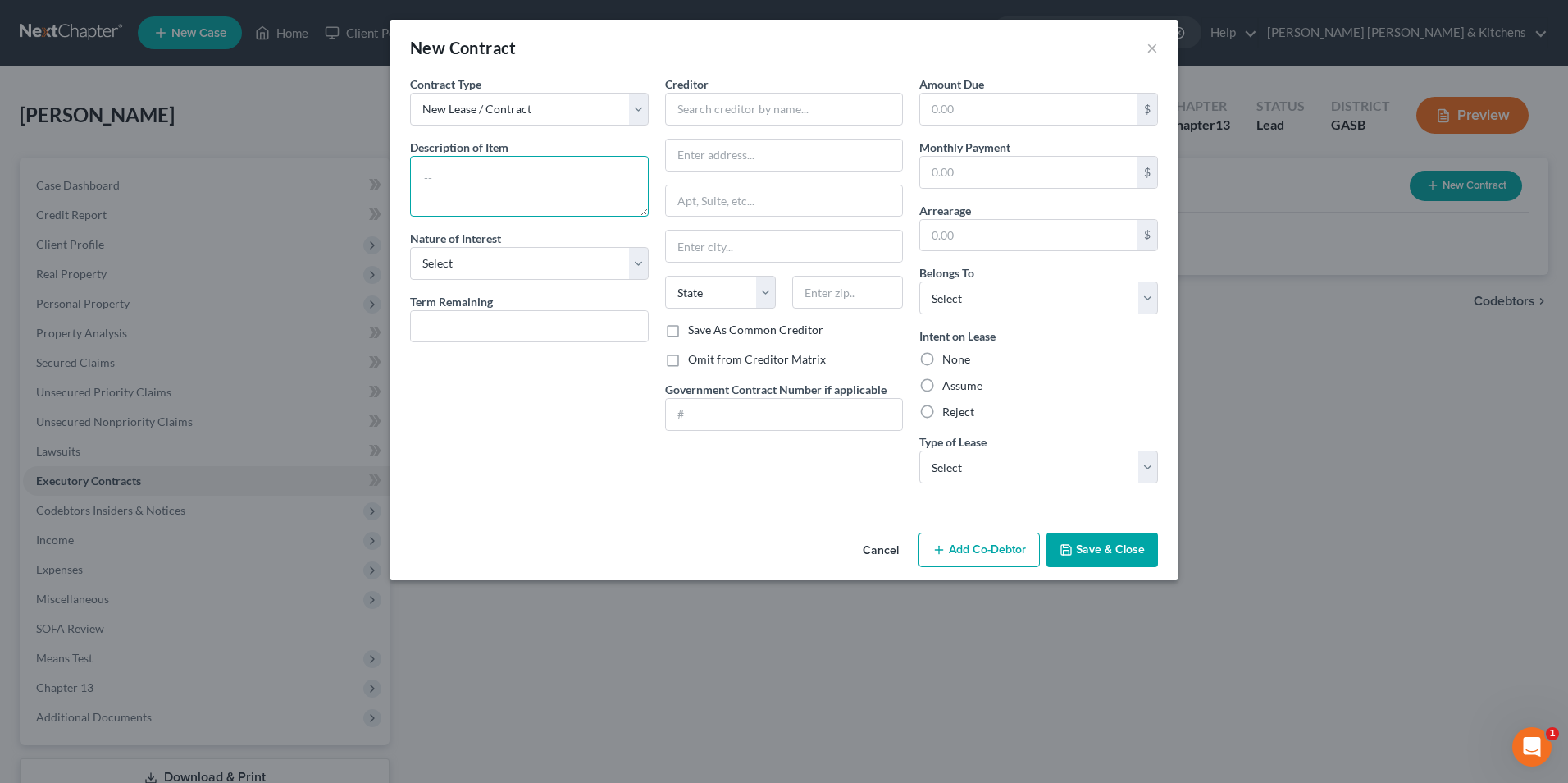
click at [574, 199] on textarea at bounding box center [530, 185] width 239 height 61
type textarea "assume rental agreement"
click at [725, 115] on input "text" at bounding box center [784, 109] width 239 height 33
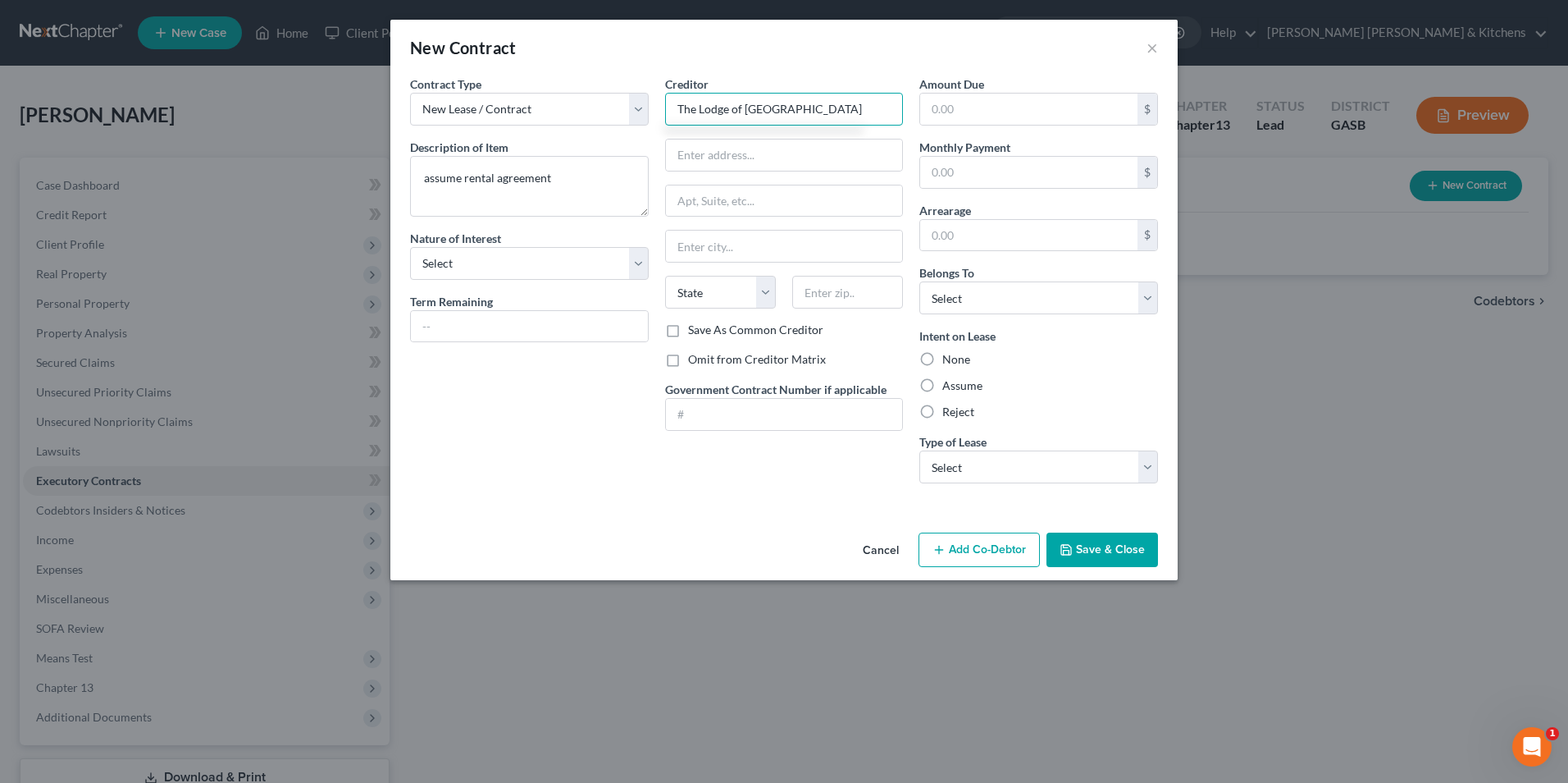
type input "The Lodge of Statesboro"
type input "1453 Waterford Green Court"
type input "30068"
type input "Marietta"
select select "10"
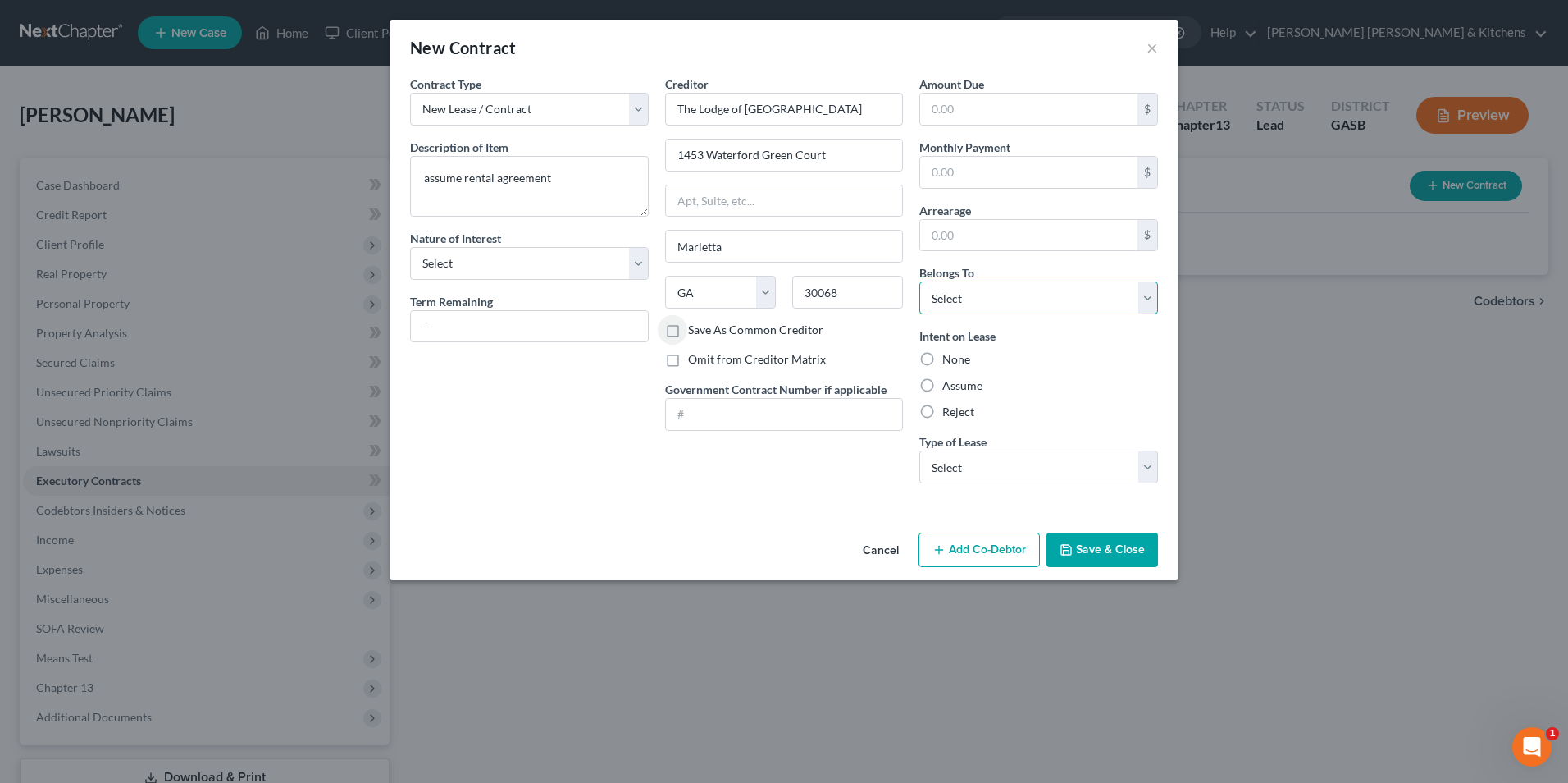
click at [978, 305] on select "Select Debtor 1 Only Debtor 2 Only Debtor 1 And Debtor 2 Only At Least One Of T…" at bounding box center [1038, 298] width 239 height 33
select select "0"
click at [919, 282] on select "Select Debtor 1 Only Debtor 2 Only Debtor 1 And Debtor 2 Only At Least One Of T…" at bounding box center [1038, 298] width 239 height 33
click at [942, 385] on label "Assume" at bounding box center [962, 386] width 40 height 16
click at [949, 385] on input "Assume" at bounding box center [954, 383] width 11 height 11
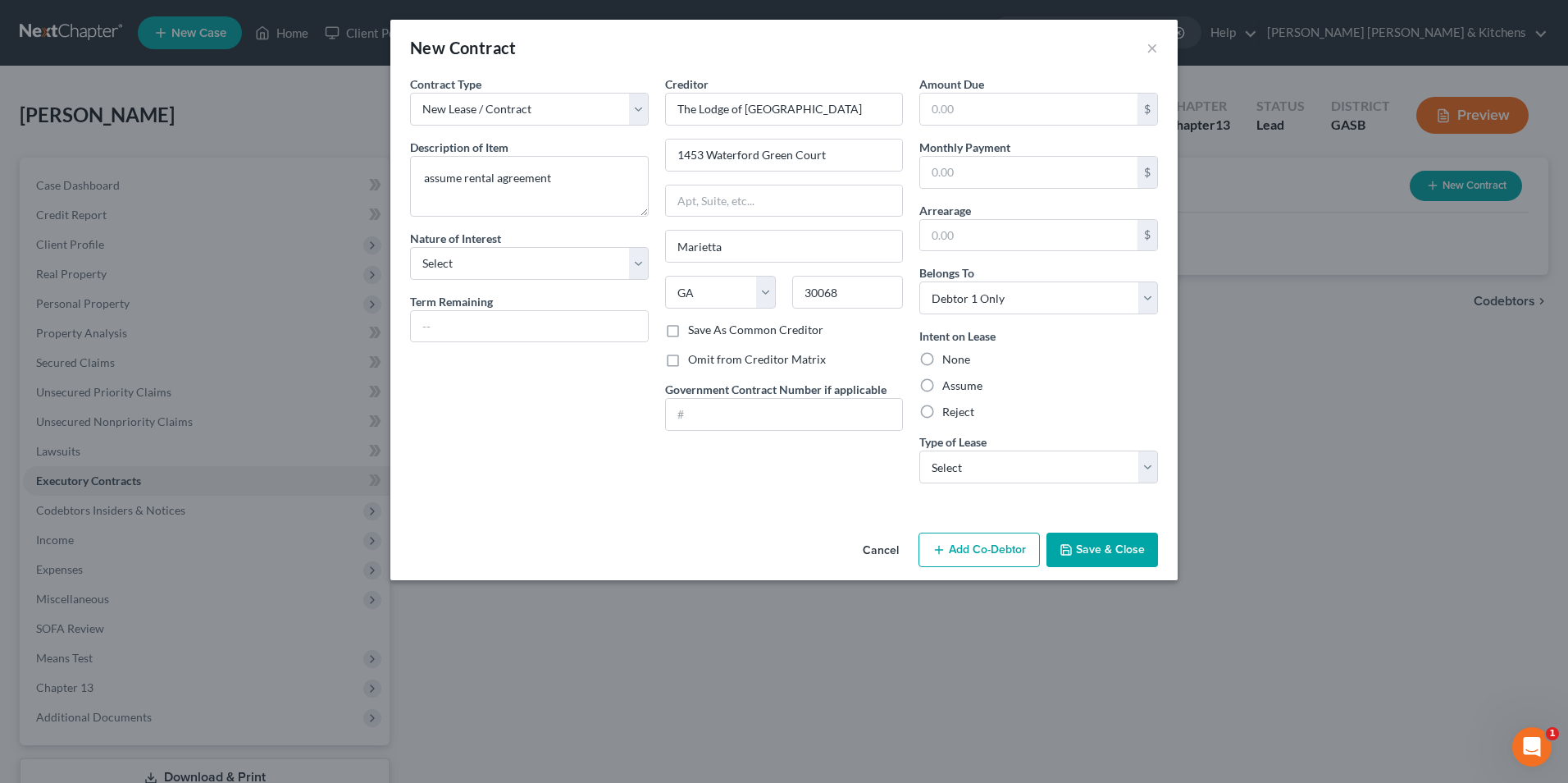
radio input "true"
drag, startPoint x: 949, startPoint y: 456, endPoint x: 952, endPoint y: 486, distance: 30.1
click at [949, 456] on select "Select Real Estate Car Other" at bounding box center [1038, 466] width 239 height 33
select select "2"
click at [919, 450] on select "Select Real Estate Car Other" at bounding box center [1038, 466] width 239 height 33
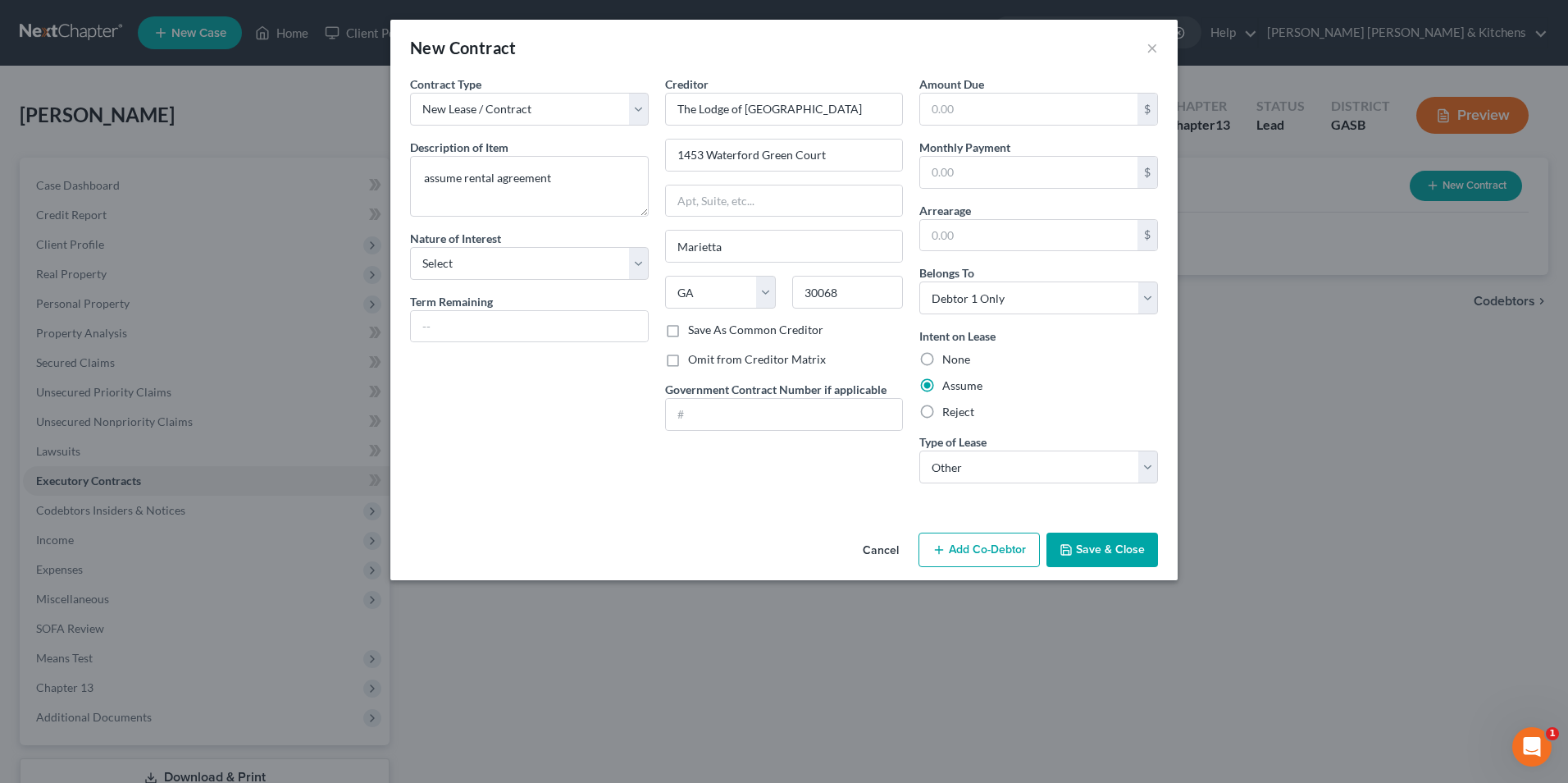
click at [1086, 556] on button "Save & Close" at bounding box center [1102, 550] width 112 height 35
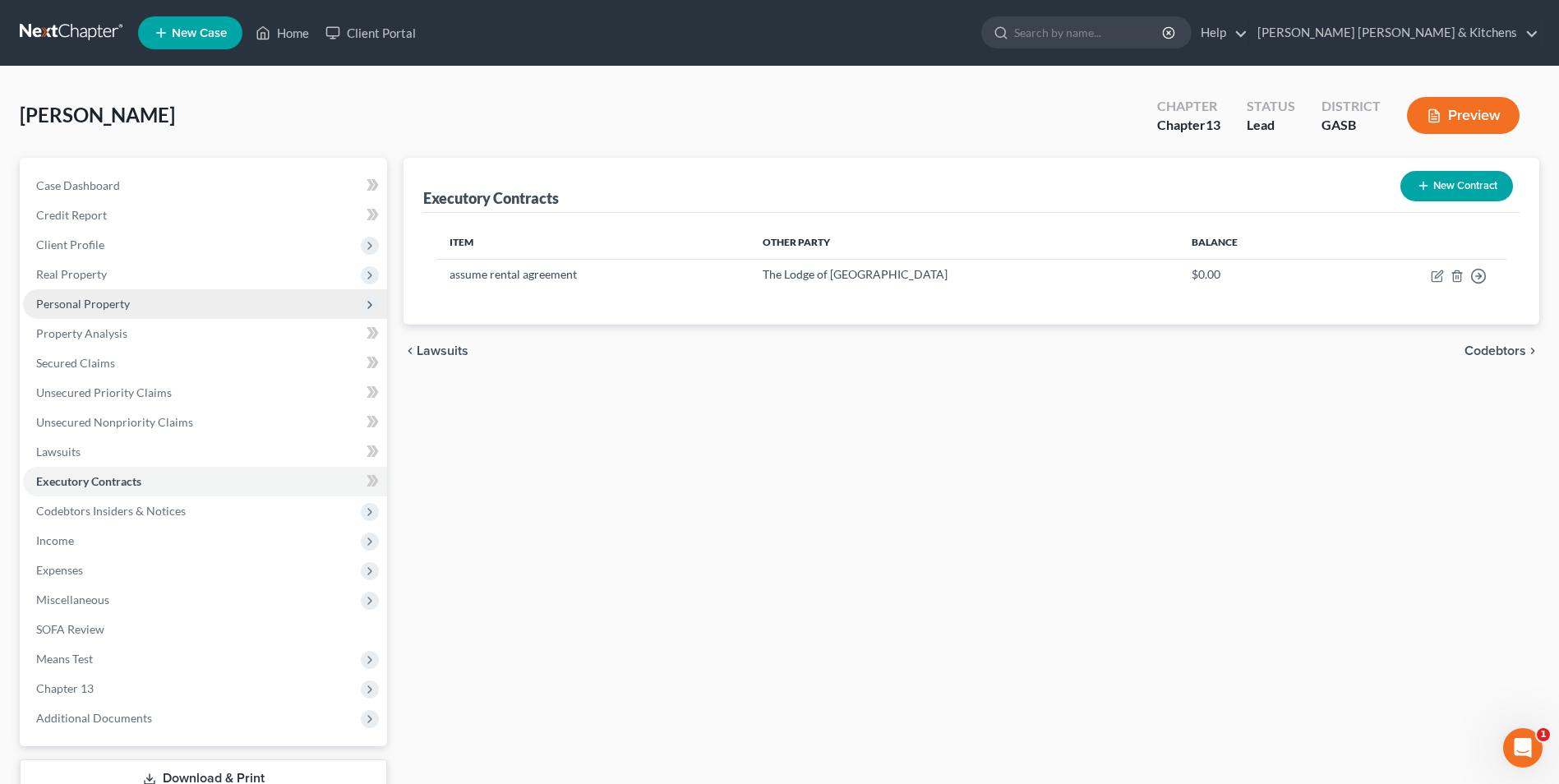
click at [48, 303] on span "Personal Property" at bounding box center [83, 303] width 94 height 14
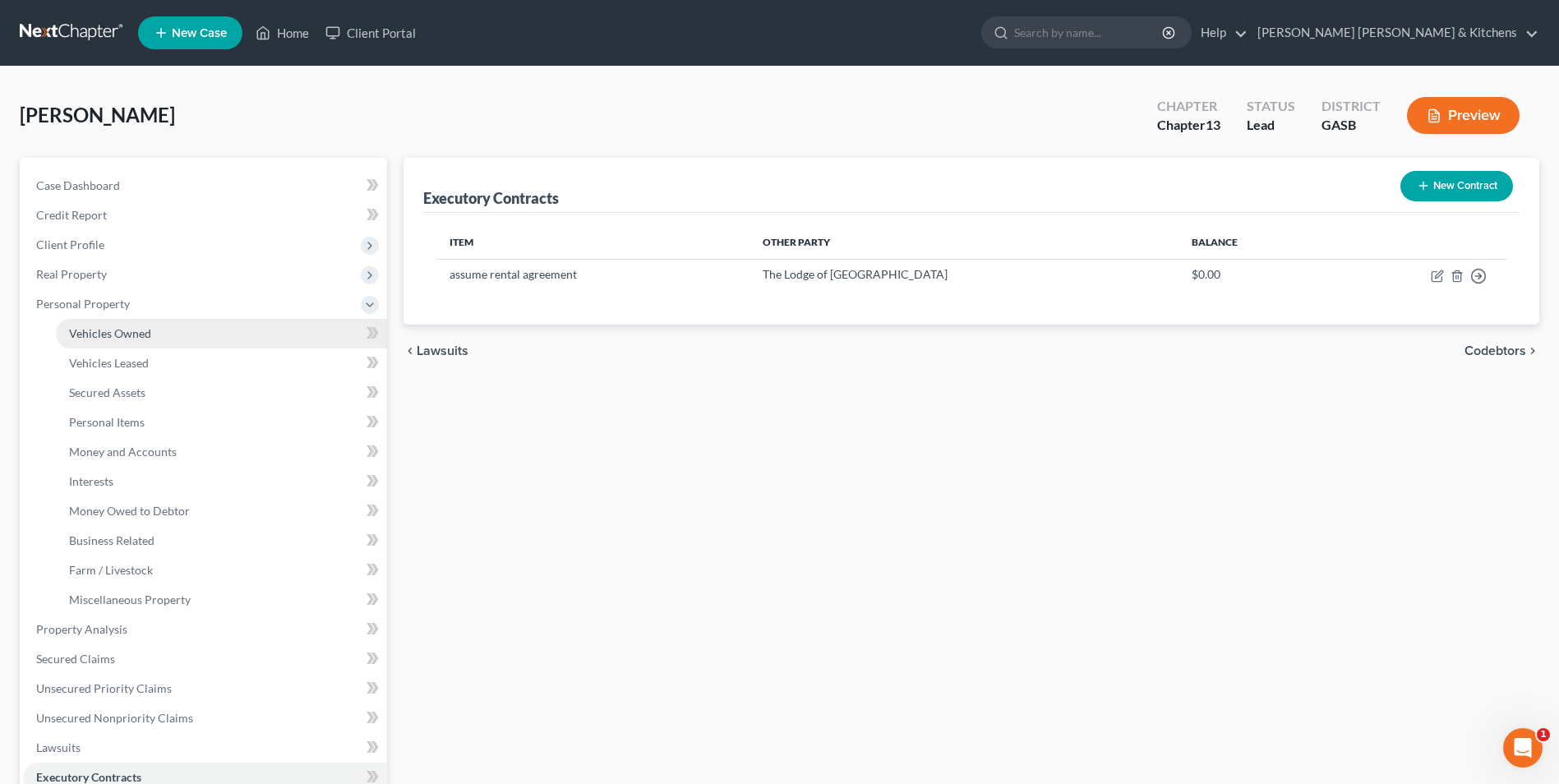
click at [100, 335] on span "Vehicles Owned" at bounding box center [110, 333] width 82 height 14
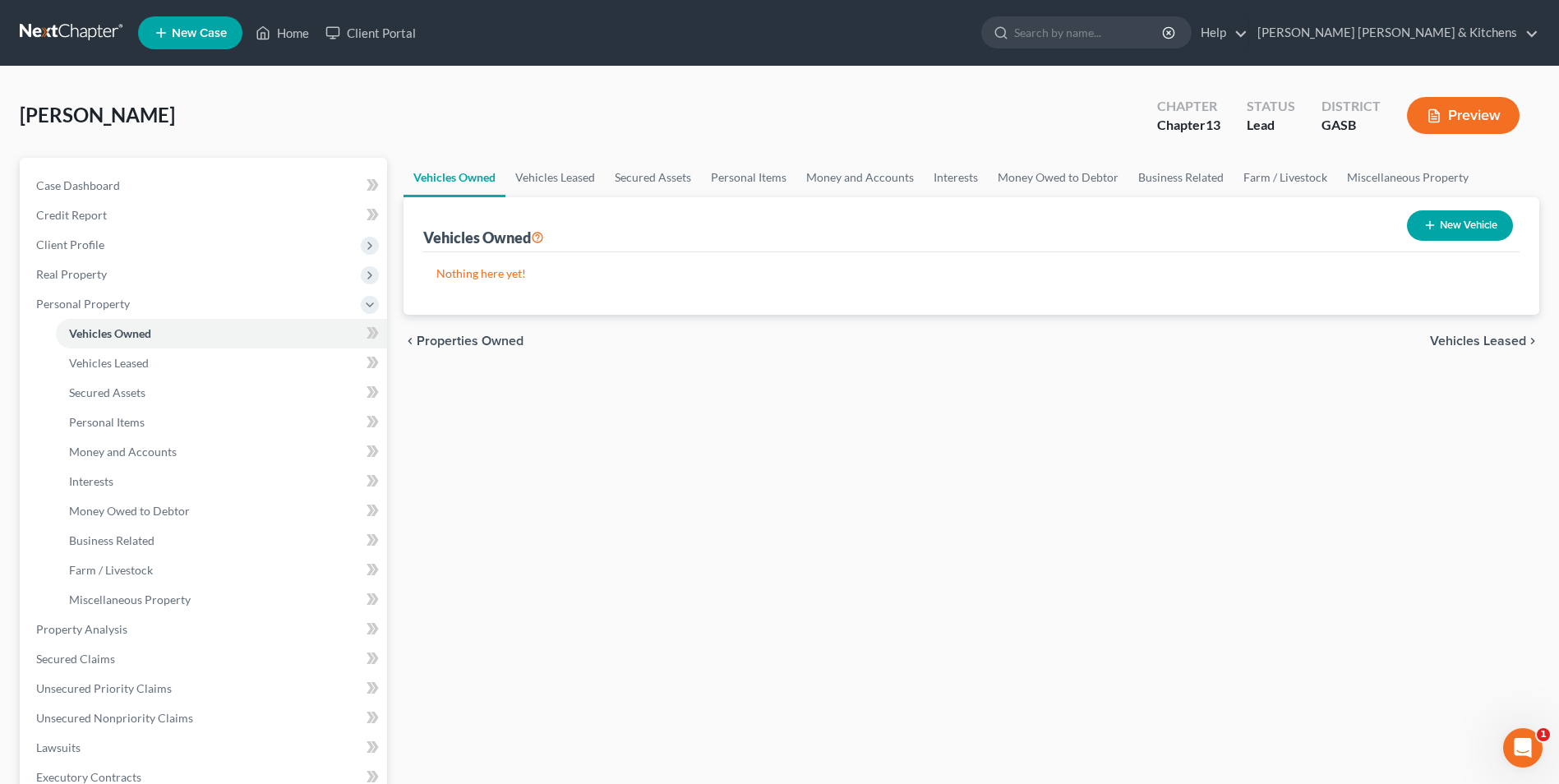
click at [1485, 212] on button "New Vehicle" at bounding box center [1460, 225] width 106 height 30
select select "0"
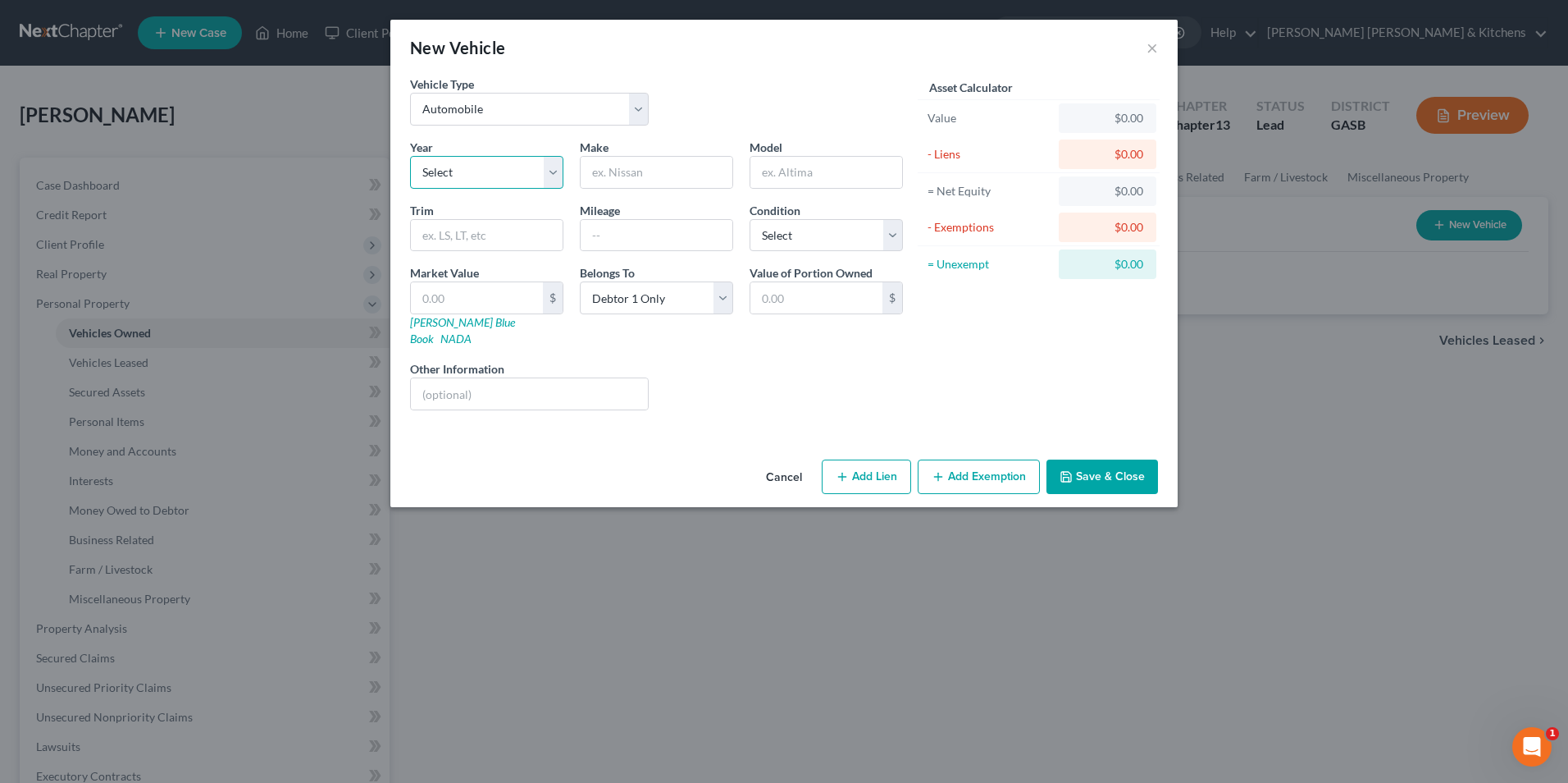
click at [481, 175] on select "Select 2026 2025 2024 2023 2022 2021 2020 2019 2018 2017 2016 2015 2014 2013 20…" at bounding box center [487, 171] width 153 height 33
select select "21"
click at [410, 155] on select "Select 2026 2025 2024 2023 2022 2021 2020 2019 2018 2017 2016 2015 2014 2013 20…" at bounding box center [487, 171] width 153 height 33
type input ":"
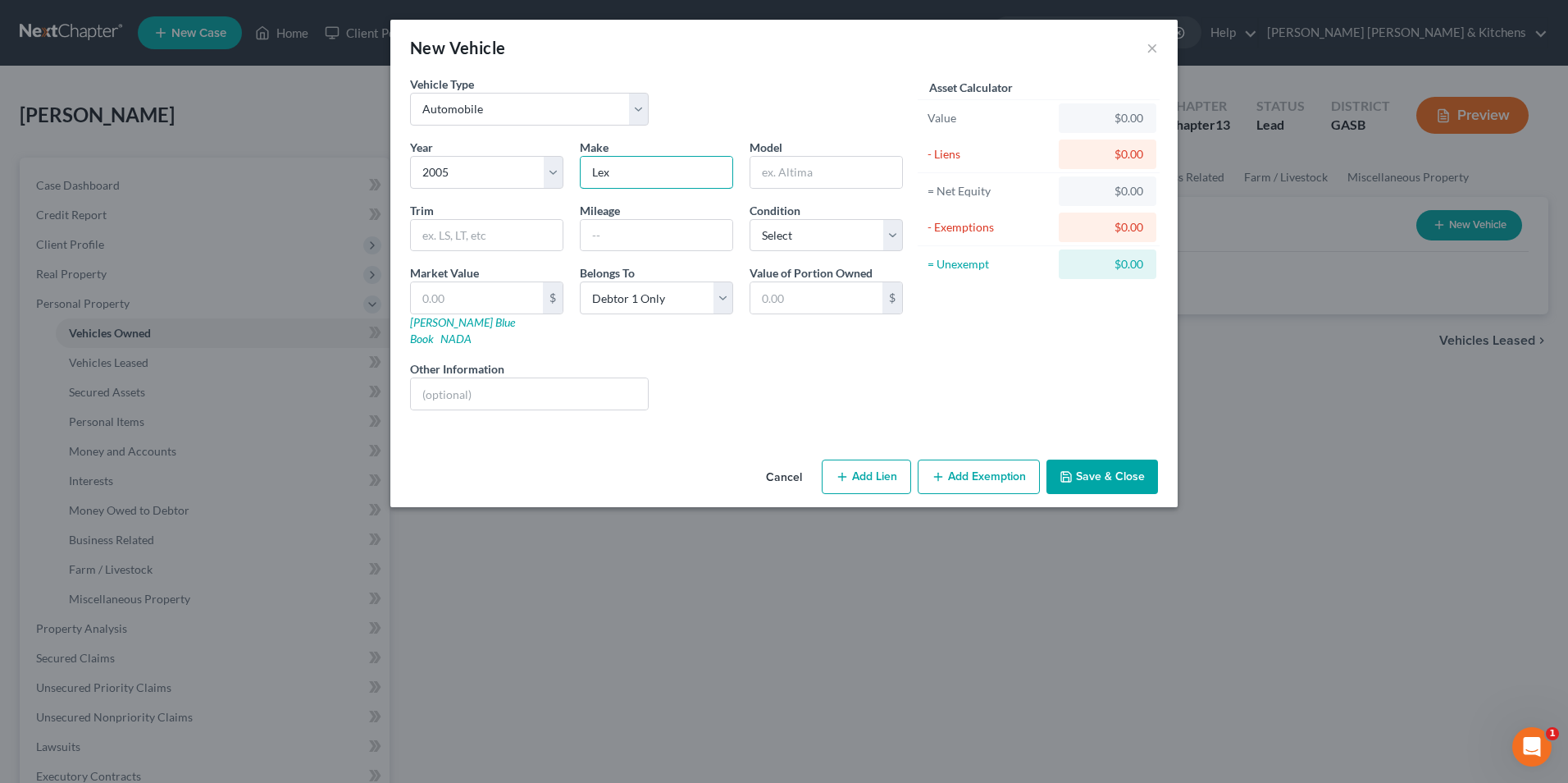
type input "Lexus"
type input "ES 330"
type input "156,000"
type input "4"
type input "4.00"
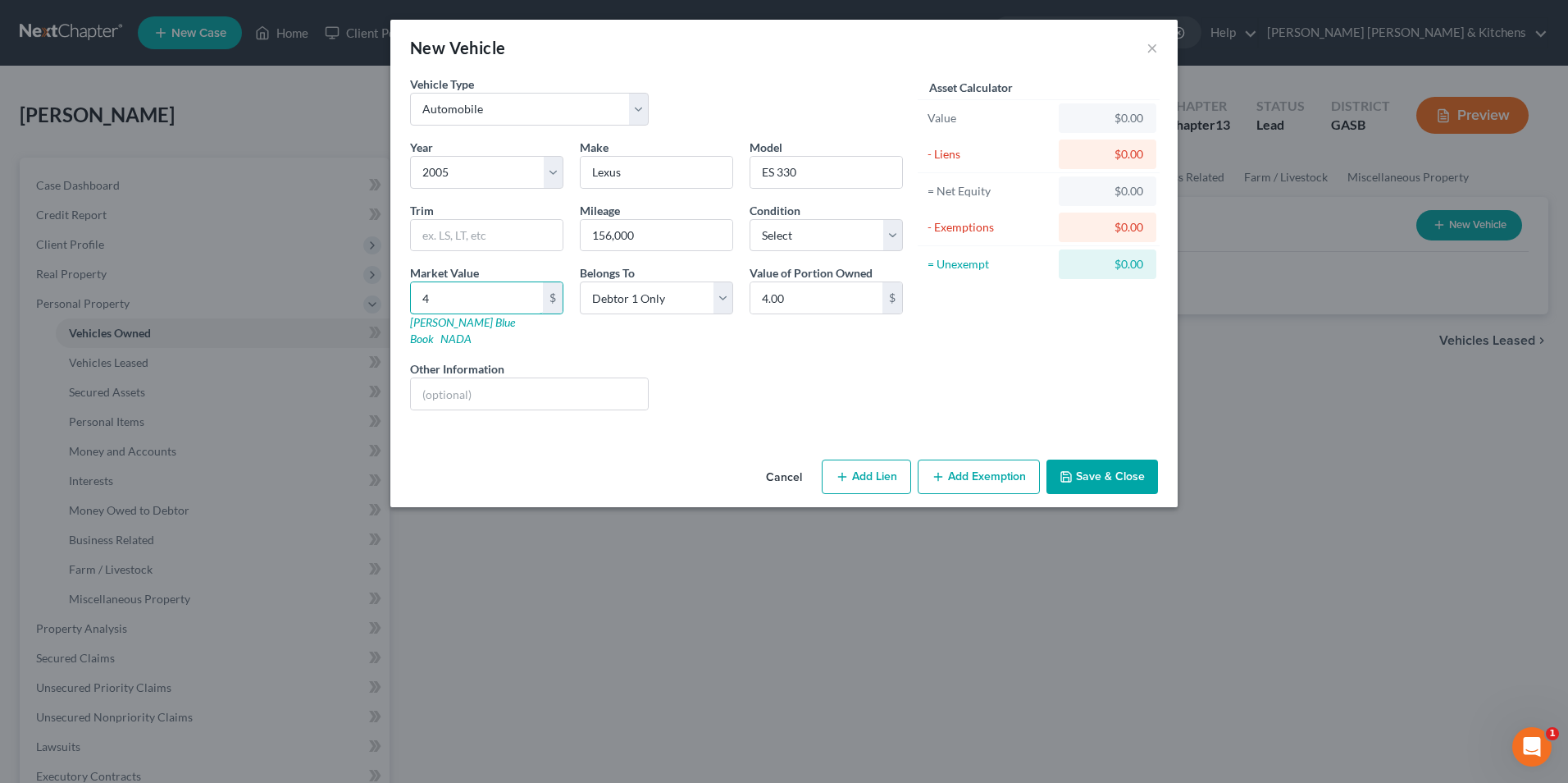
type input "41"
type input "41.00"
type input "415"
type input "415.00"
type input "4150"
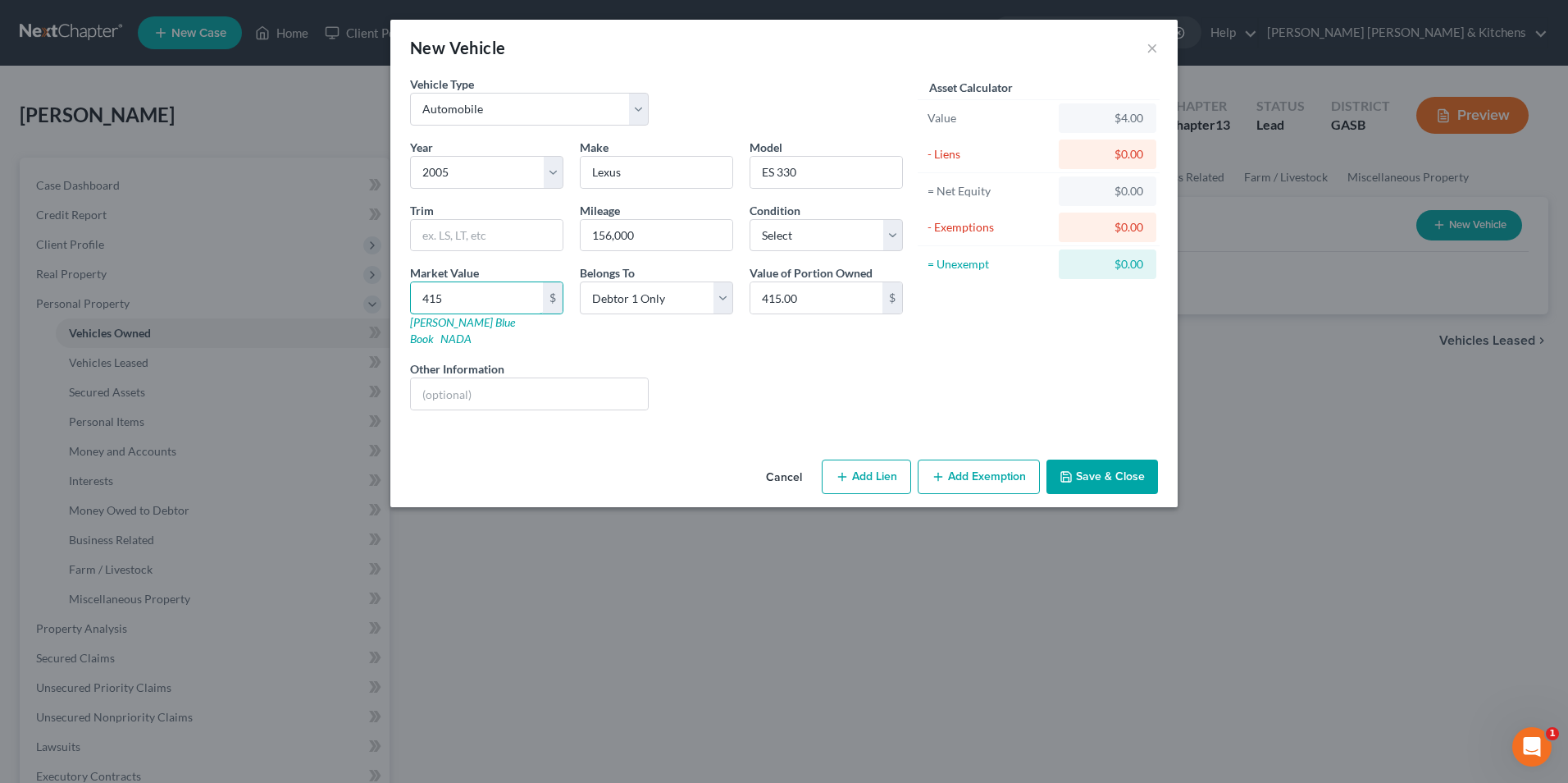
type input "4,150.00"
type input "4,150"
click at [429, 379] on input "text" at bounding box center [530, 393] width 237 height 31
type input "full coverage insurance w/Progressive"
click at [848, 470] on icon "button" at bounding box center [841, 476] width 13 height 13
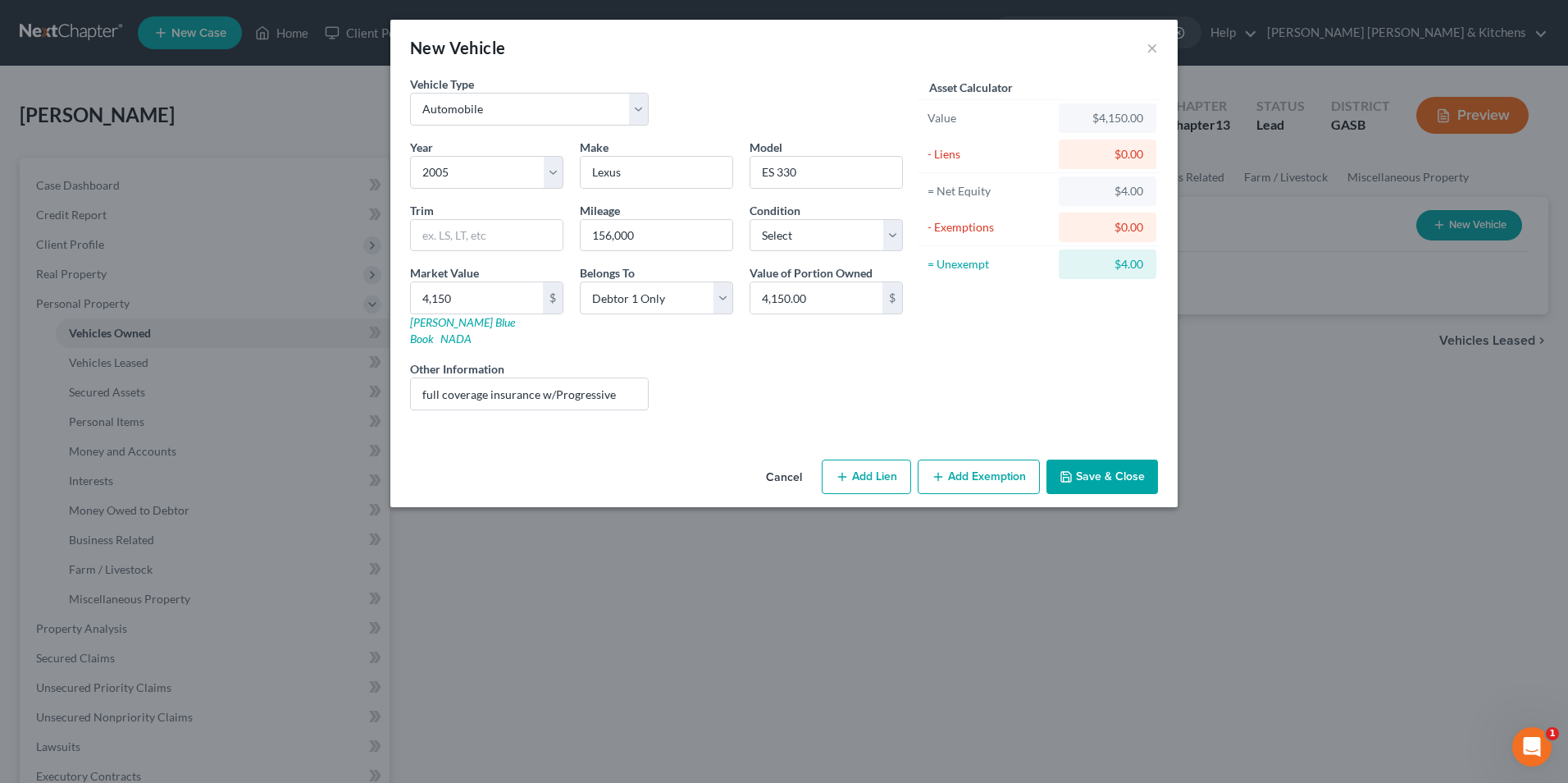
select select "0"
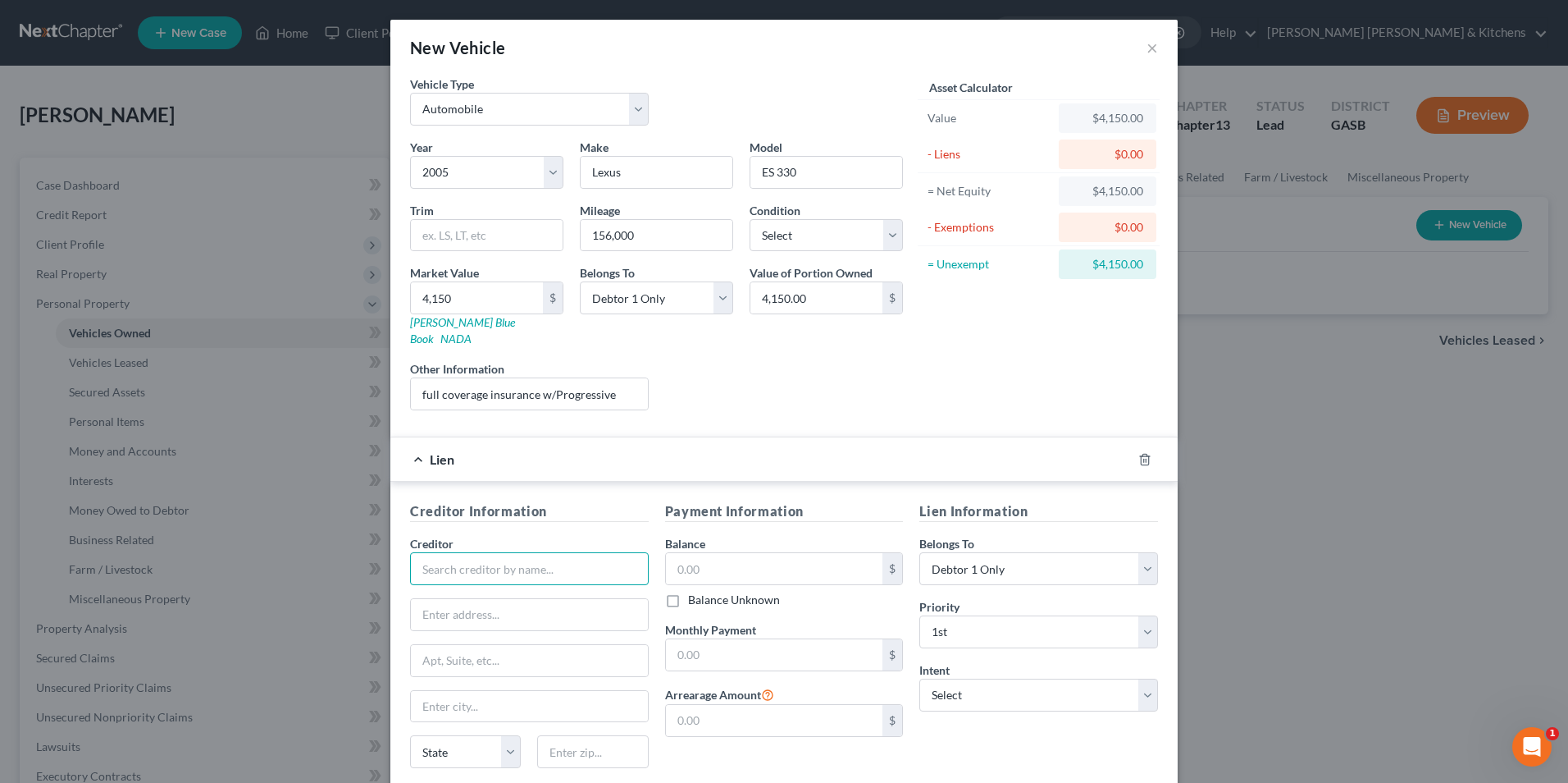
click at [519, 555] on input "text" at bounding box center [530, 568] width 239 height 33
click at [470, 589] on div "Rainey Finance" at bounding box center [508, 597] width 170 height 16
type input "Rainey Finance"
type input "PO Box 70729"
type input "Albany"
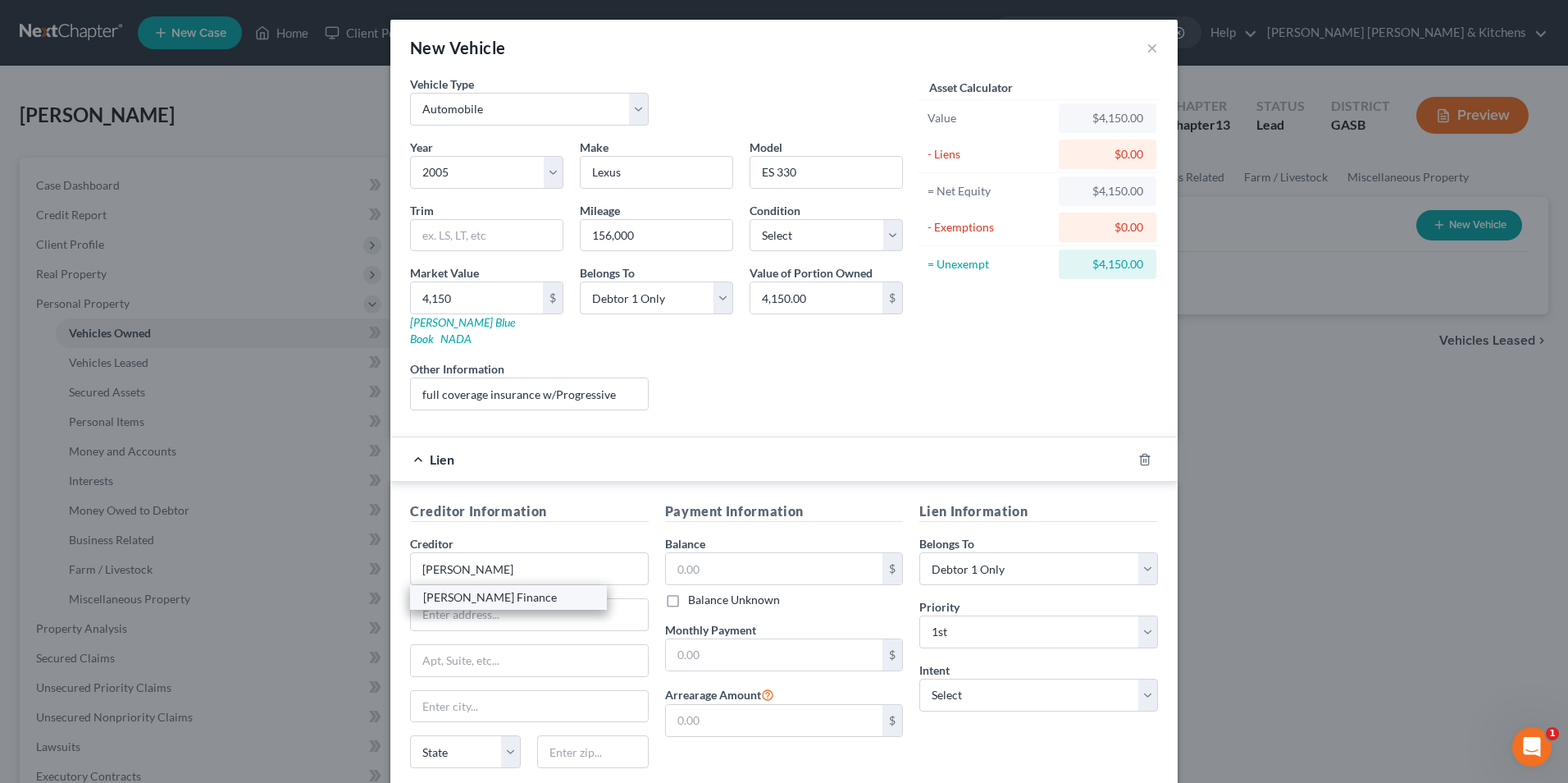
select select "10"
type input "31708"
click at [729, 555] on input "text" at bounding box center [775, 568] width 217 height 31
type input "13,258"
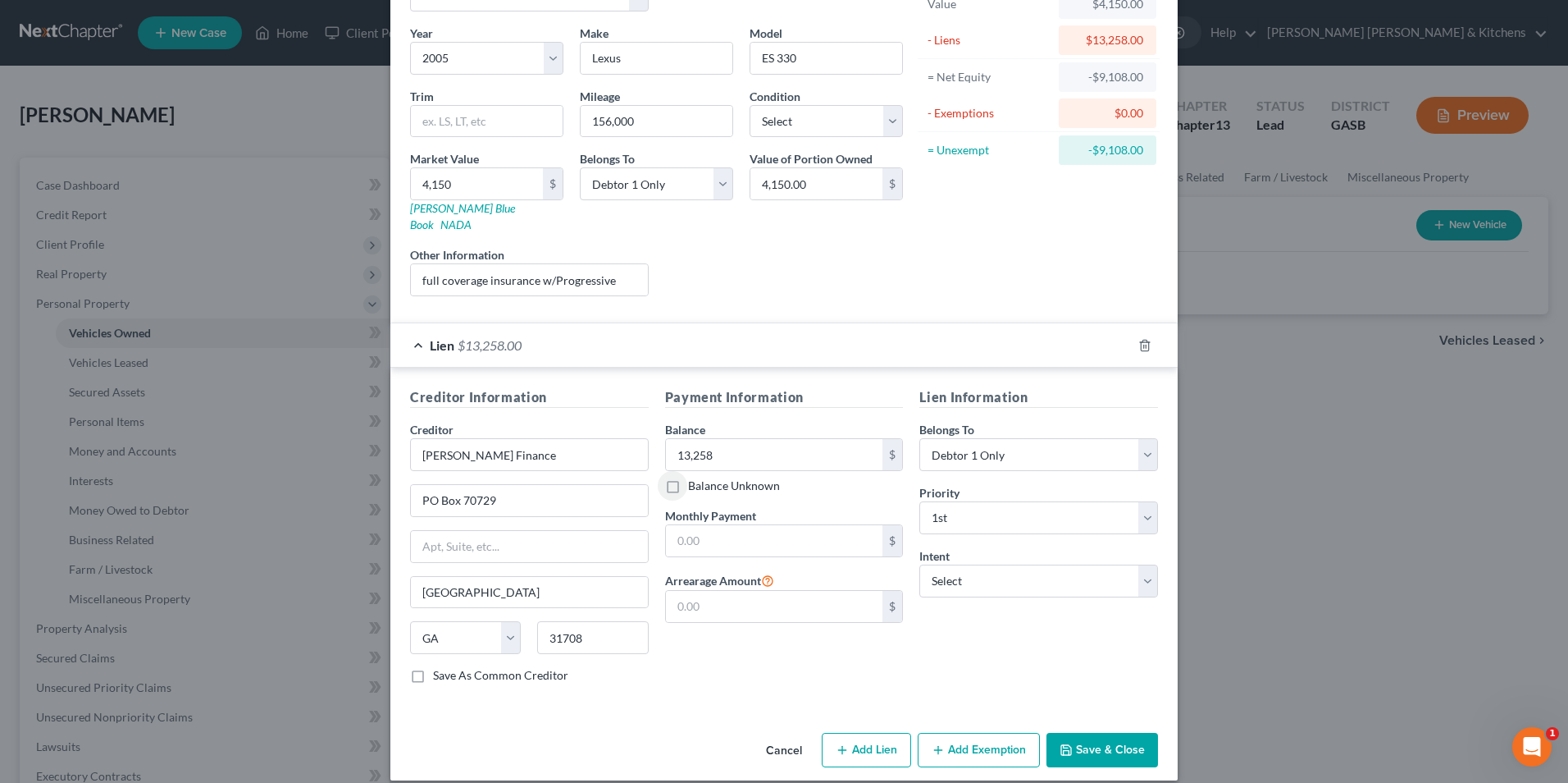
scroll to position [115, 0]
click at [1070, 739] on button "Save & Close" at bounding box center [1102, 749] width 112 height 35
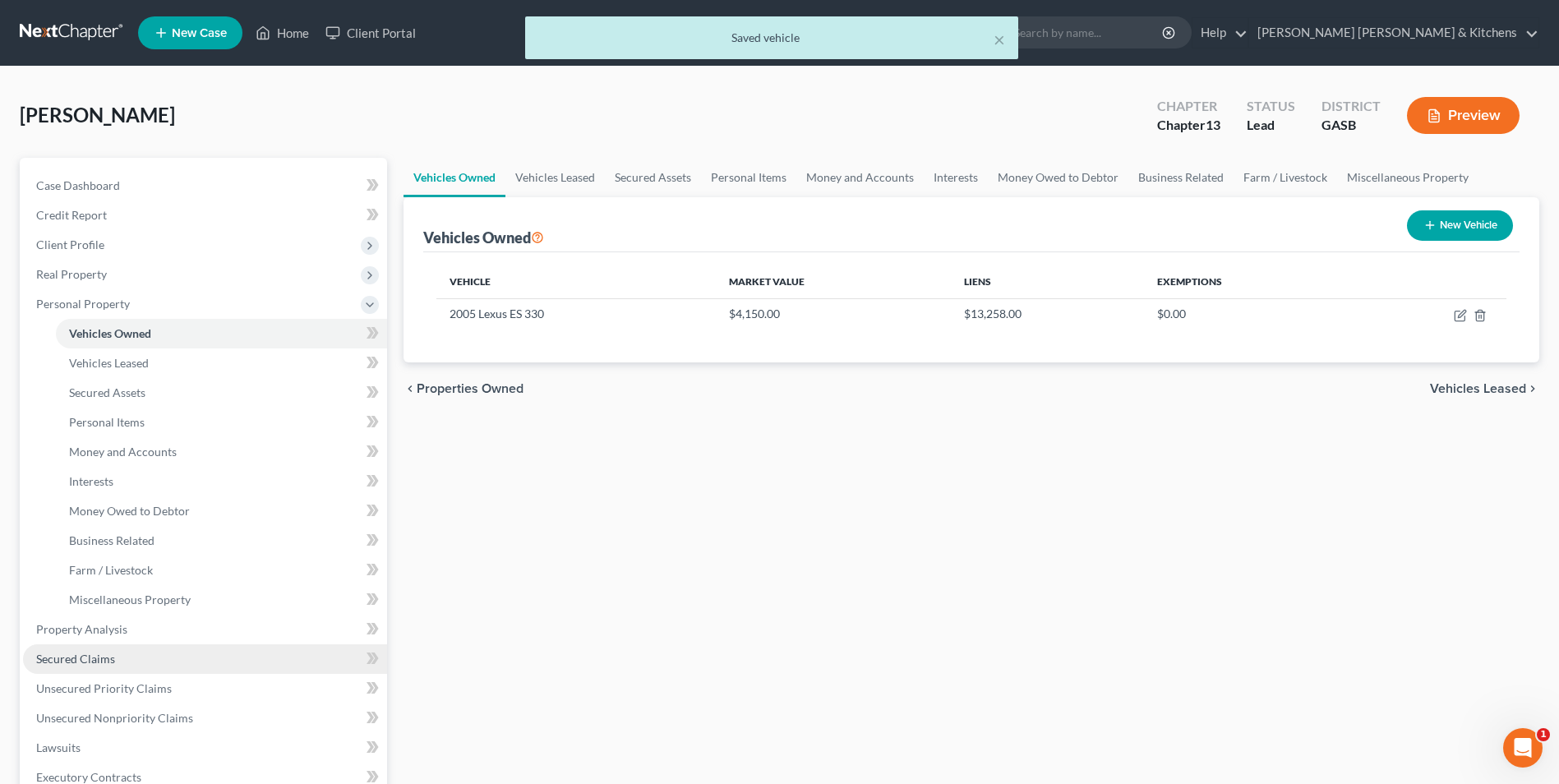
click at [77, 660] on span "Secured Claims" at bounding box center [75, 658] width 79 height 14
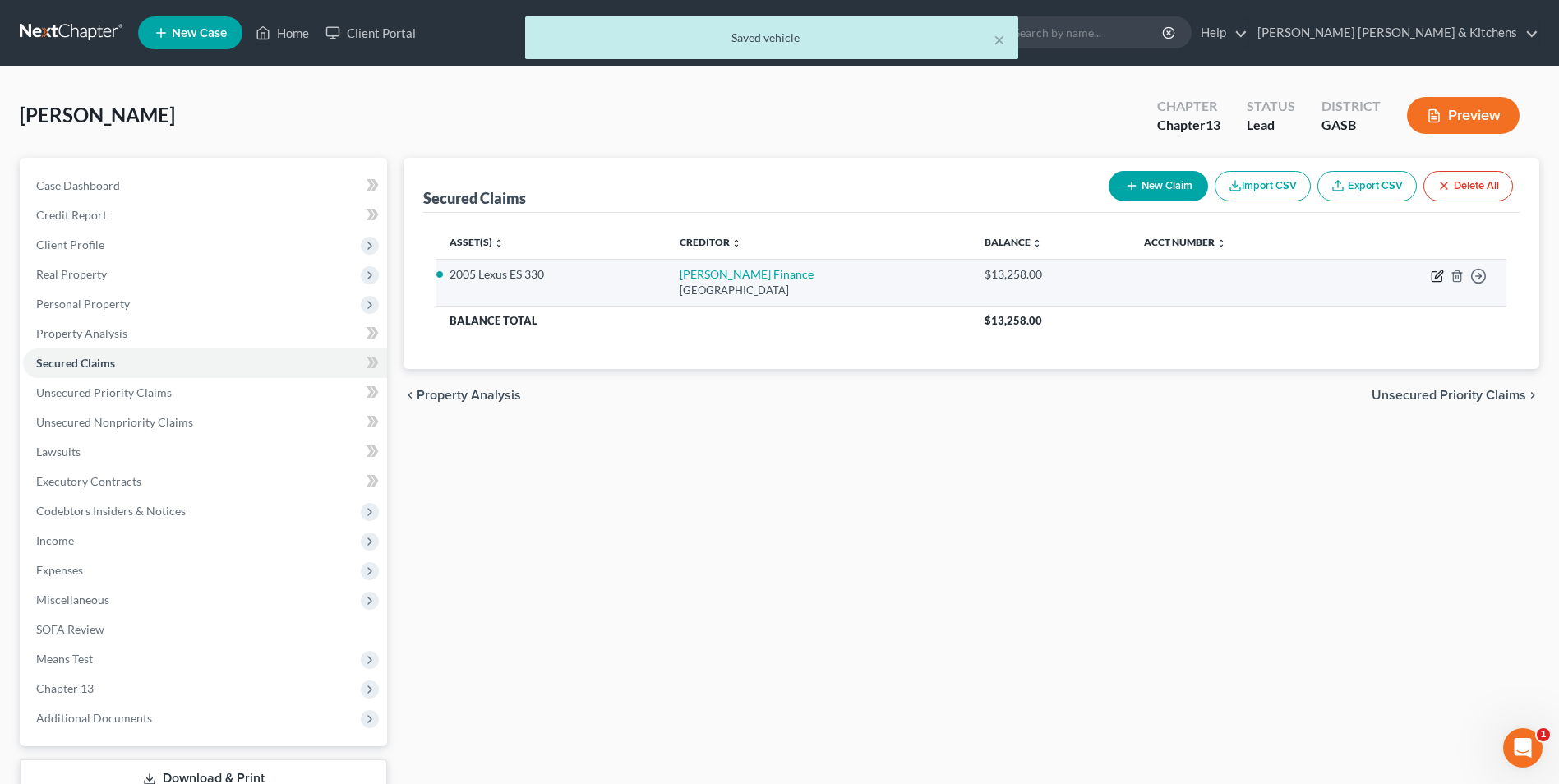
click at [1434, 277] on icon "button" at bounding box center [1437, 275] width 13 height 13
select select "10"
select select "0"
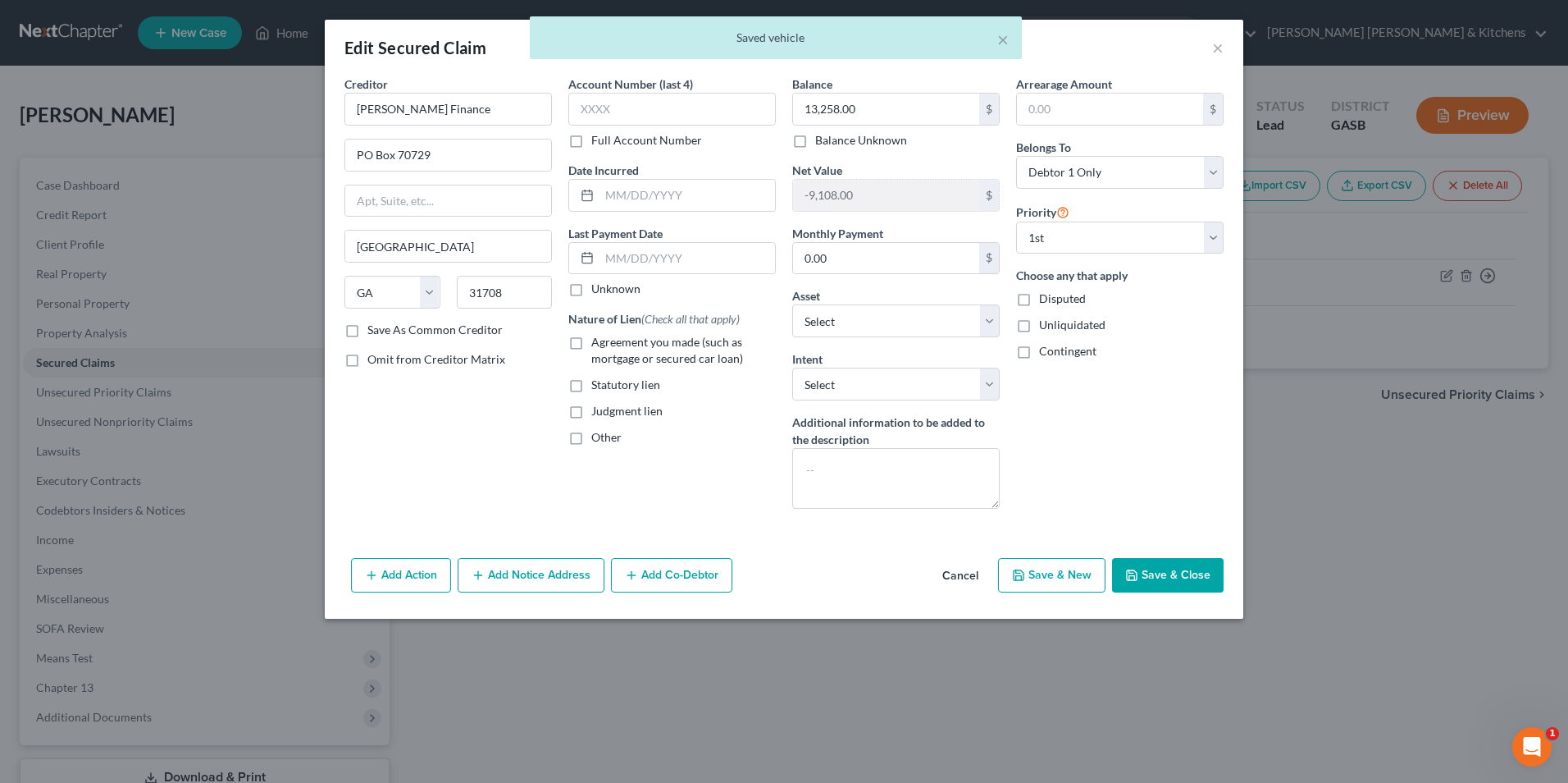
click at [416, 577] on button "Add Action" at bounding box center [401, 575] width 100 height 35
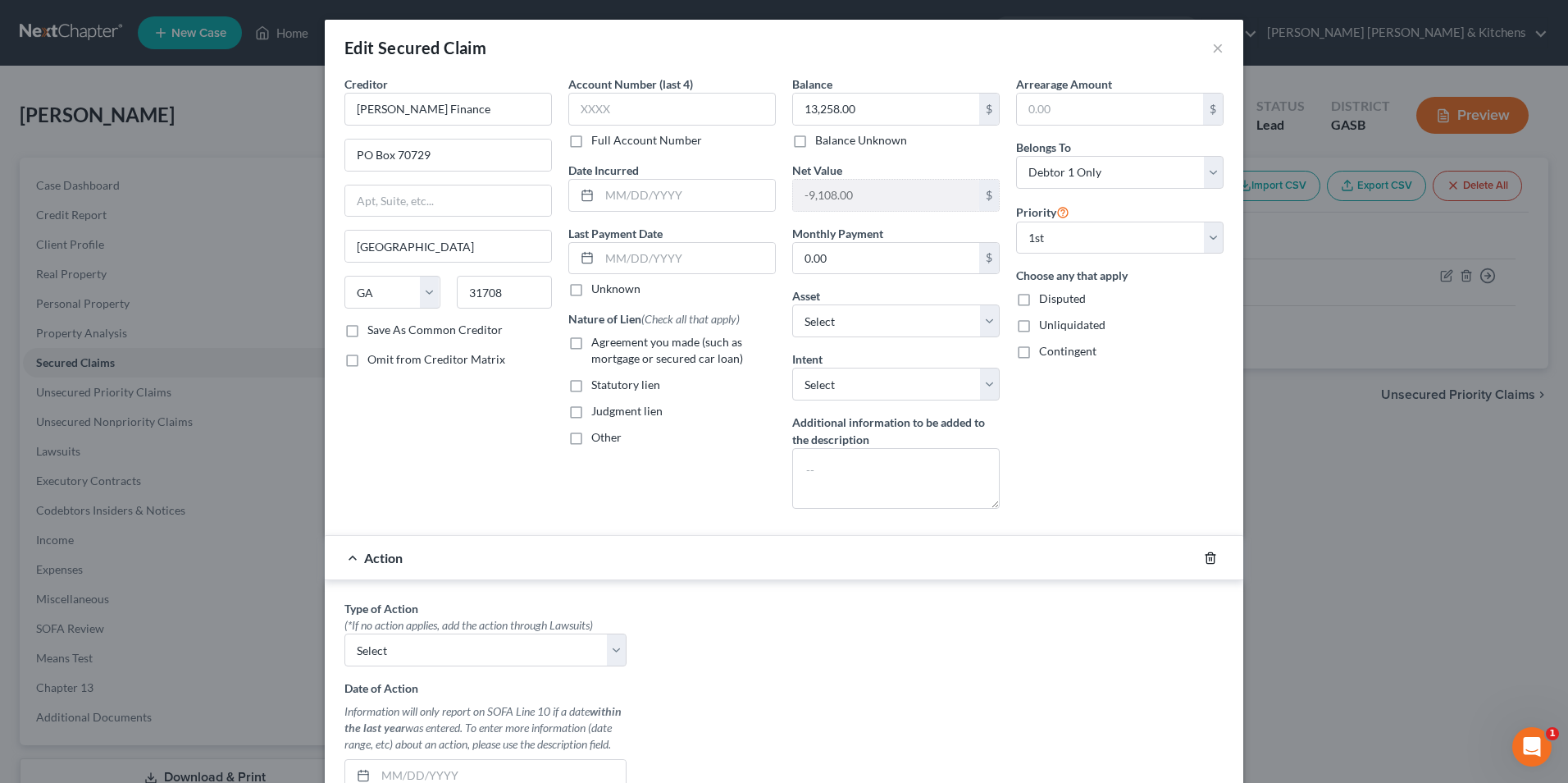
click at [1205, 558] on icon "button" at bounding box center [1210, 558] width 13 height 13
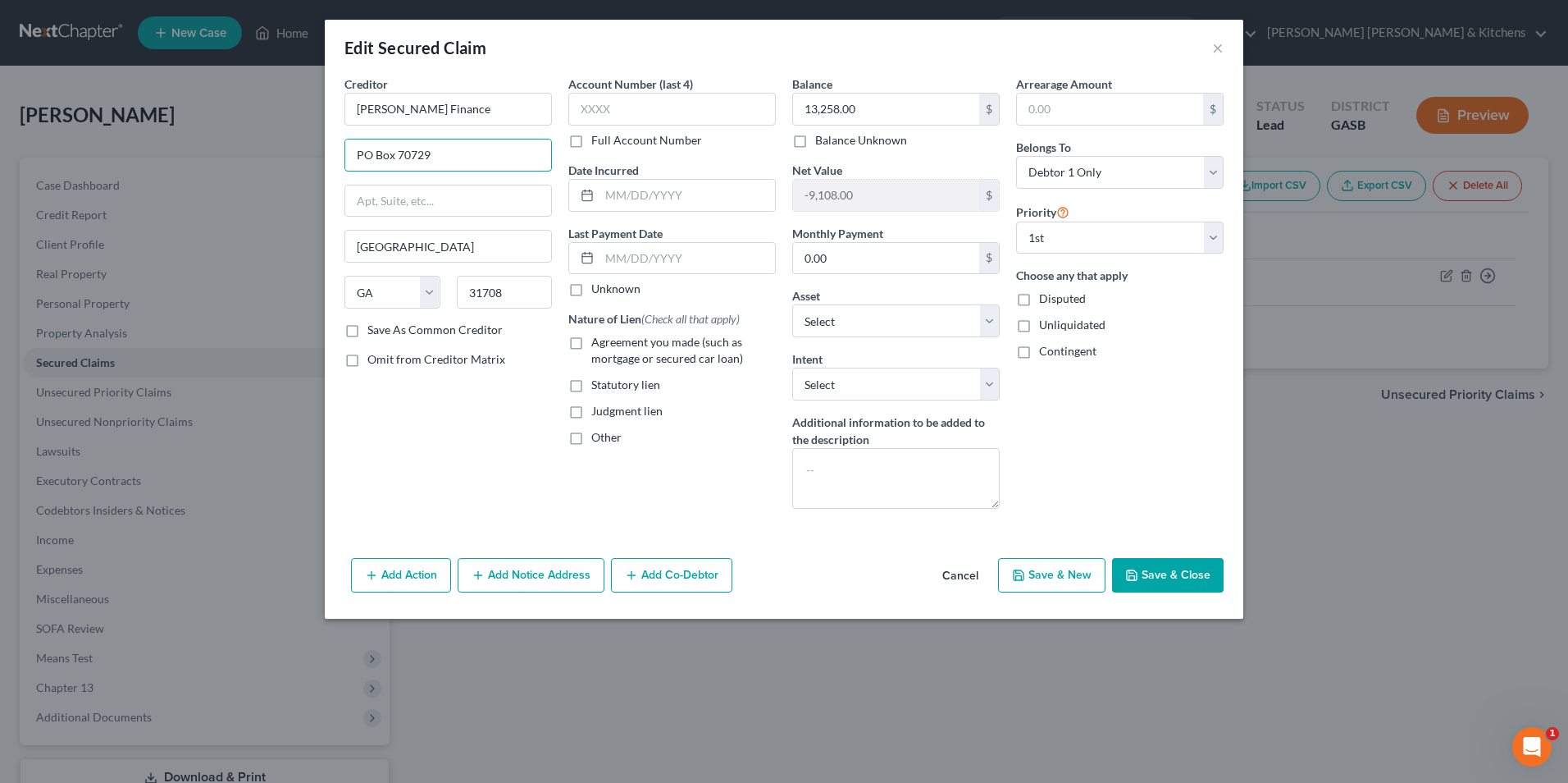
drag, startPoint x: 440, startPoint y: 153, endPoint x: 314, endPoint y: 165, distance: 126.6
click at [315, 165] on div "Edit Secured Claim × Creditor * Rainey Finance PO Box 70729 Albany State AL AK …" at bounding box center [784, 392] width 1568 height 783
type input "811 Liberty Avenue"
type input "30436"
type input "Lyons"
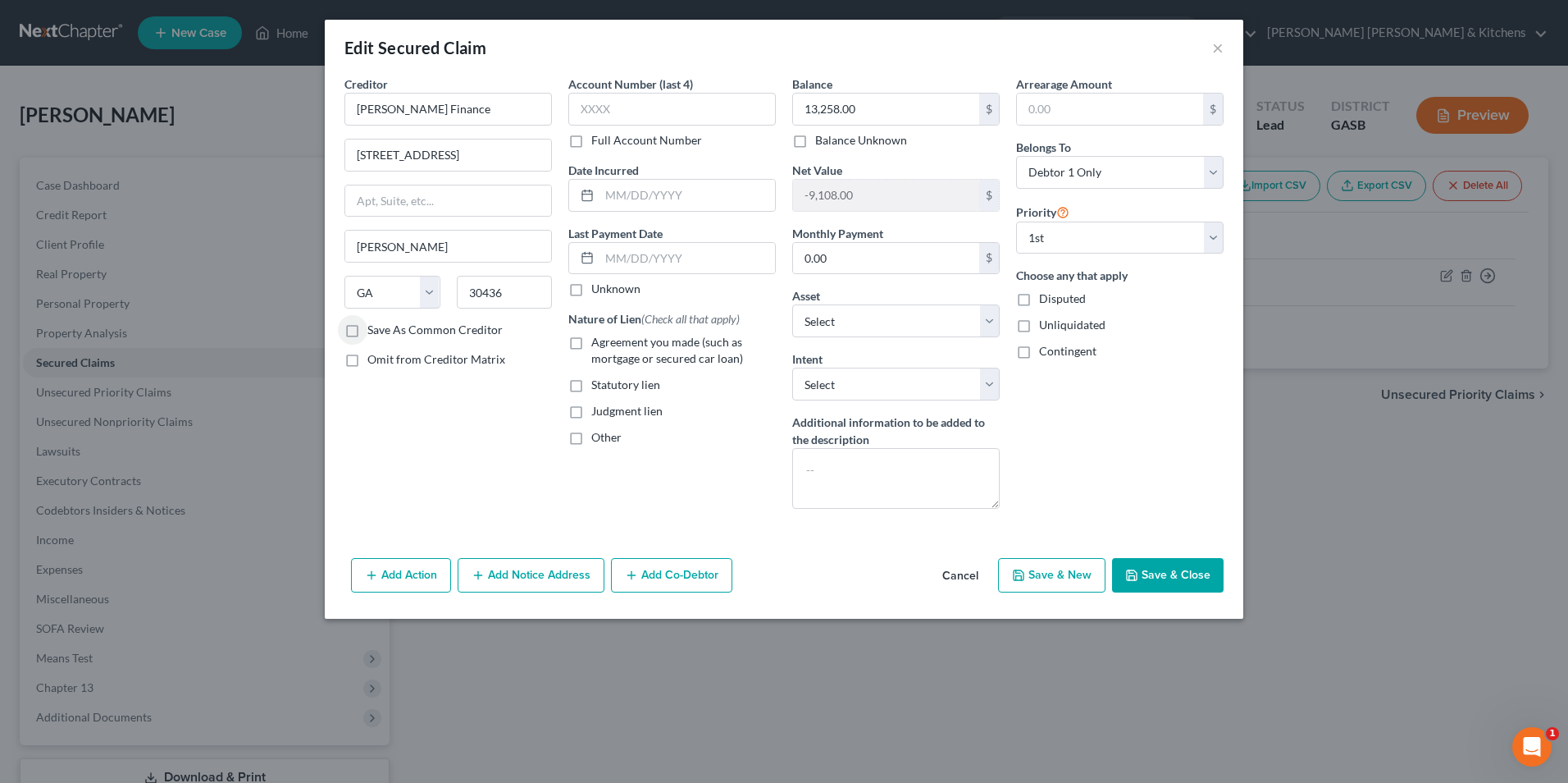
click at [553, 570] on button "Add Notice Address" at bounding box center [531, 575] width 146 height 35
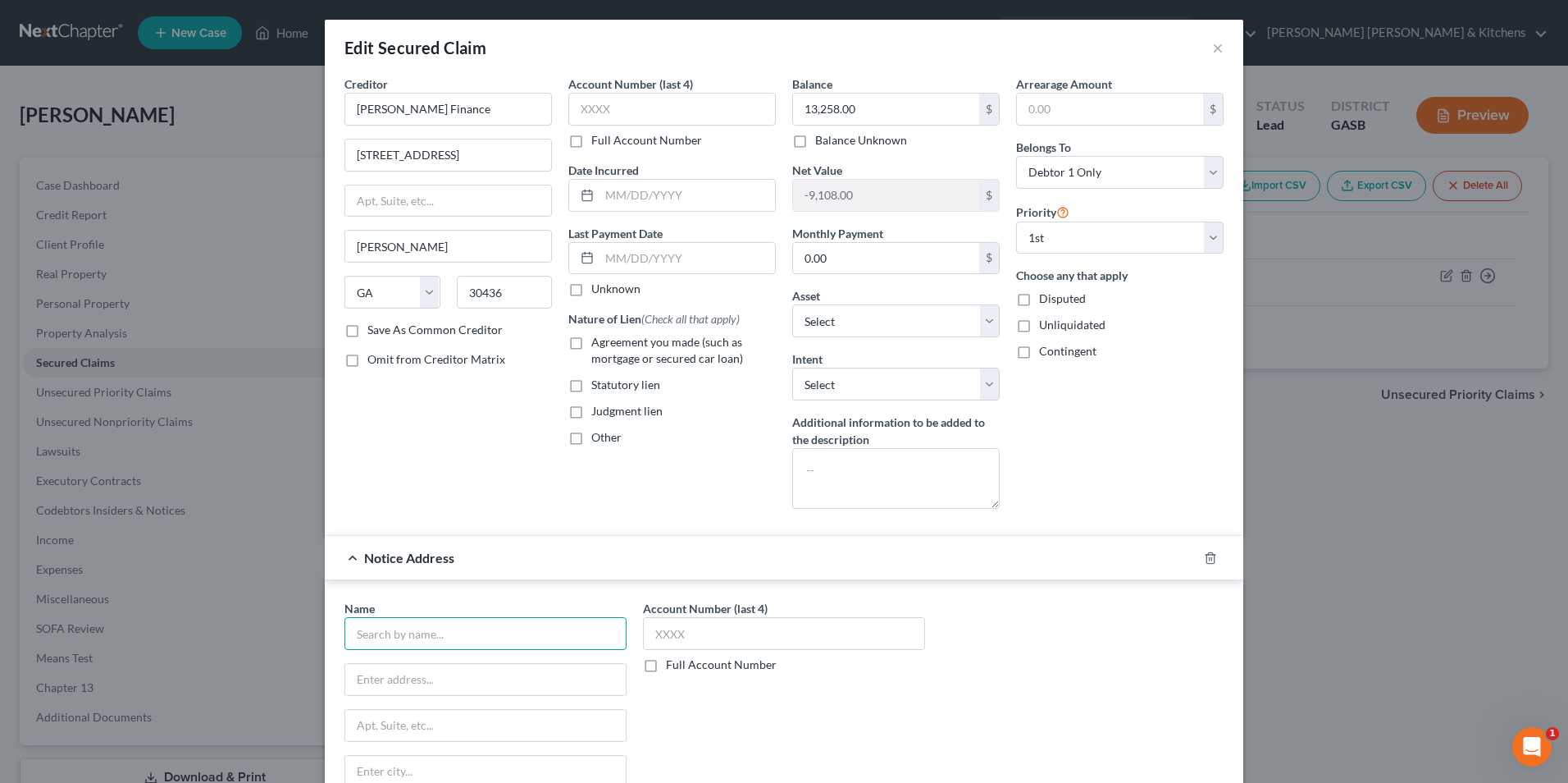
click at [425, 643] on input "text" at bounding box center [485, 633] width 282 height 33
click at [410, 658] on div "Rainey Finance" at bounding box center [442, 661] width 170 height 16
type input "Rainey Finance"
type input "PO Box 70729"
type input "Albany"
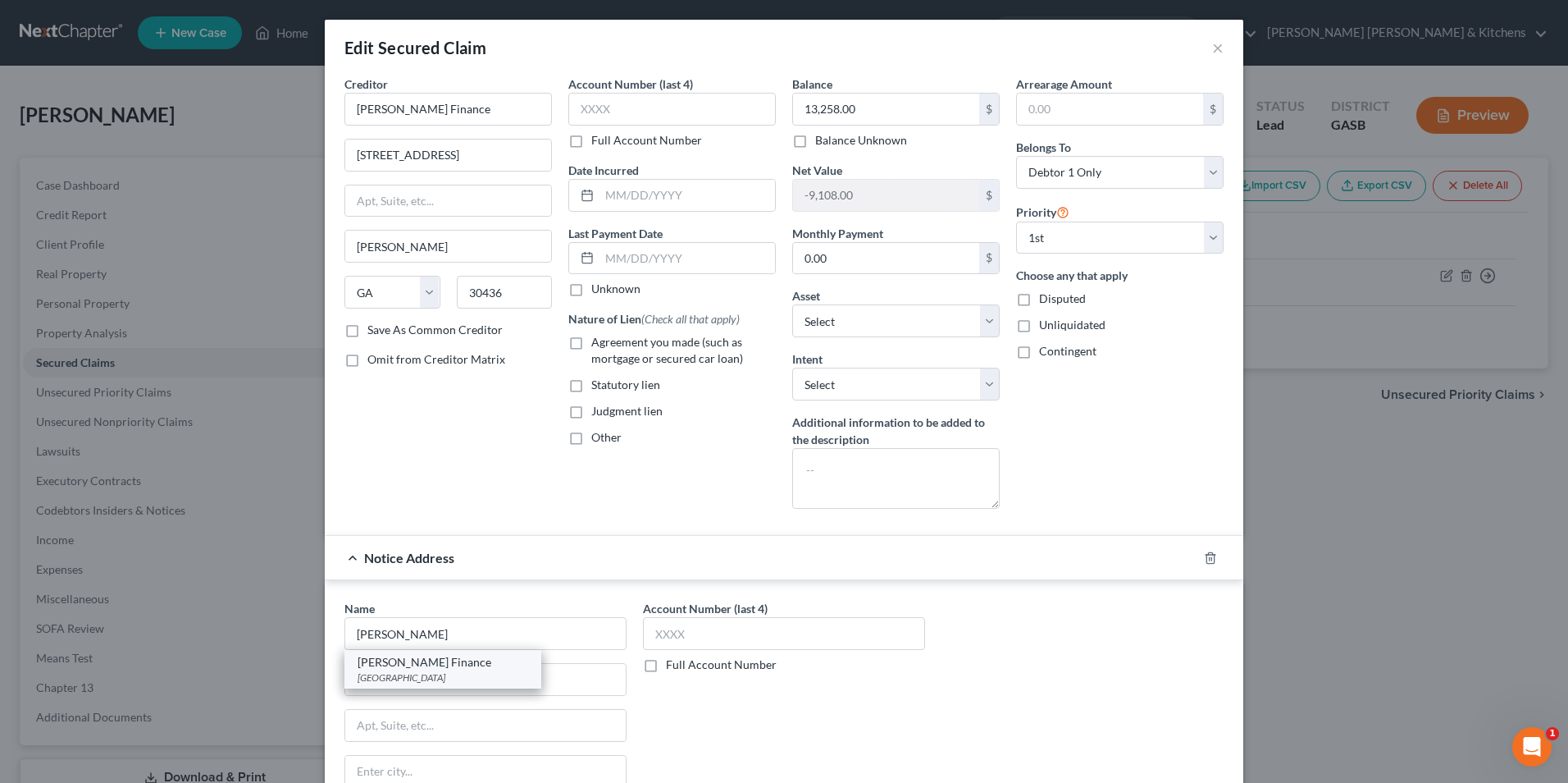
select select "10"
type input "31708"
click at [591, 342] on label "Agreement you made (such as mortgage or secured car loan)" at bounding box center [683, 350] width 184 height 33
click at [597, 342] on input "Agreement you made (such as mortgage or secured car loan)" at bounding box center [602, 339] width 11 height 11
checkbox input "true"
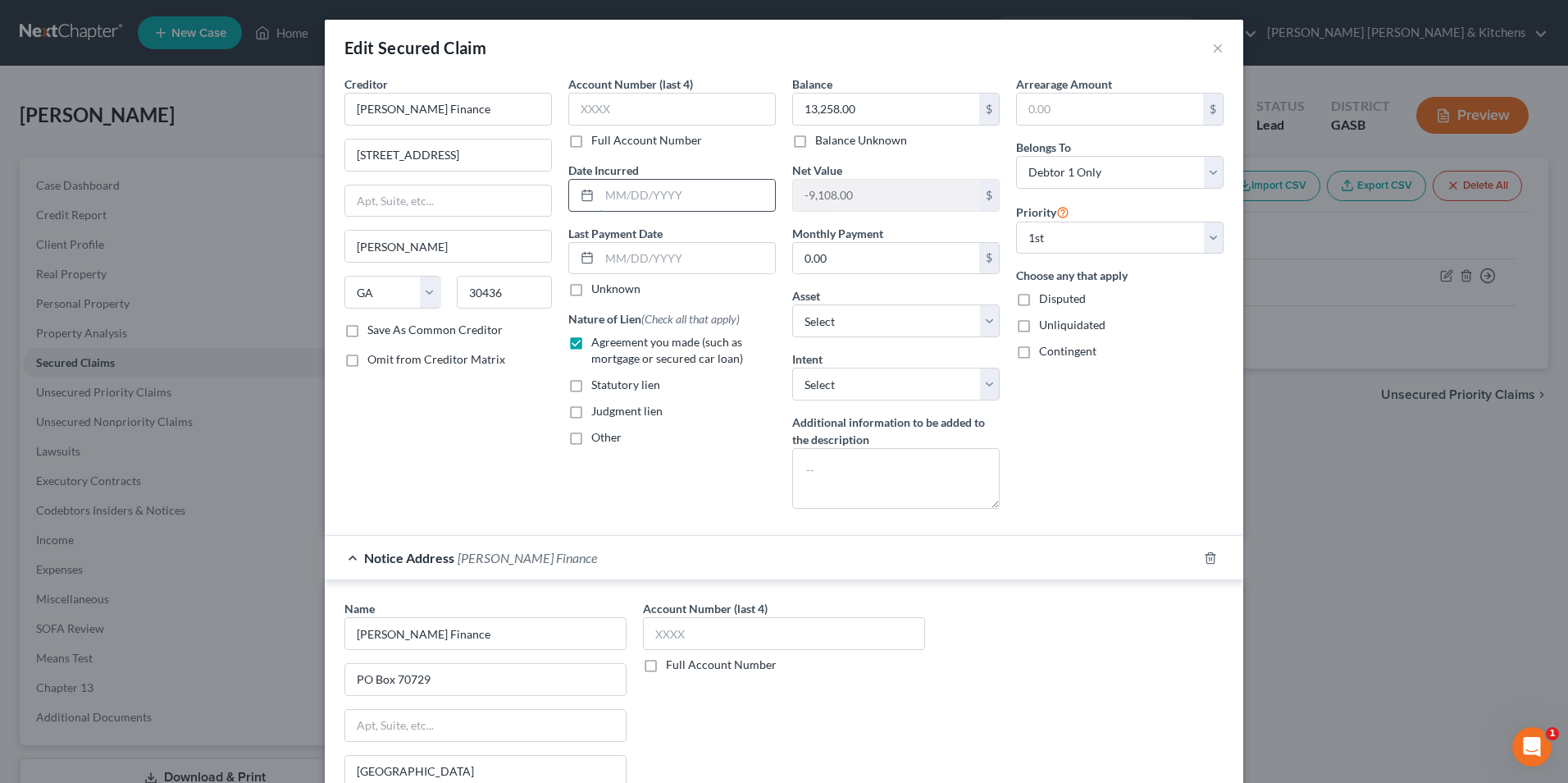
click at [639, 205] on input "text" at bounding box center [687, 194] width 175 height 31
click at [630, 194] on input "05/292025" at bounding box center [687, 194] width 175 height 31
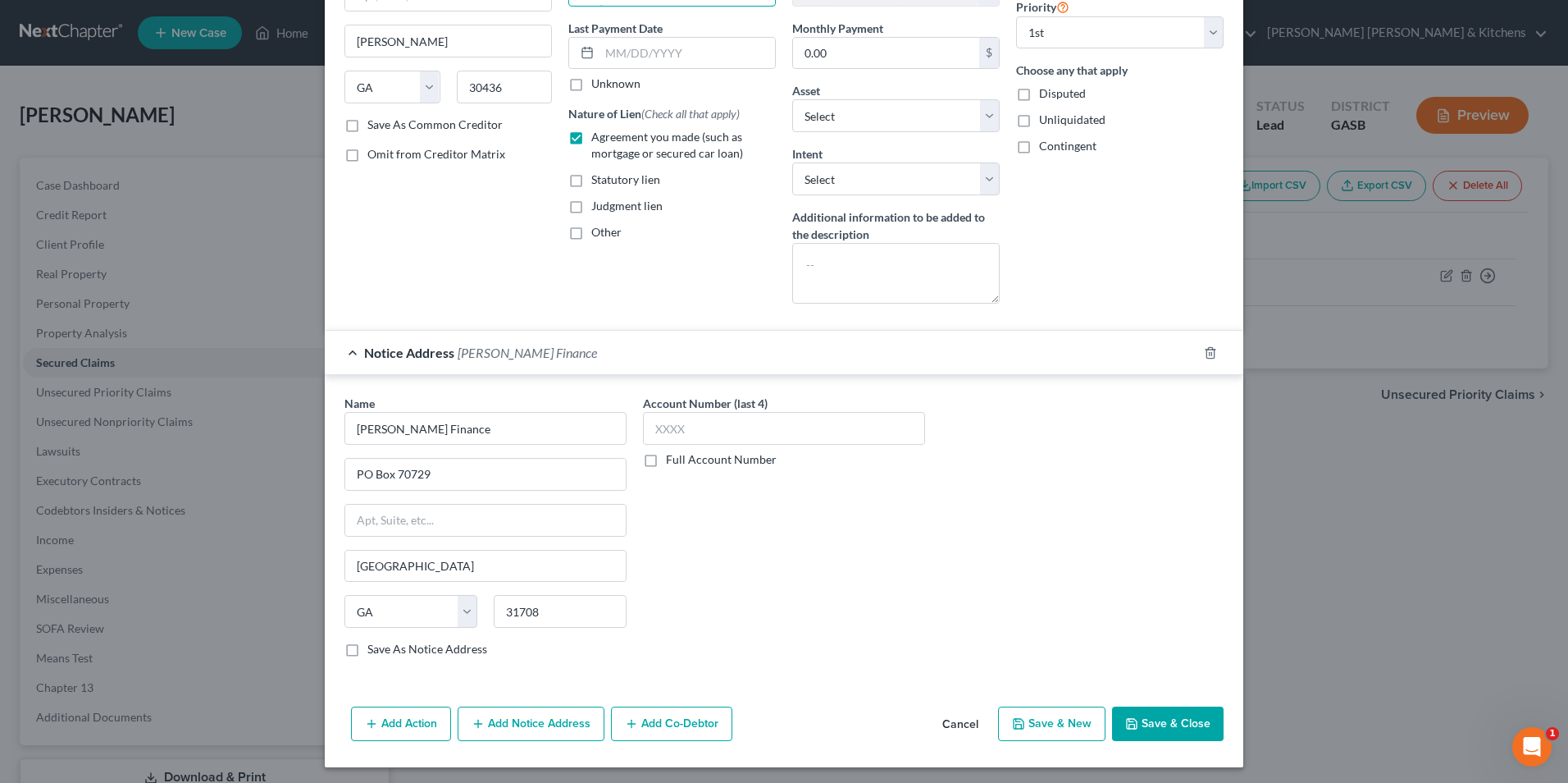
scroll to position [209, 0]
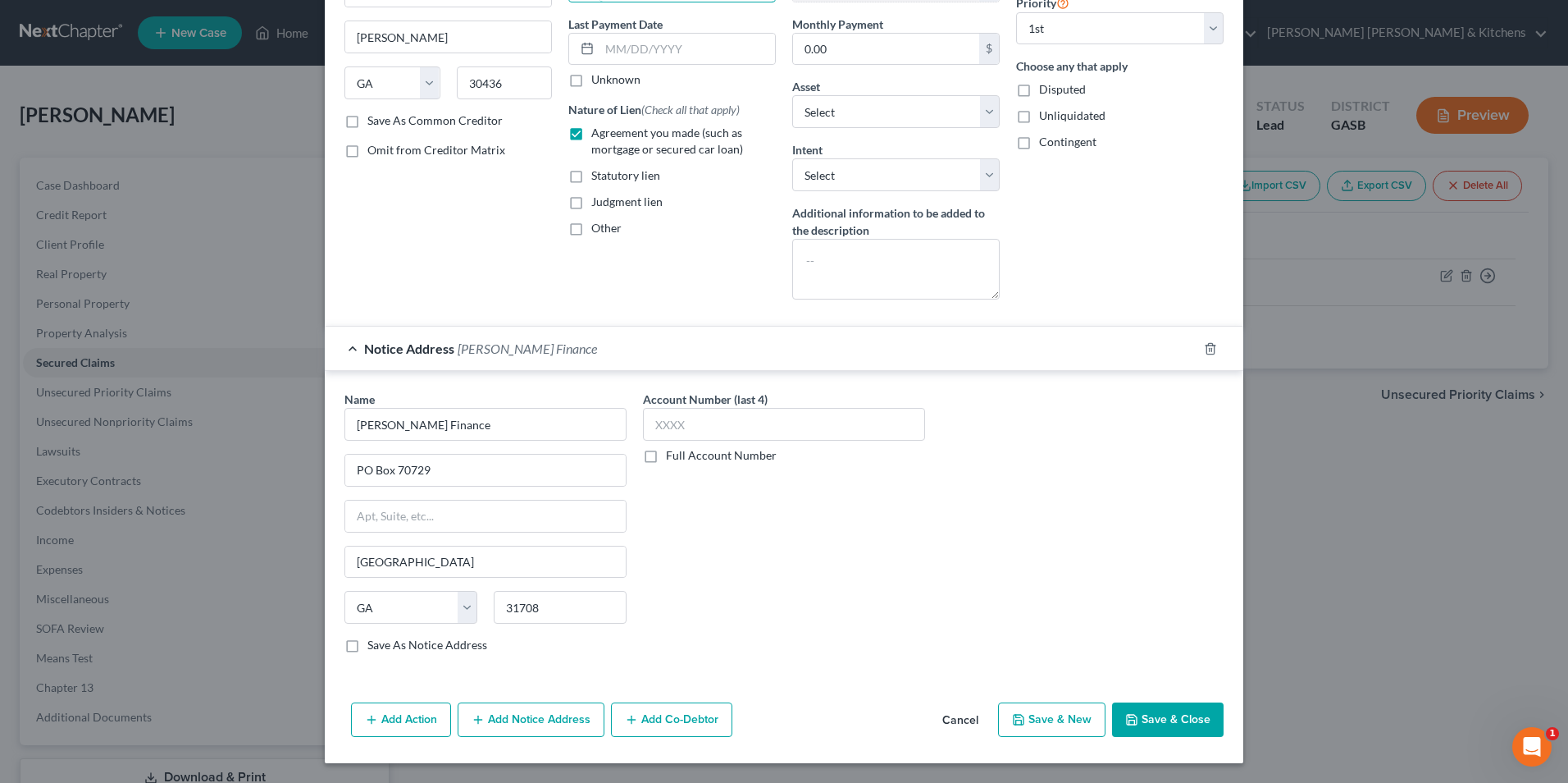
type input "05/29/2025"
click at [1170, 717] on button "Save & Close" at bounding box center [1168, 719] width 112 height 35
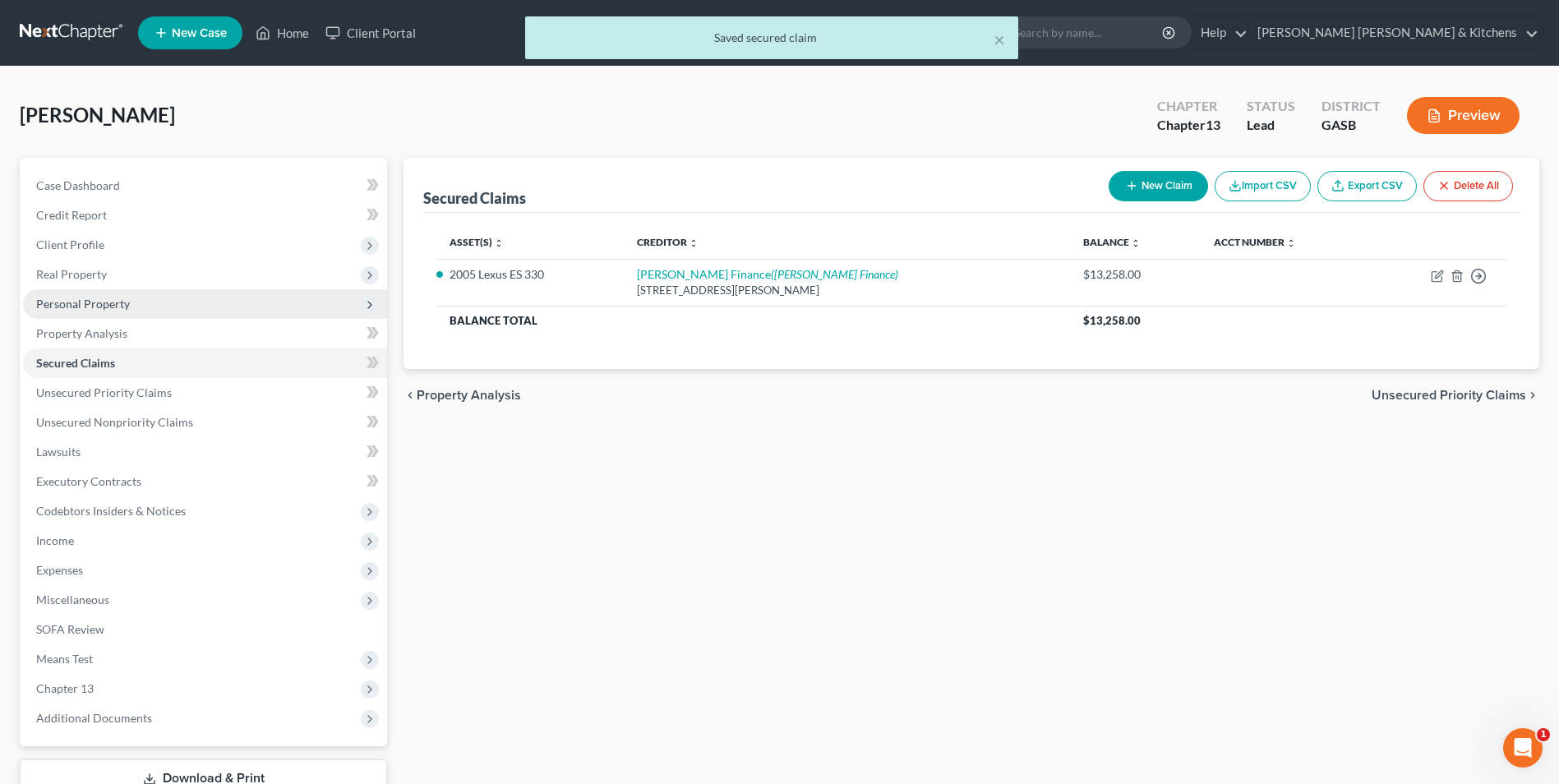
click at [91, 308] on span "Personal Property" at bounding box center [83, 303] width 94 height 14
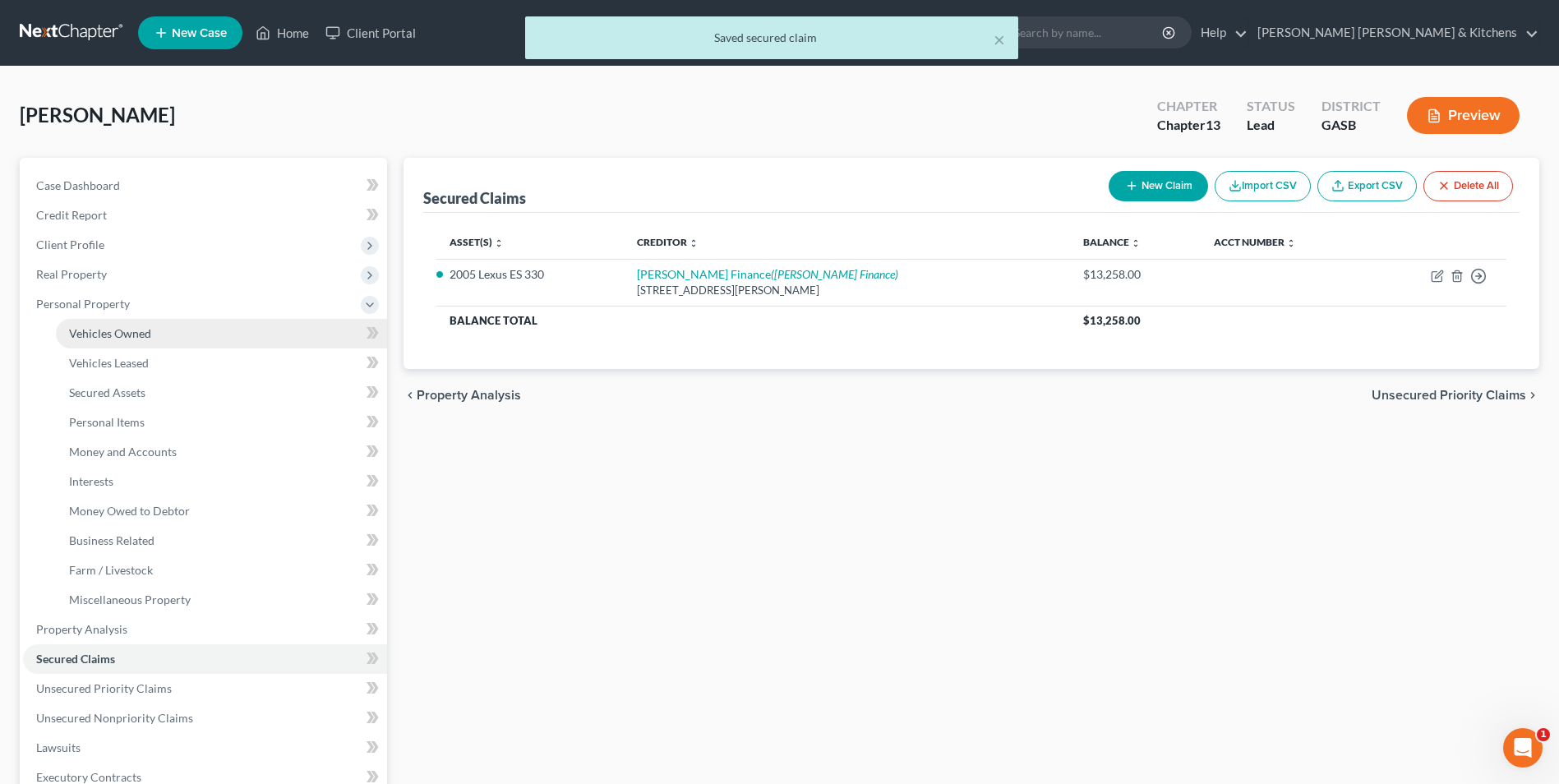
click at [101, 333] on span "Vehicles Owned" at bounding box center [110, 333] width 82 height 14
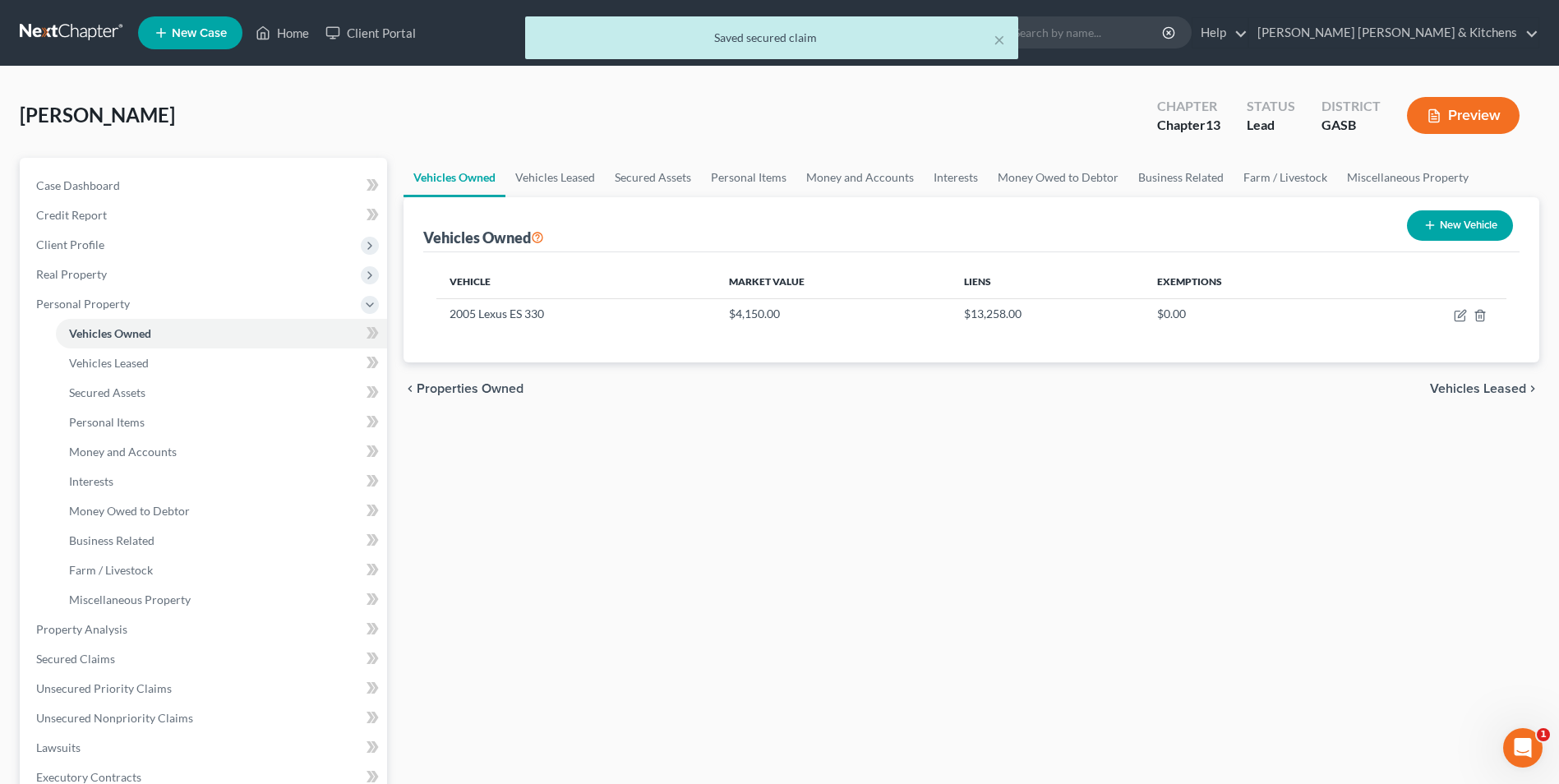
click at [1458, 230] on button "New Vehicle" at bounding box center [1460, 225] width 106 height 30
select select "0"
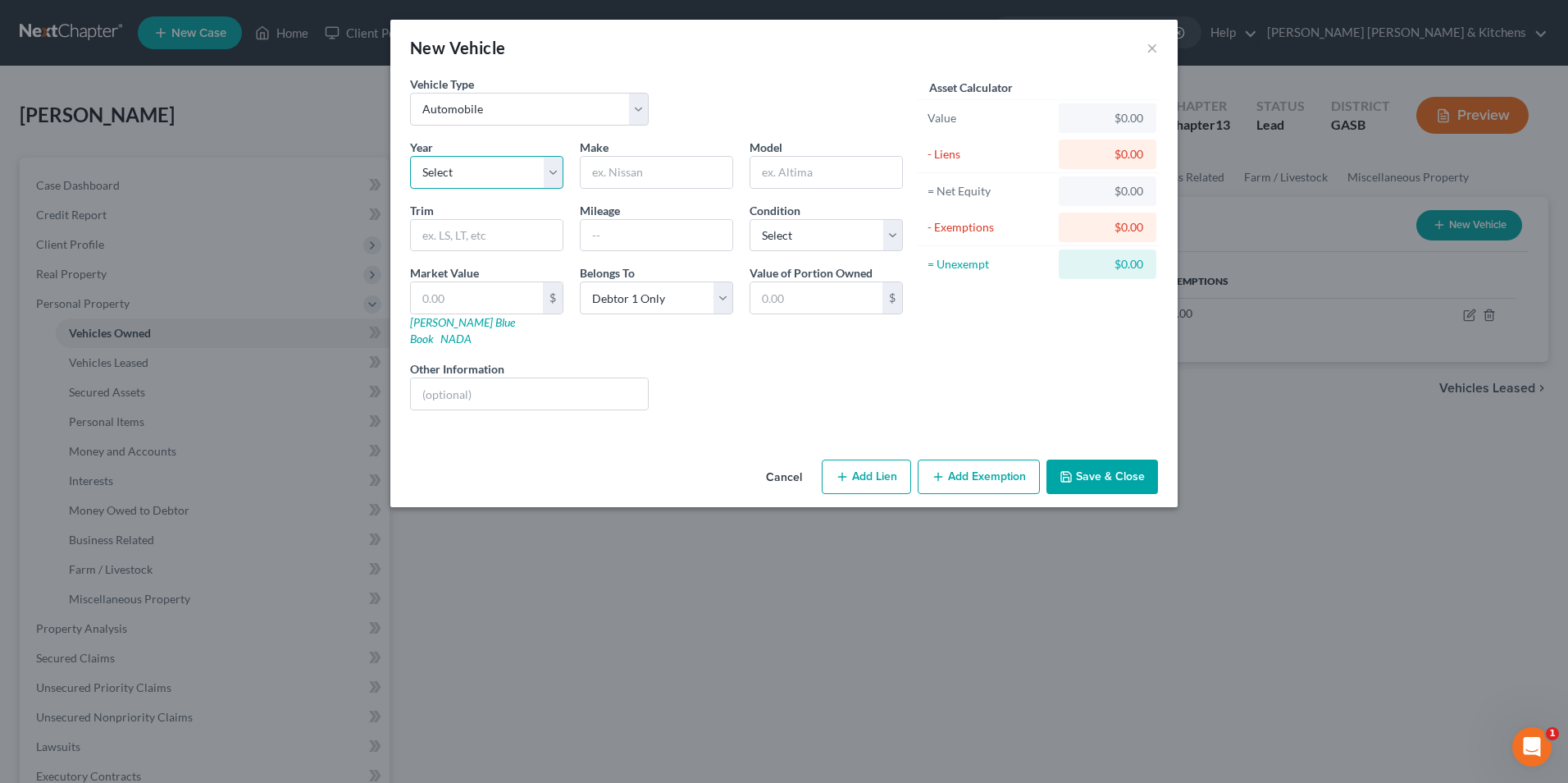
drag, startPoint x: 437, startPoint y: 166, endPoint x: 444, endPoint y: 188, distance: 23.1
click at [437, 166] on select "Select 2026 2025 2024 2023 2022 2021 2020 2019 2018 2017 2016 2015 2014 2013 20…" at bounding box center [487, 171] width 153 height 33
select select "31"
click at [410, 155] on select "Select 2026 2025 2024 2023 2022 2021 2020 2019 2018 2017 2016 2015 2014 2013 20…" at bounding box center [487, 171] width 153 height 33
click at [618, 170] on input "text" at bounding box center [656, 171] width 151 height 31
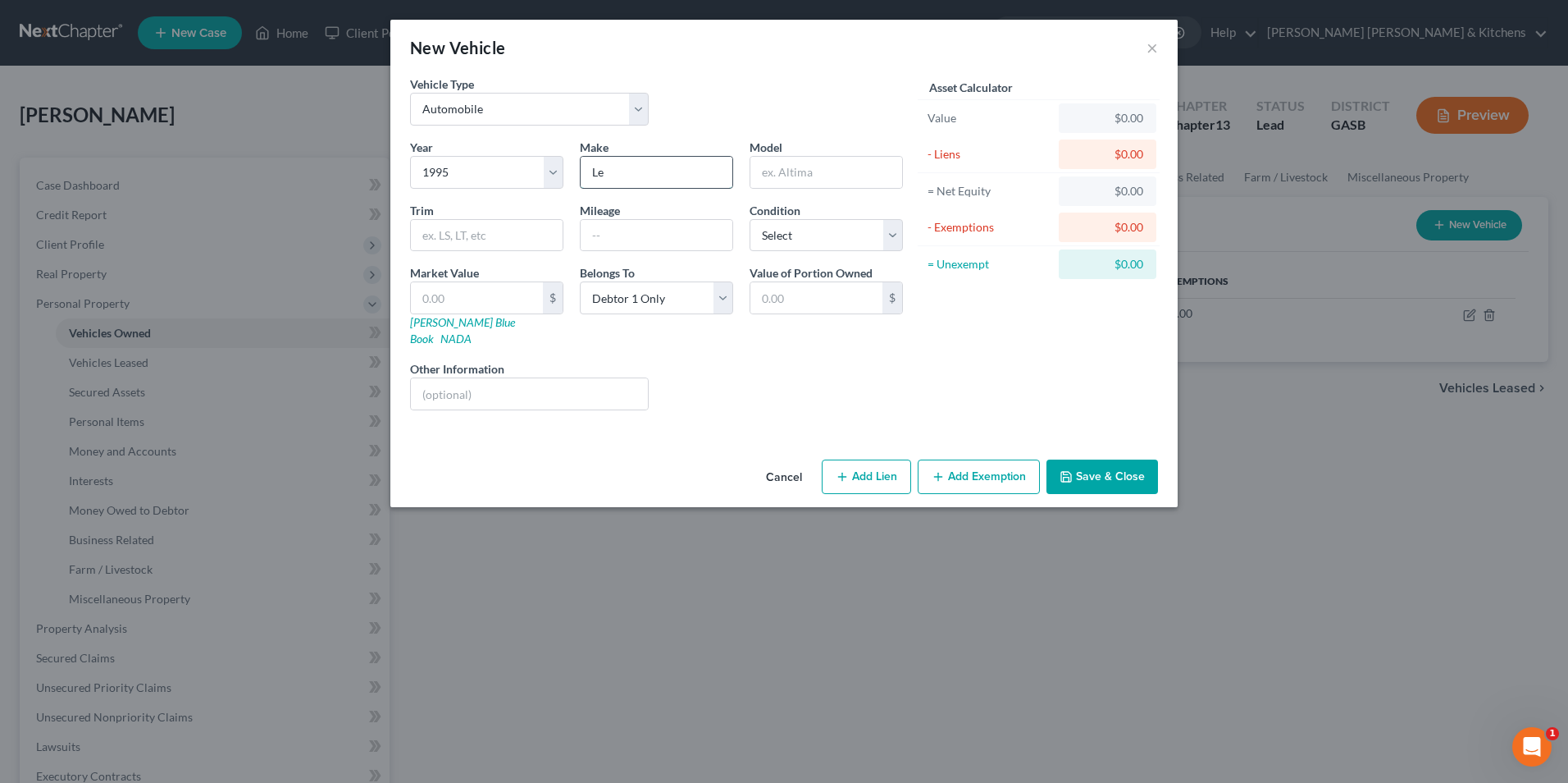
type input "Lexus"
type input "ES 300"
click at [637, 238] on input "text" at bounding box center [656, 235] width 151 height 31
type input "216,000"
click at [488, 309] on input "text" at bounding box center [477, 297] width 132 height 31
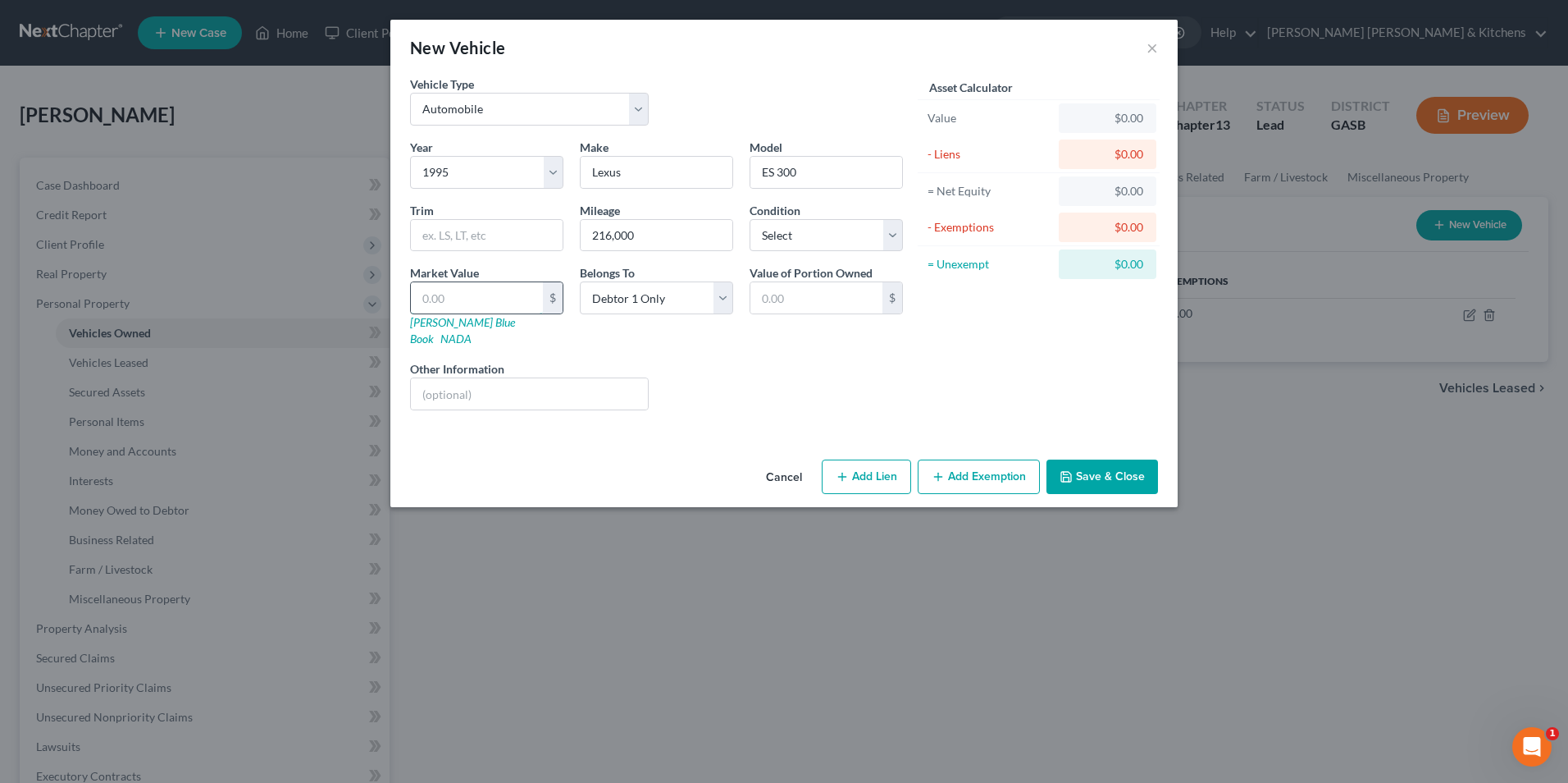
type input "2"
type input "2.00"
type input "27"
type input "27.00"
type input "277"
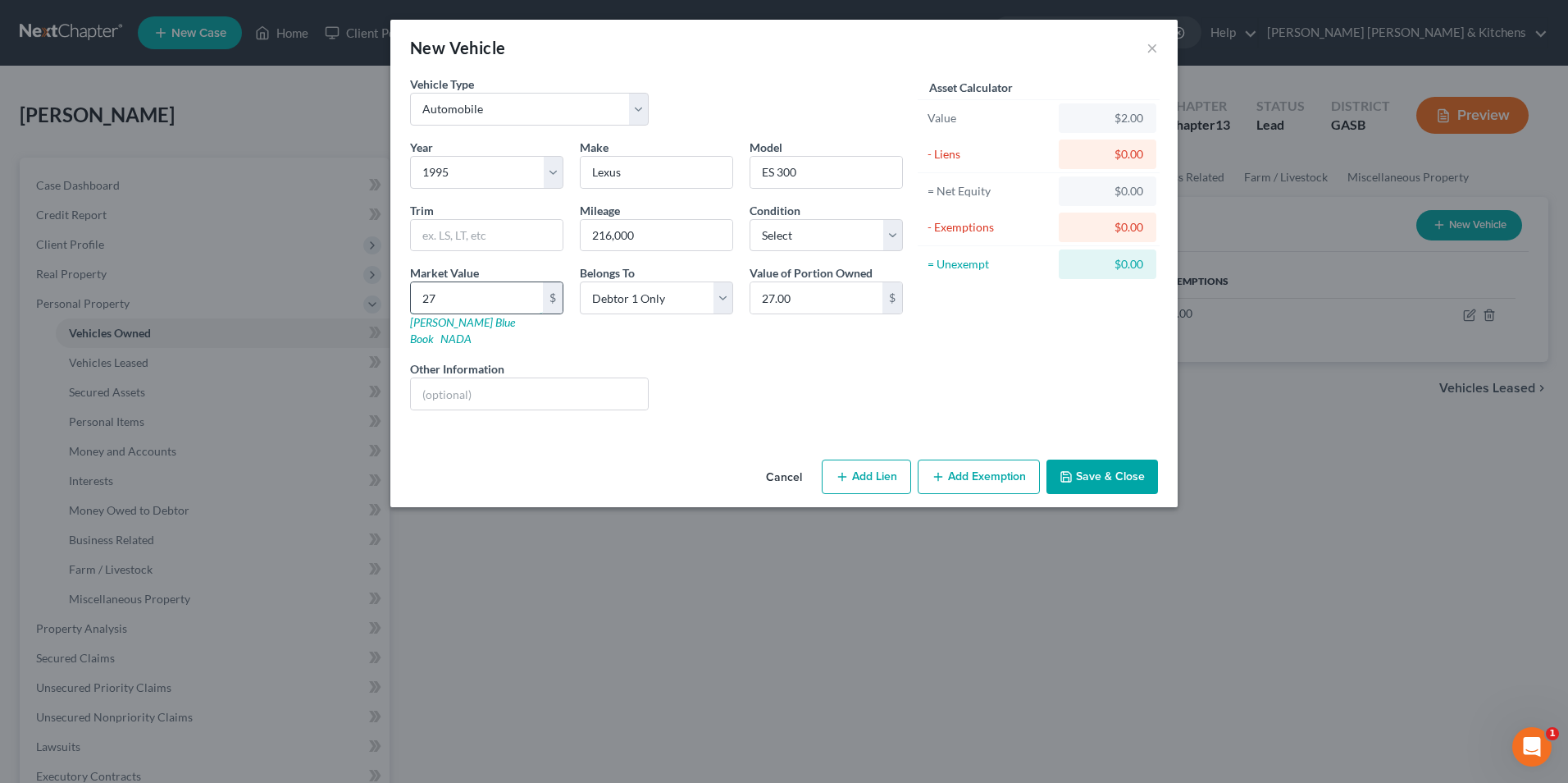
type input "277.00"
type input "2775"
type input "2,775.00"
type input "2,775"
click at [841, 470] on icon "button" at bounding box center [841, 476] width 13 height 13
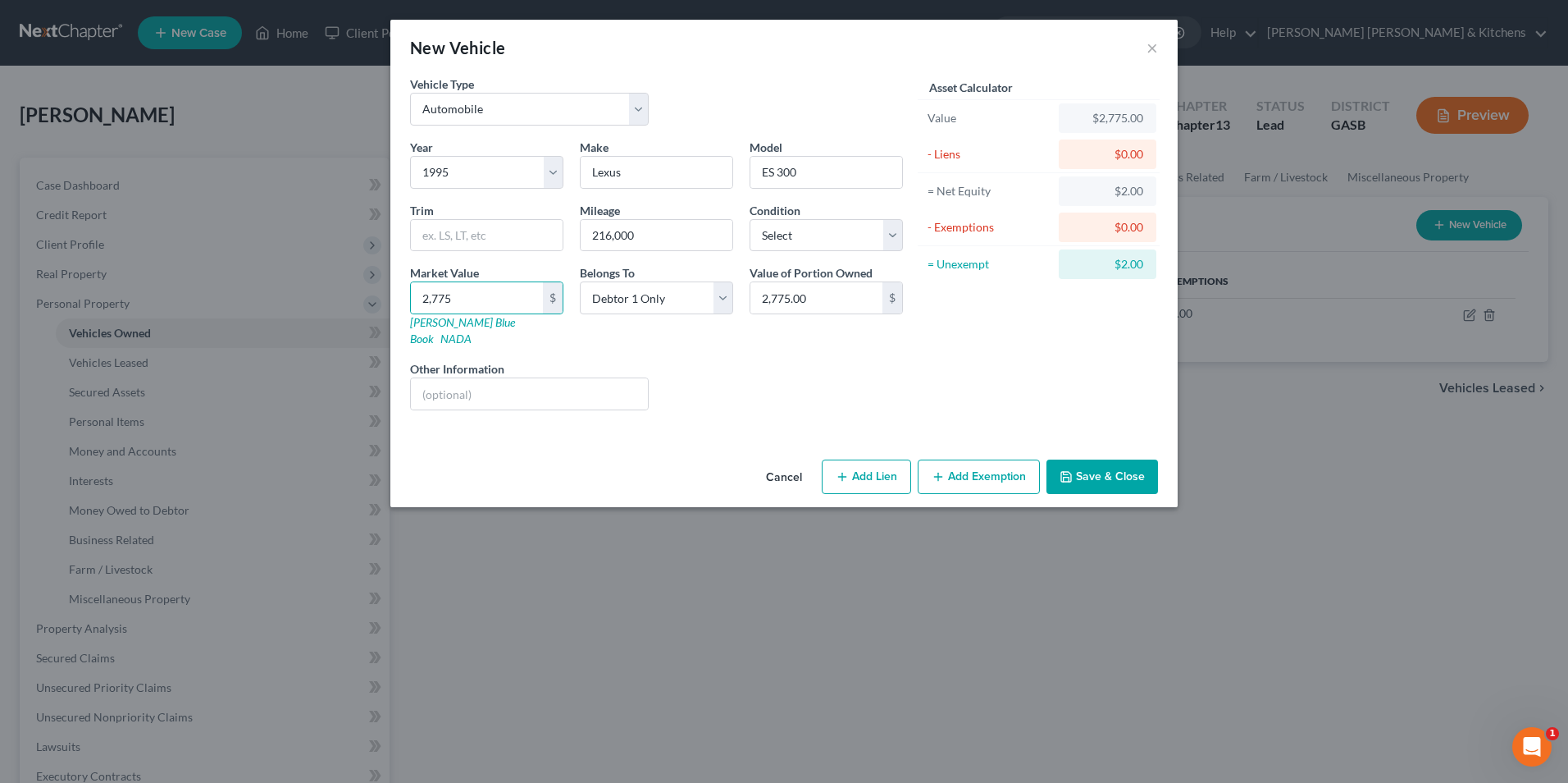
select select "0"
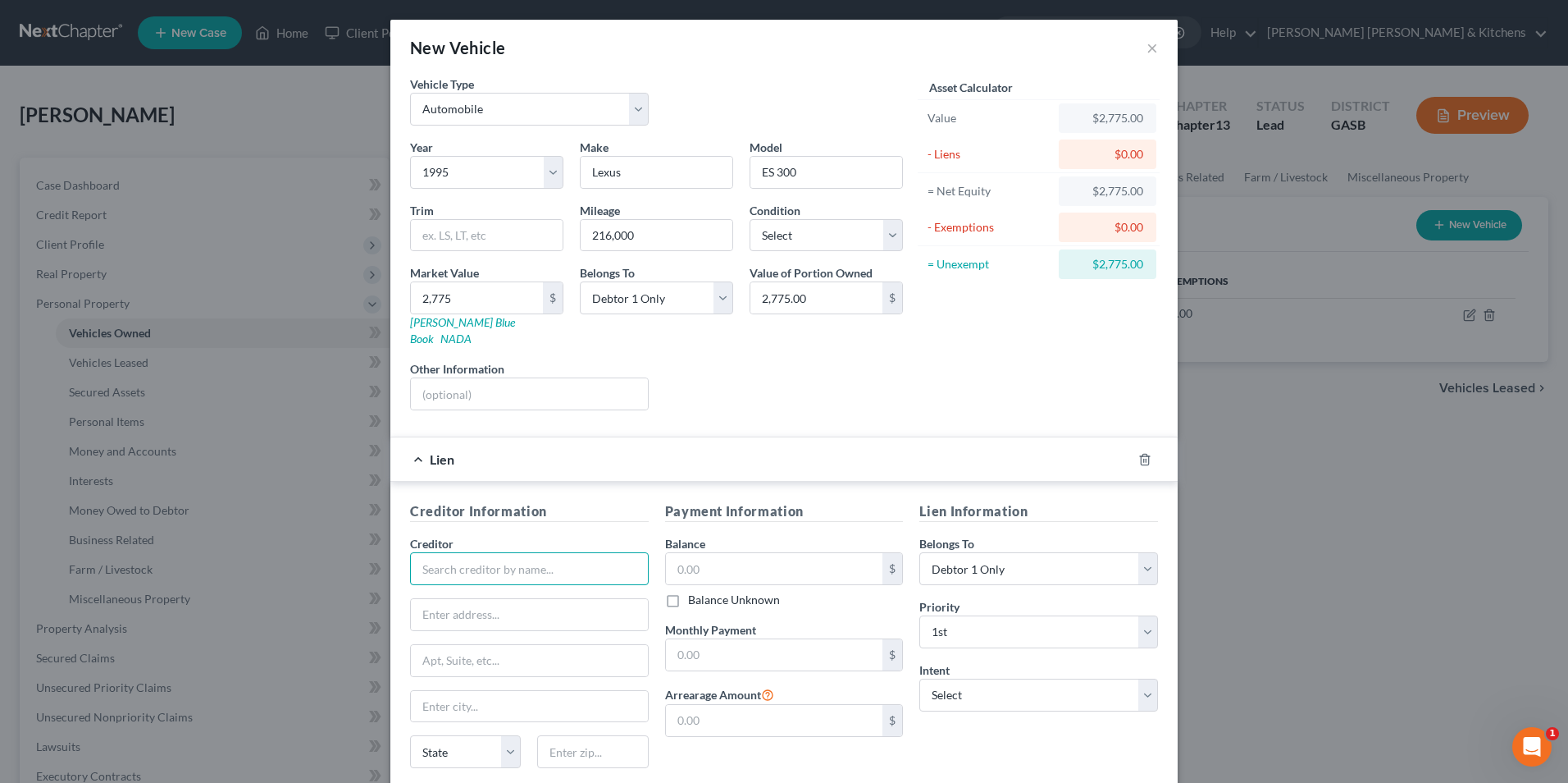
click at [514, 556] on input "text" at bounding box center [530, 568] width 239 height 33
type input "Jarrard"
type input "2330 Northside Drive W"
type input "30458"
type input "Statesboro"
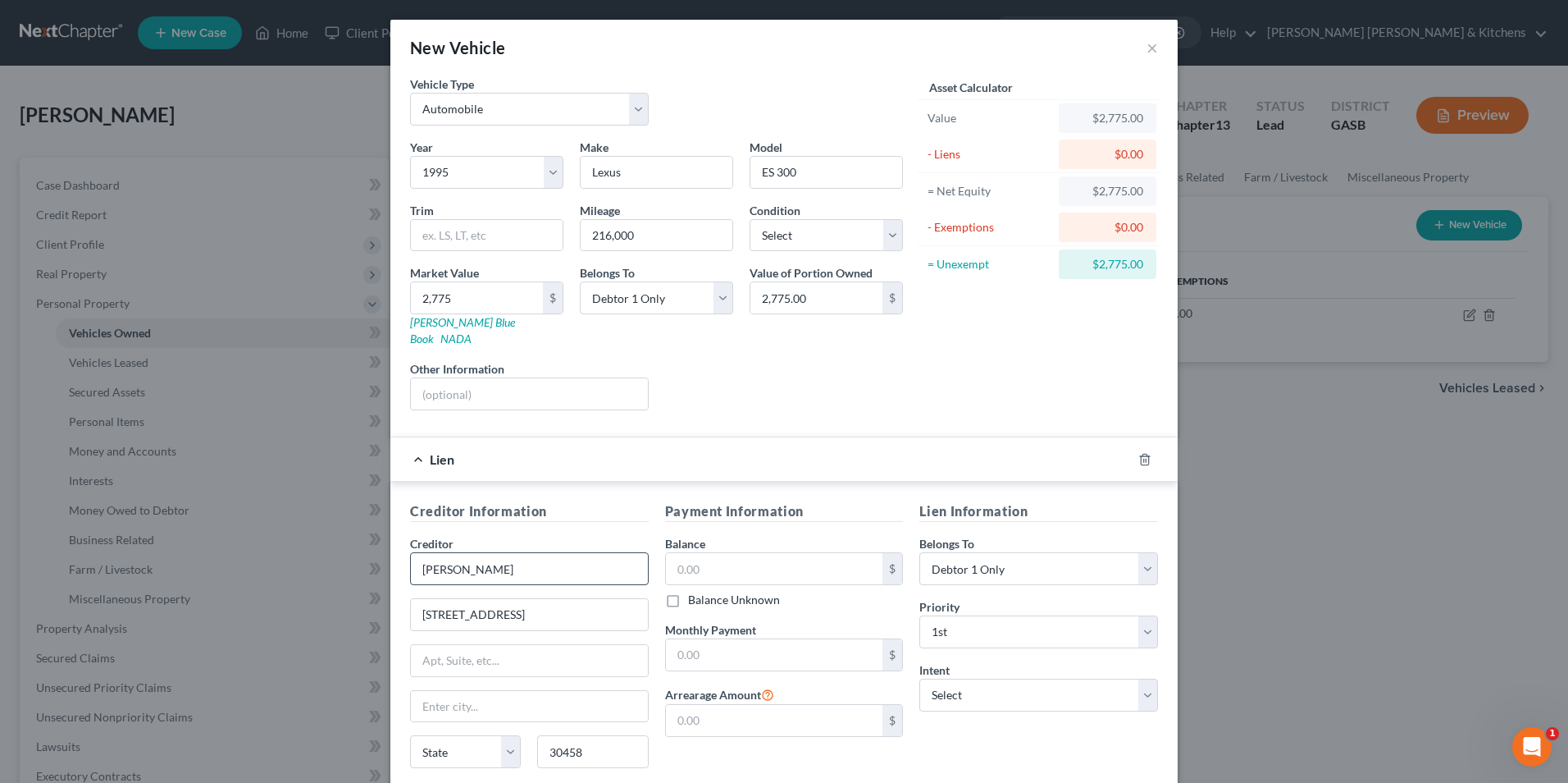
select select "10"
click at [697, 557] on input "text" at bounding box center [775, 568] width 217 height 31
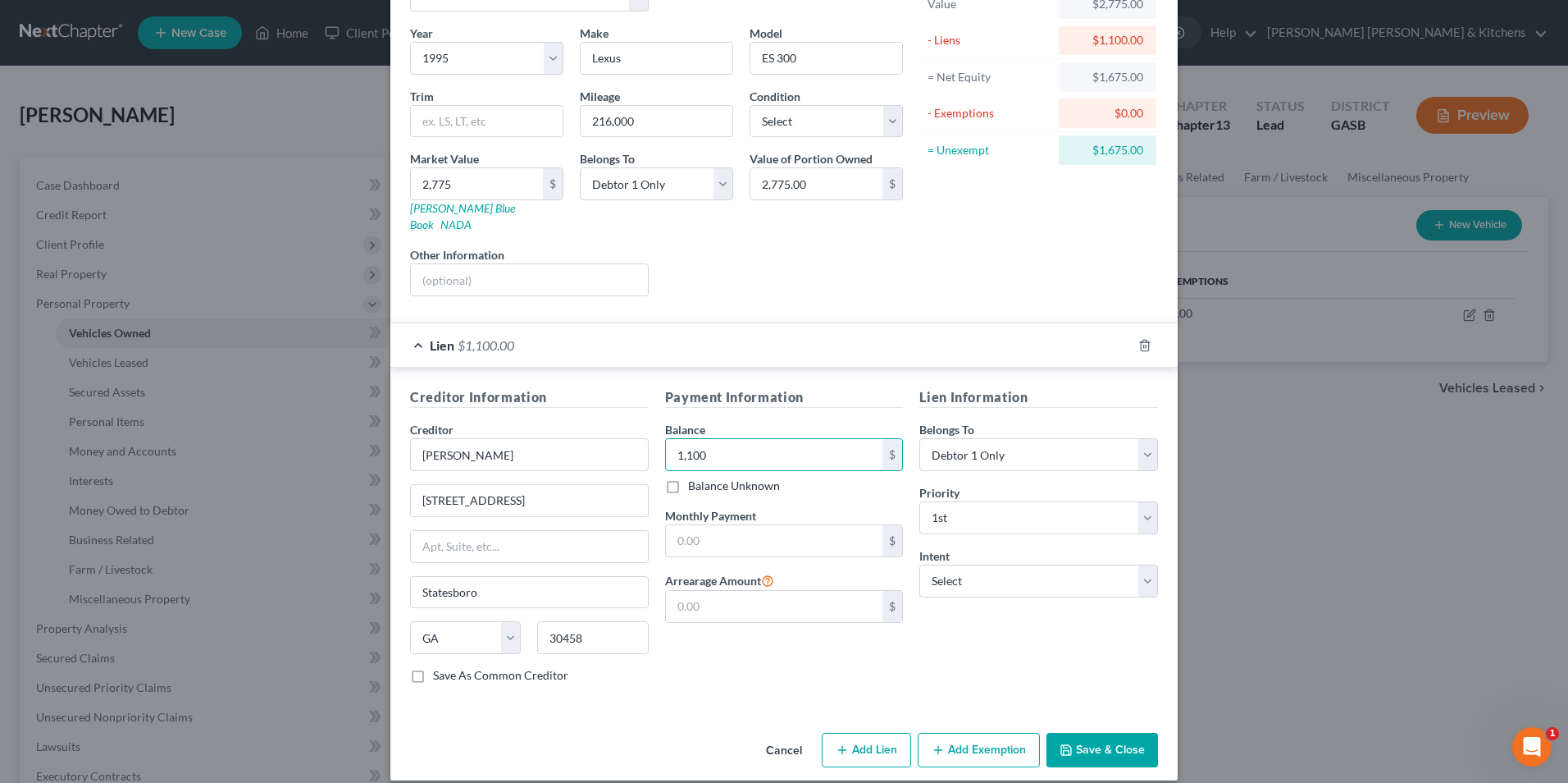
scroll to position [115, 0]
type input "1,100"
click at [994, 732] on button "Add Exemption" at bounding box center [979, 749] width 122 height 35
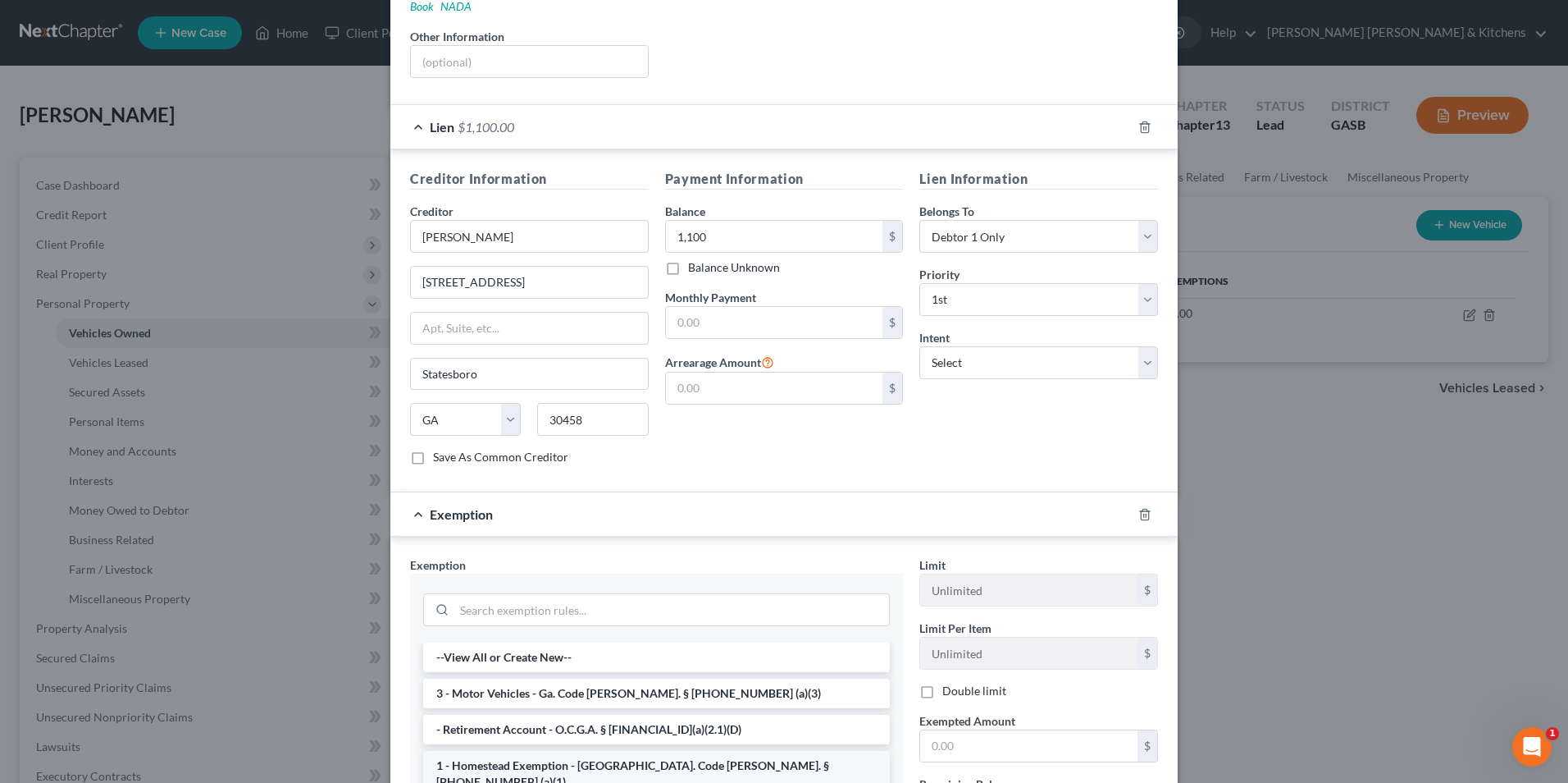
scroll to position [443, 0]
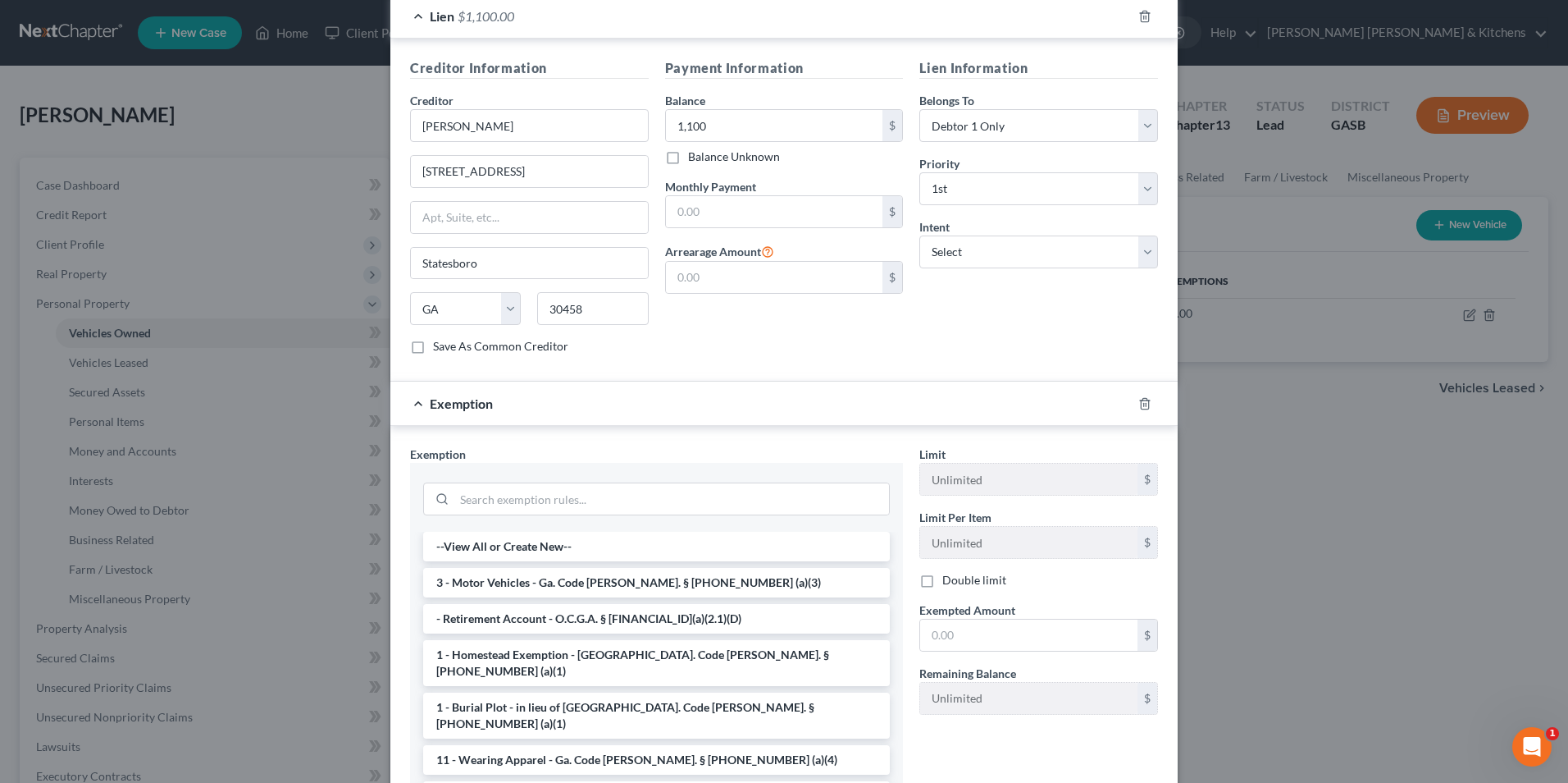
click at [516, 568] on li "3 - Motor Vehicles - Ga. Code Ann. § 44-13-100 (a)(3)" at bounding box center [656, 583] width 467 height 30
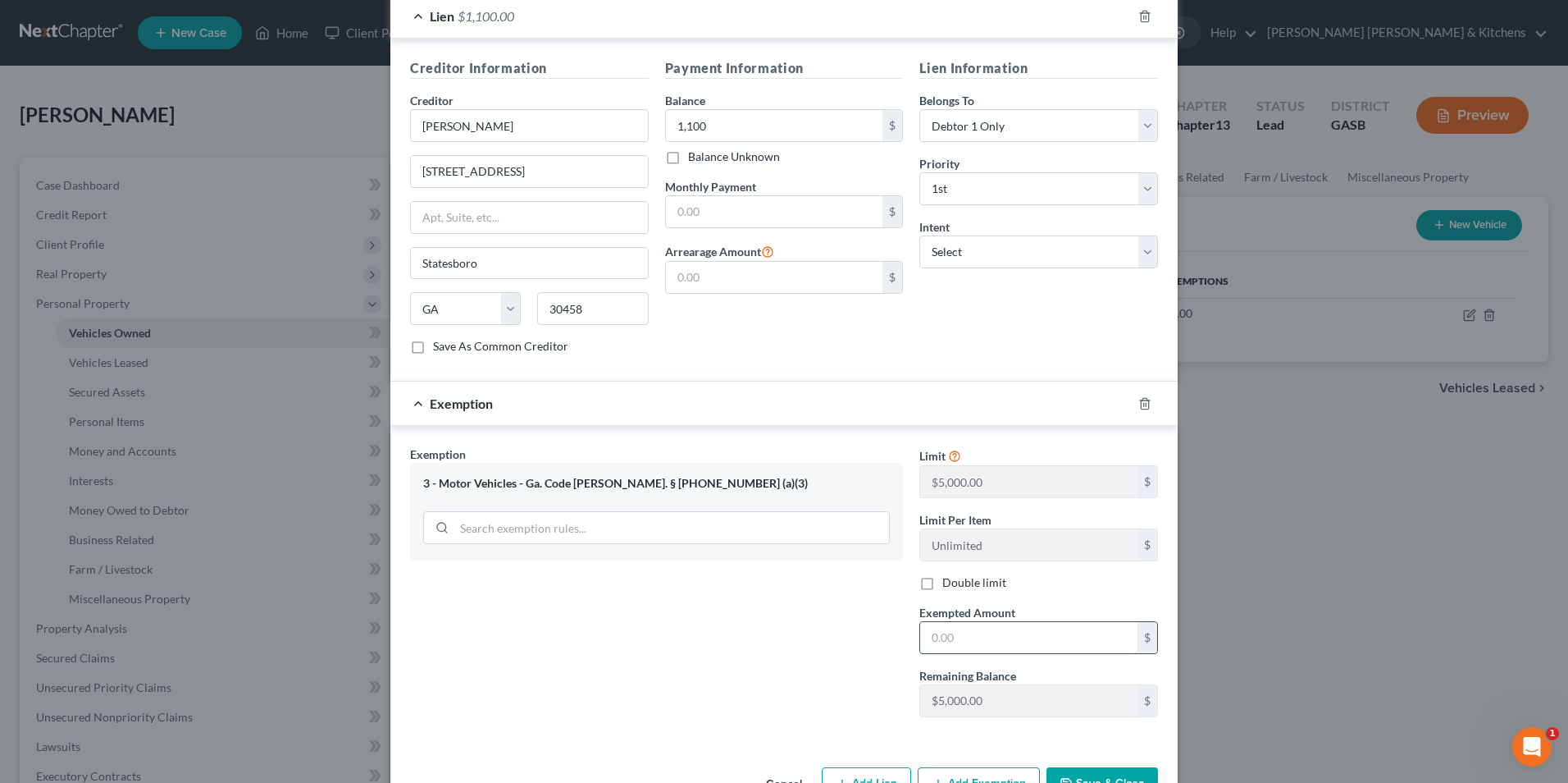
click at [984, 626] on input "text" at bounding box center [1028, 637] width 217 height 31
type input "1,675"
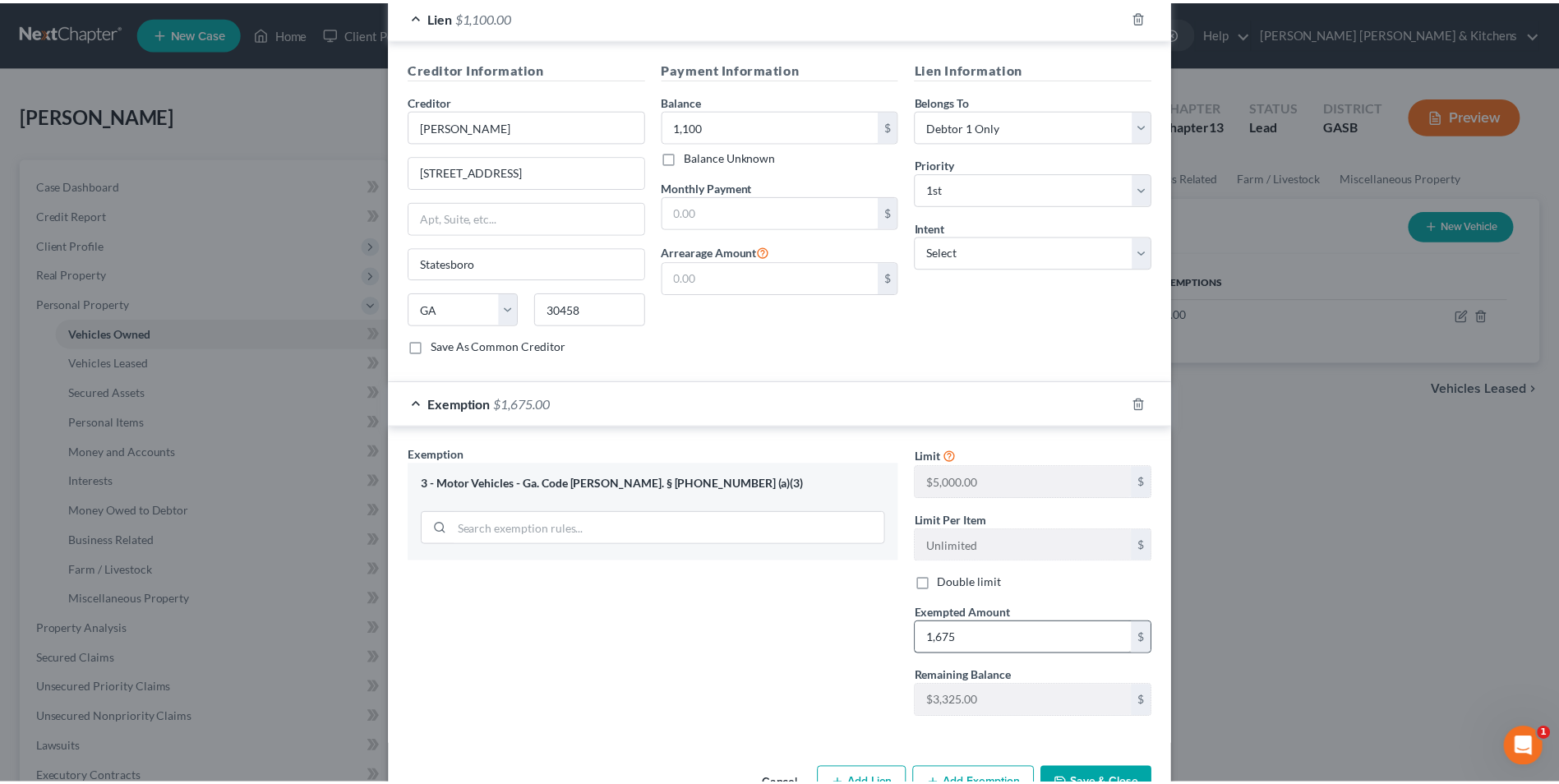
scroll to position [445, 0]
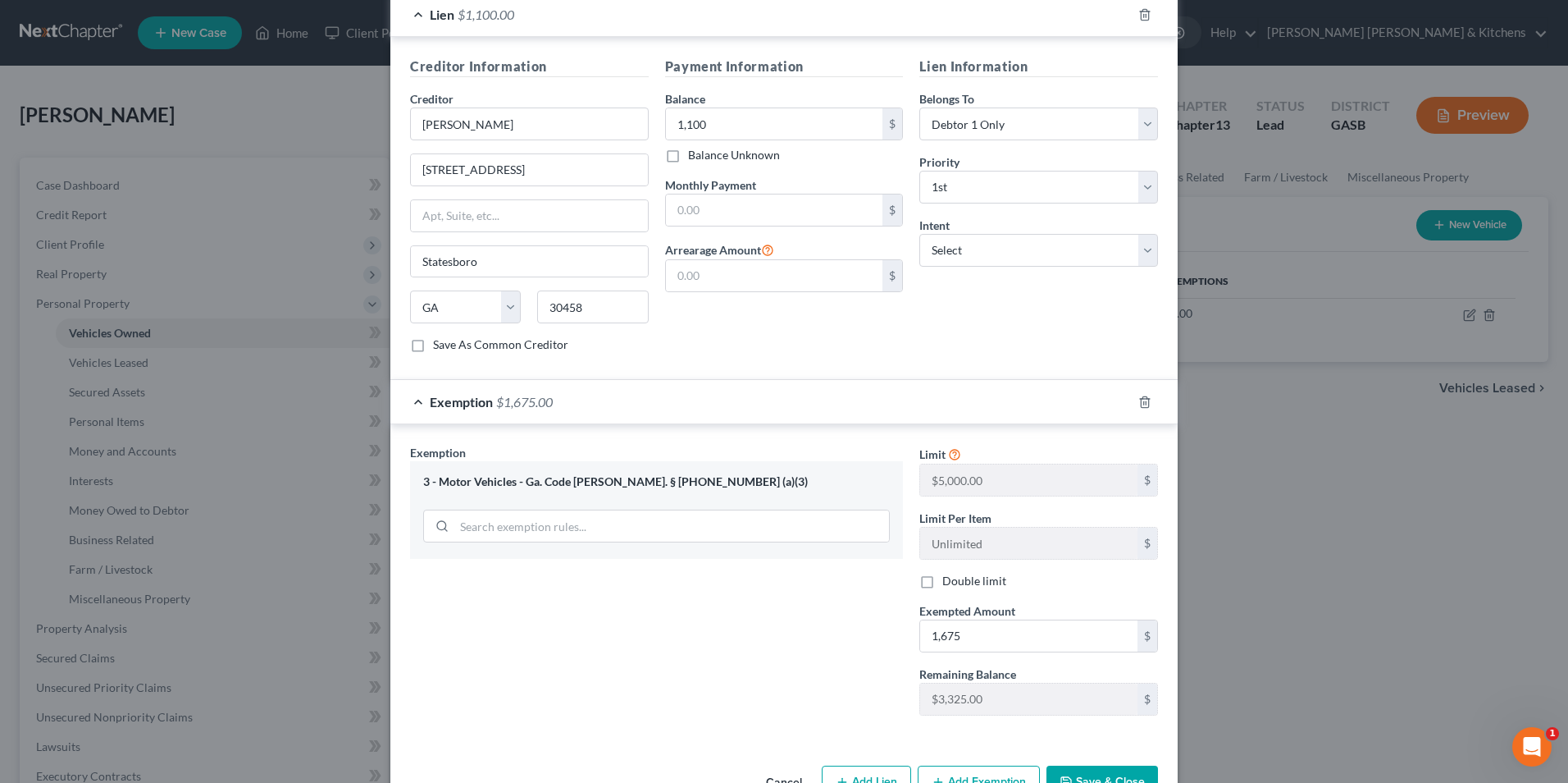
click at [1059, 775] on icon "button" at bounding box center [1065, 781] width 13 height 13
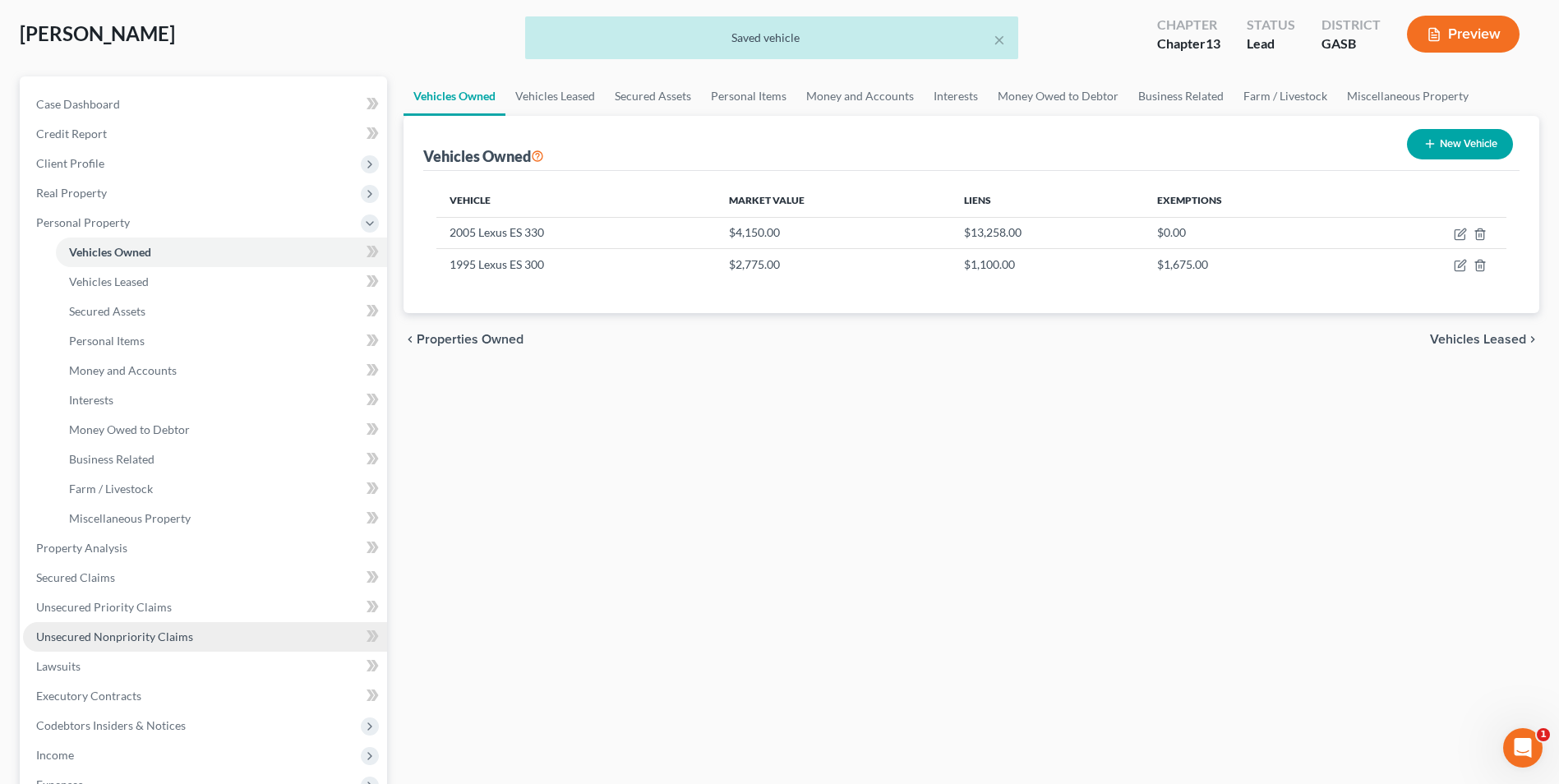
scroll to position [82, 0]
